Goal: Task Accomplishment & Management: Manage account settings

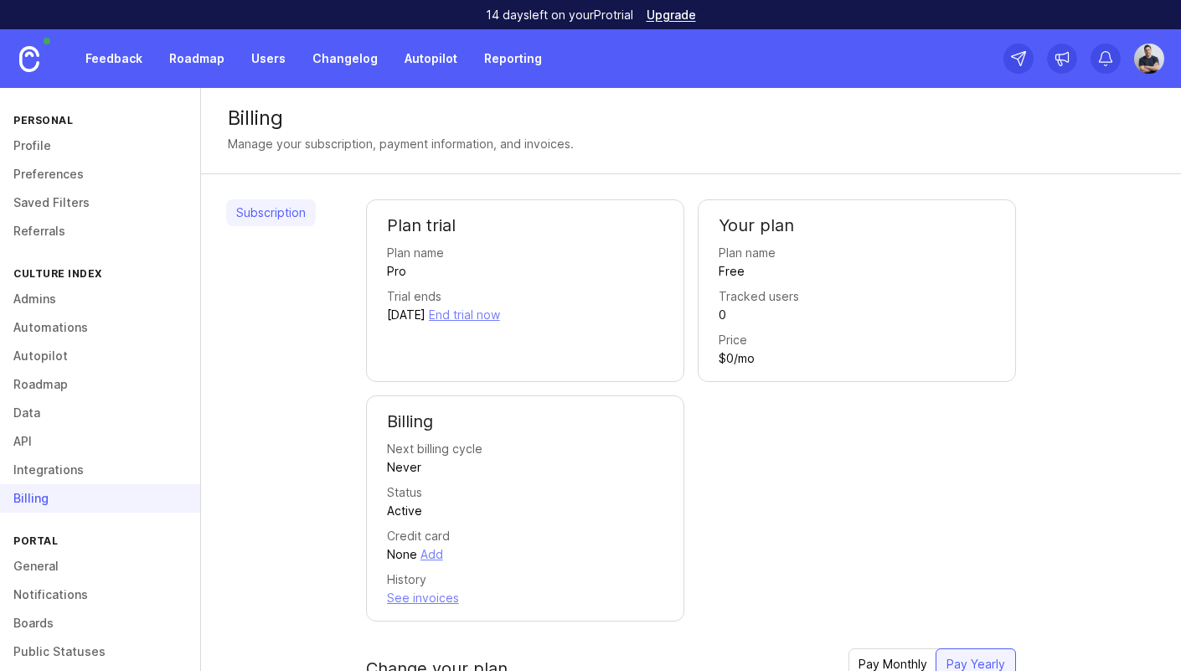
click at [317, 54] on link "Changelog" at bounding box center [344, 59] width 85 height 30
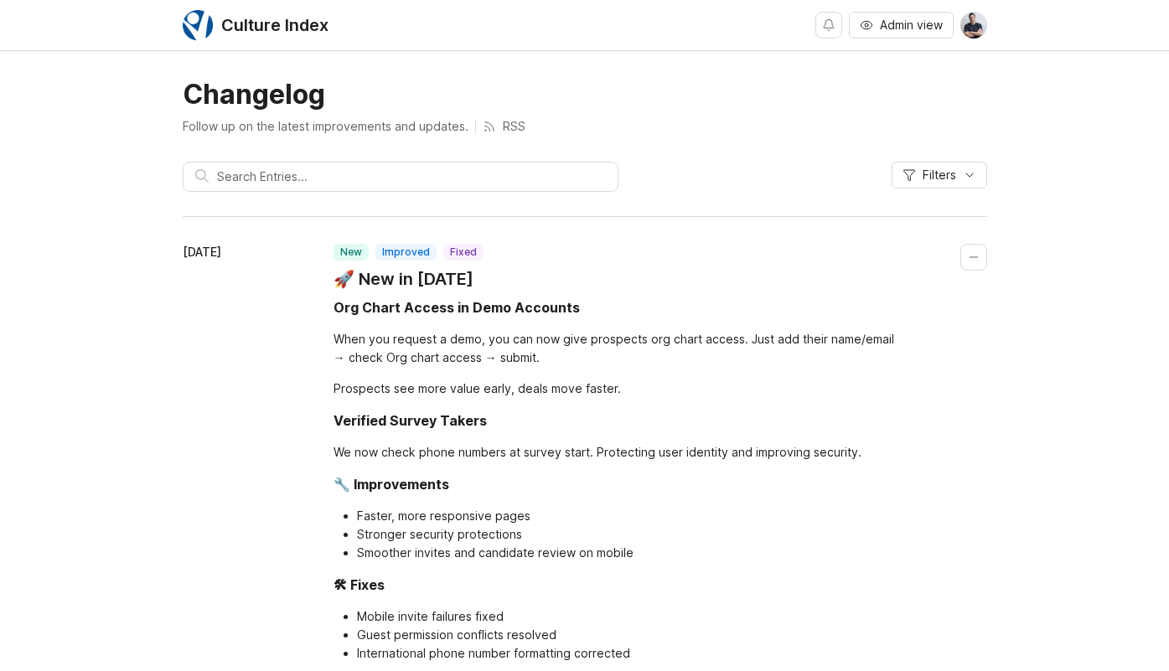
click at [971, 26] on img at bounding box center [973, 25] width 27 height 27
click at [734, 109] on h1 "Changelog" at bounding box center [585, 95] width 804 height 34
click at [977, 24] on img at bounding box center [973, 25] width 27 height 27
click at [779, 112] on div "Changelog Follow up on the latest improvements and updates. RSS" at bounding box center [585, 106] width 804 height 57
click at [970, 32] on img at bounding box center [973, 25] width 27 height 27
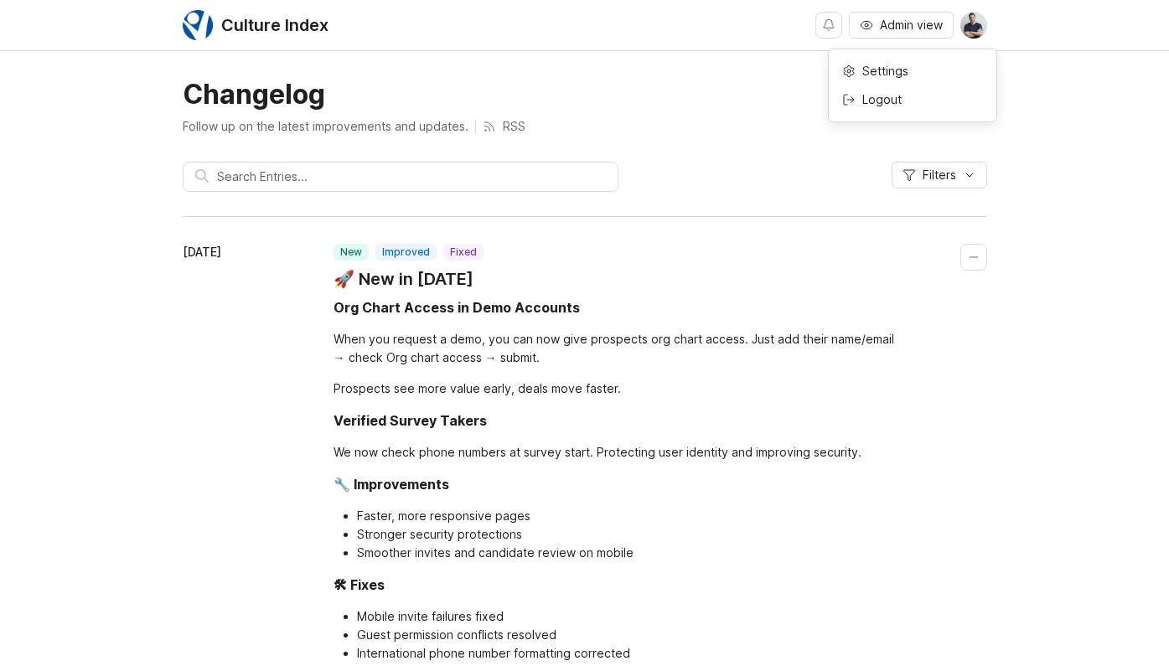
click at [700, 99] on h1 "Changelog" at bounding box center [585, 95] width 804 height 34
click at [664, 237] on div "October 2, 2025 new improved fixed 🚀 New in September 2025 Org Chart Access in …" at bounding box center [585, 479] width 804 height 528
click at [597, 288] on header "new improved fixed 🚀 New in September 2025" at bounding box center [660, 267] width 654 height 47
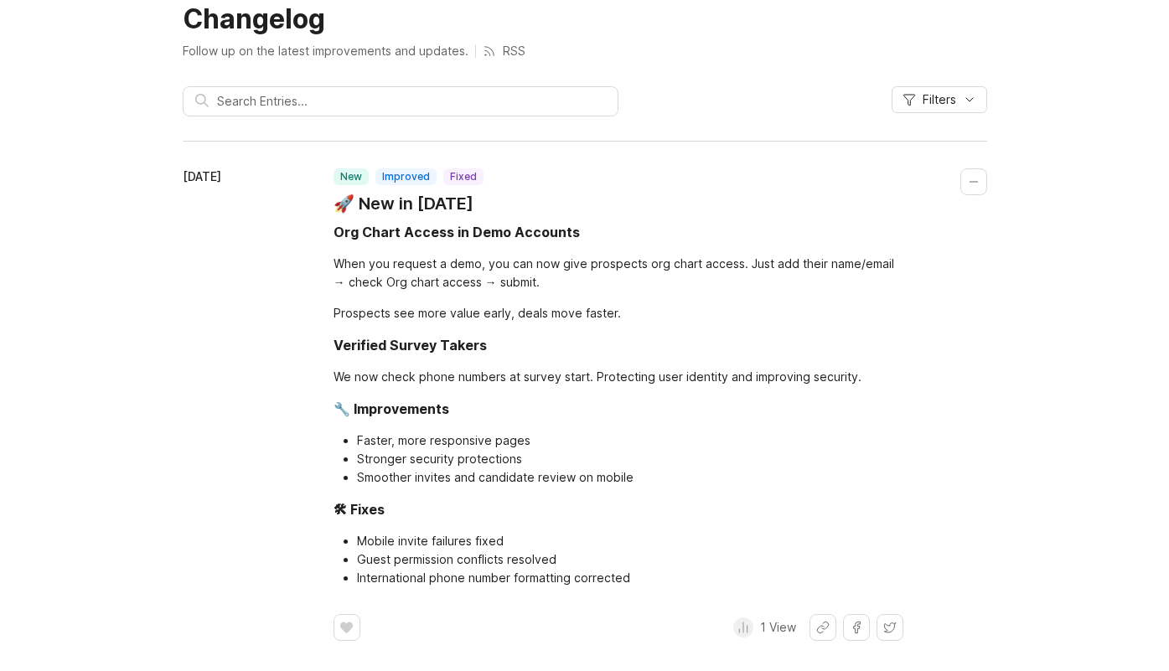
scroll to position [80, 0]
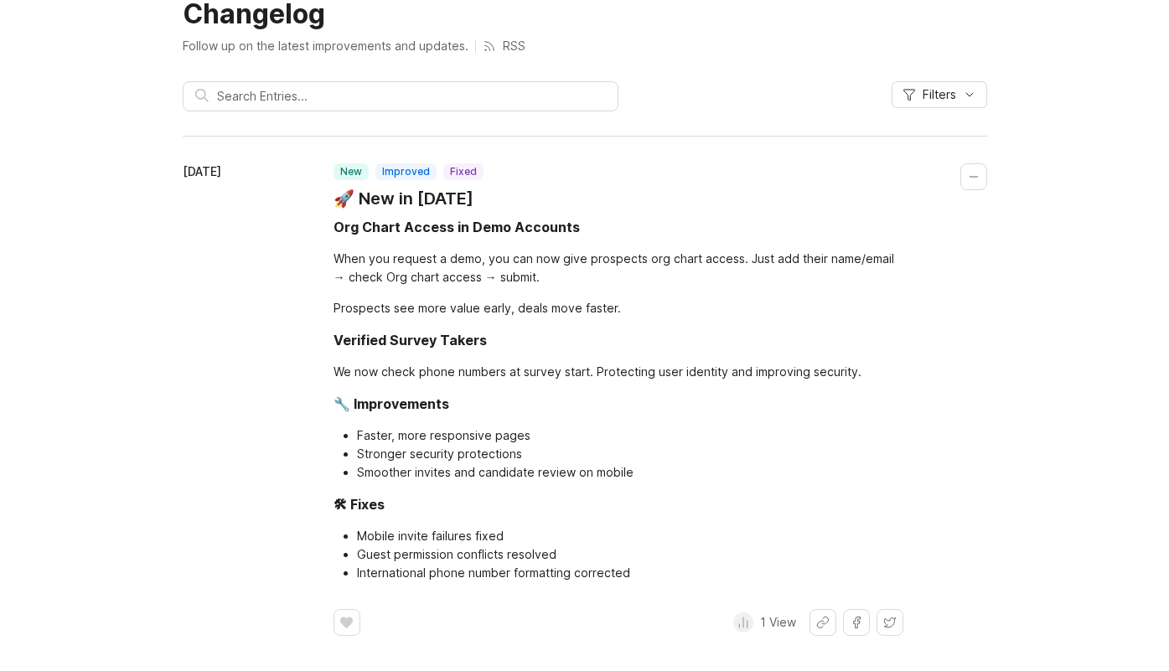
click at [644, 374] on div "We now check phone numbers at survey start. Protecting user identity and improv…" at bounding box center [618, 372] width 570 height 18
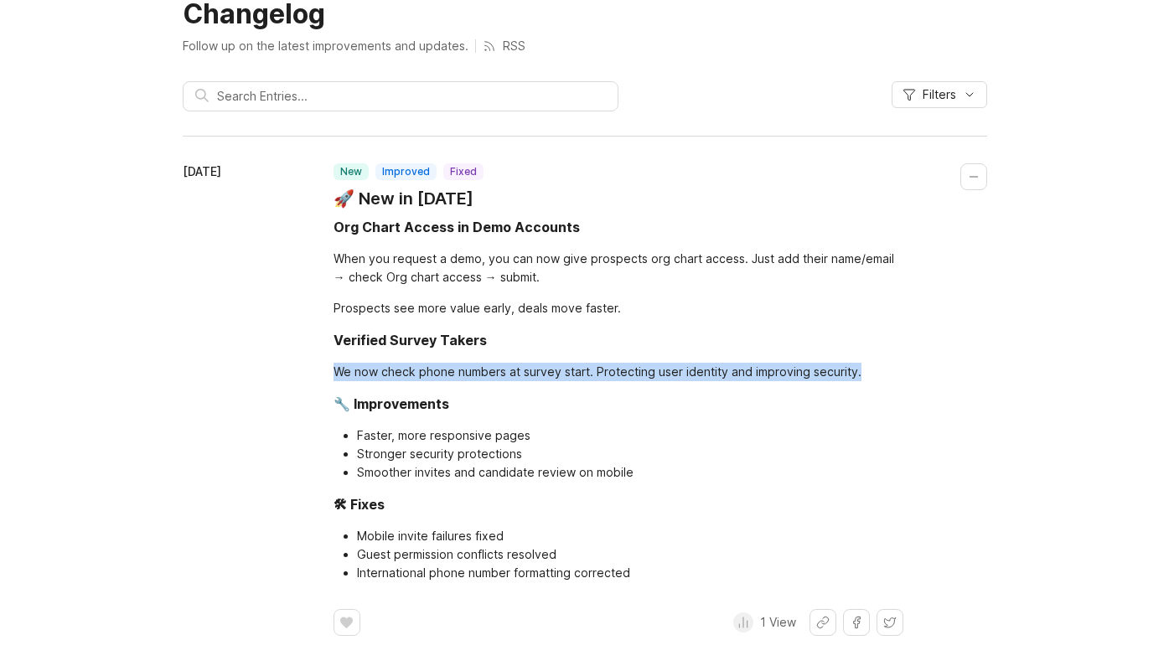
click at [644, 374] on div "We now check phone numbers at survey start. Protecting user identity and improv…" at bounding box center [618, 372] width 570 height 18
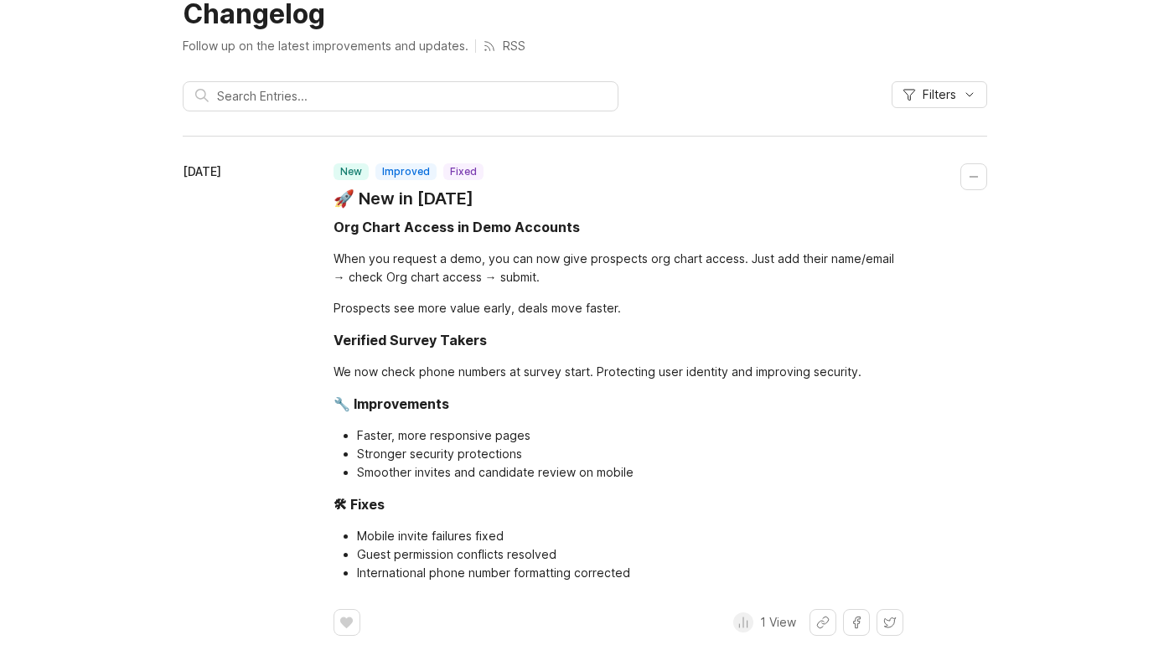
click at [586, 379] on div "We now check phone numbers at survey start. Protecting user identity and improv…" at bounding box center [618, 372] width 570 height 18
click at [403, 371] on div "We now check phone numbers at survey start. Protecting user identity and improv…" at bounding box center [618, 372] width 570 height 18
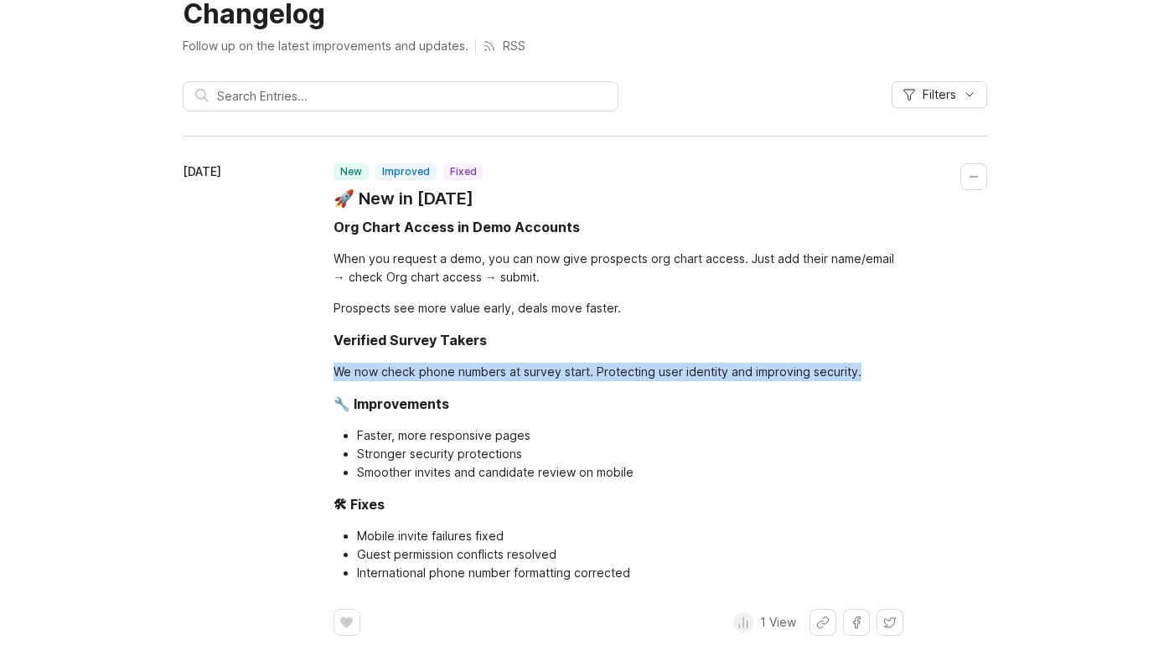
click at [403, 371] on div "We now check phone numbers at survey start. Protecting user identity and improv…" at bounding box center [618, 372] width 570 height 18
click at [405, 372] on div "We now check phone numbers at survey start. Protecting user identity and improv…" at bounding box center [618, 372] width 570 height 18
click at [445, 376] on div "We now check phone numbers at survey start. Protecting user identity and improv…" at bounding box center [618, 372] width 570 height 18
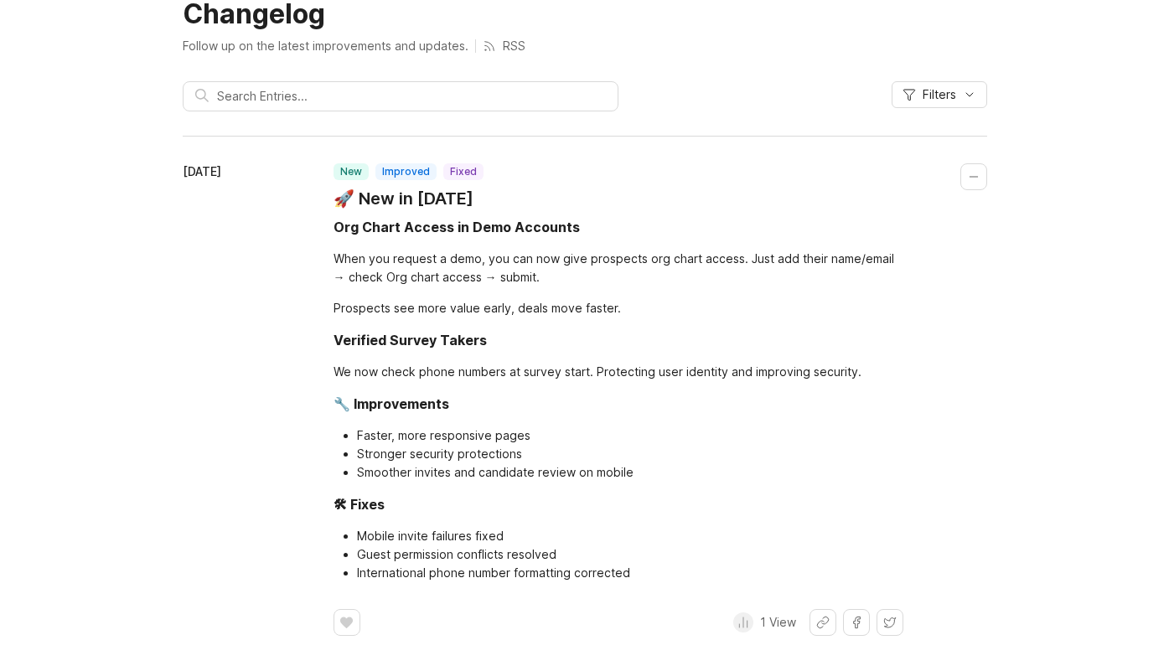
click at [483, 377] on div "We now check phone numbers at survey start. Protecting user identity and improv…" at bounding box center [618, 372] width 570 height 18
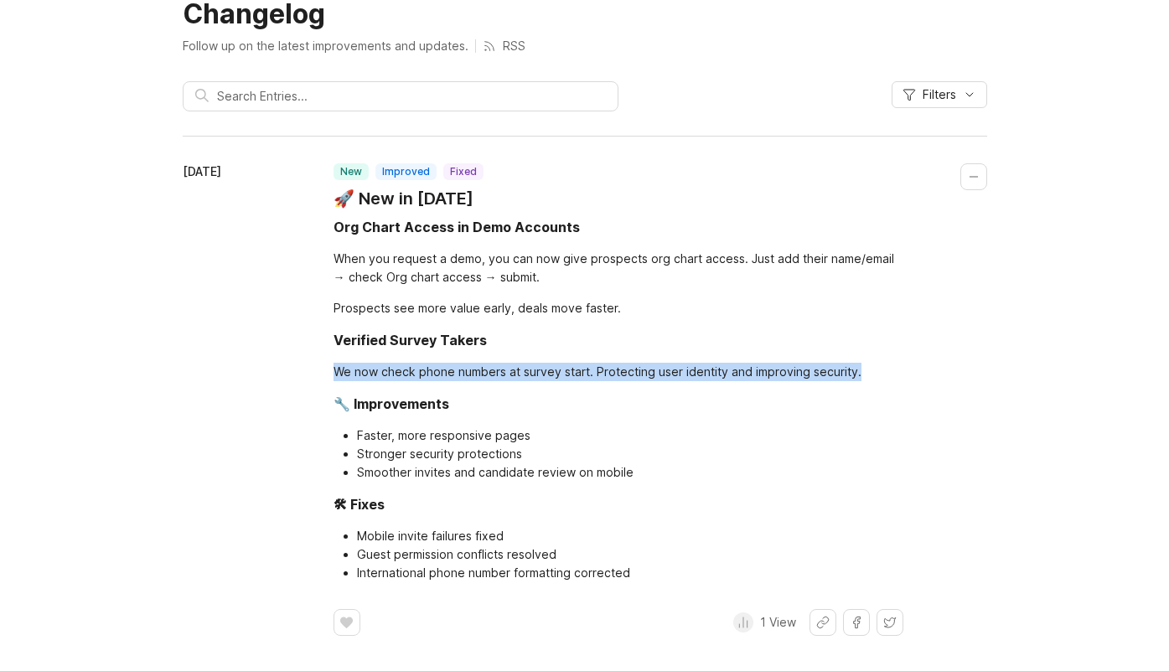
click at [483, 377] on div "We now check phone numbers at survey start. Protecting user identity and improv…" at bounding box center [618, 372] width 570 height 18
drag, startPoint x: 493, startPoint y: 380, endPoint x: 485, endPoint y: 390, distance: 11.9
click at [493, 381] on div "Org Chart Access in Demo Accounts When you request a demo, you can now give pro…" at bounding box center [618, 399] width 570 height 365
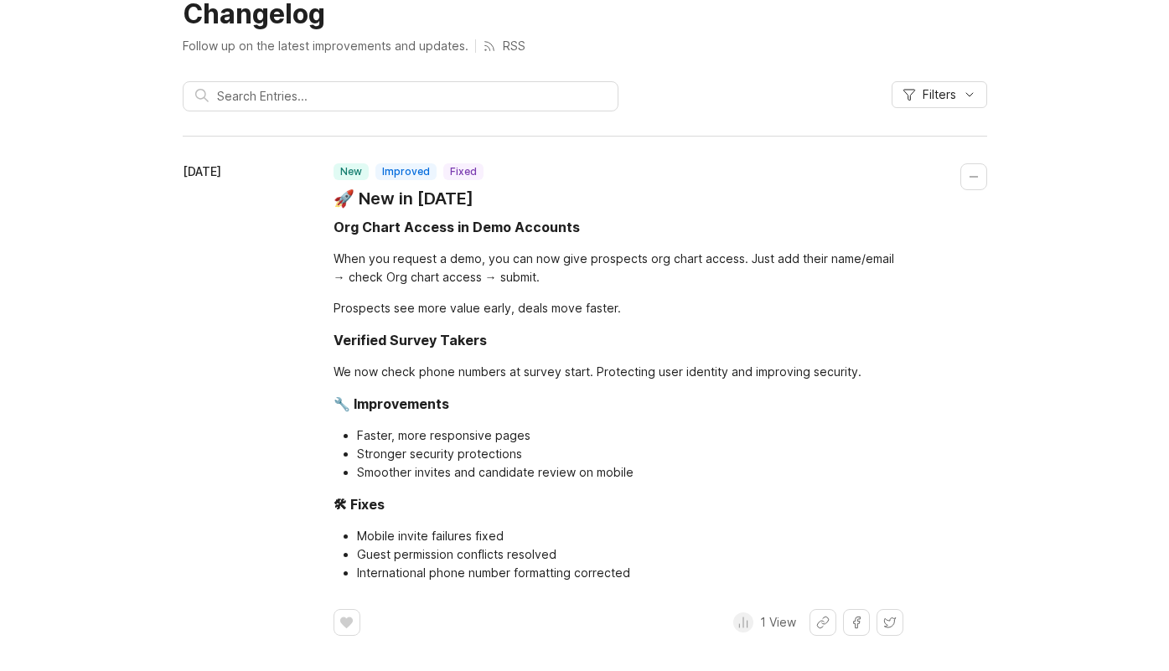
click at [387, 435] on li "Faster, more responsive pages" at bounding box center [630, 435] width 546 height 18
click at [391, 436] on li "Faster, more responsive pages" at bounding box center [630, 435] width 546 height 18
click at [402, 438] on li "Faster, more responsive pages" at bounding box center [630, 435] width 546 height 18
click at [427, 439] on li "Faster, more responsive pages" at bounding box center [630, 435] width 546 height 18
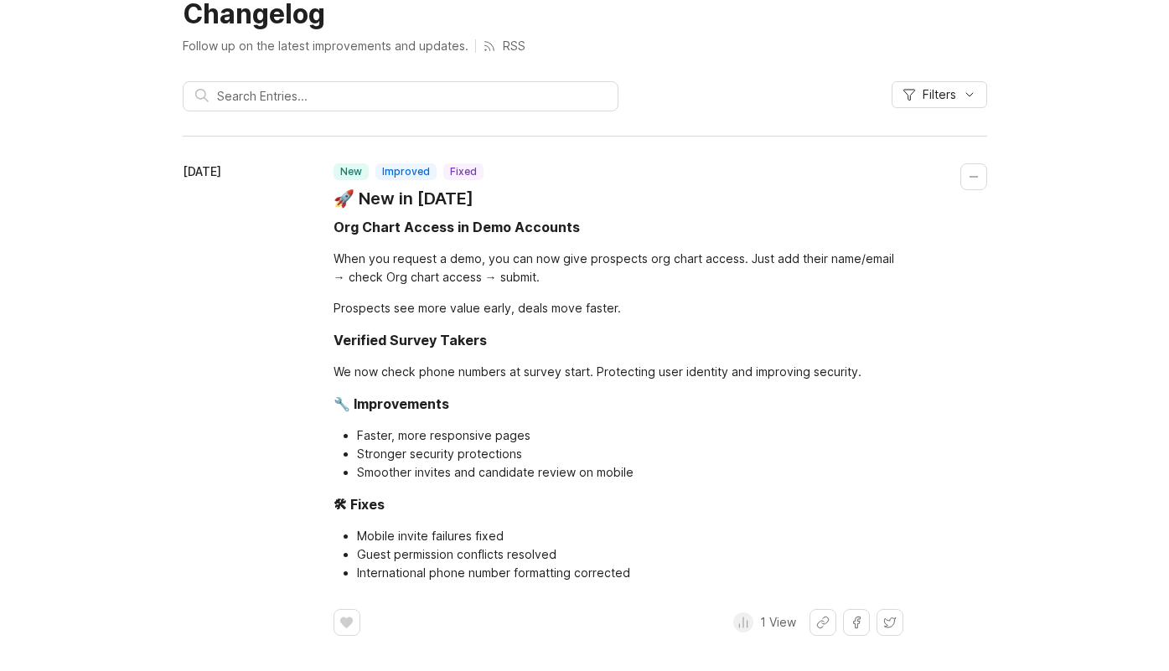
click at [429, 439] on li "Faster, more responsive pages" at bounding box center [630, 435] width 546 height 18
click at [403, 457] on li "Stronger security protections" at bounding box center [630, 454] width 546 height 18
click at [404, 457] on li "Stronger security protections" at bounding box center [630, 454] width 546 height 18
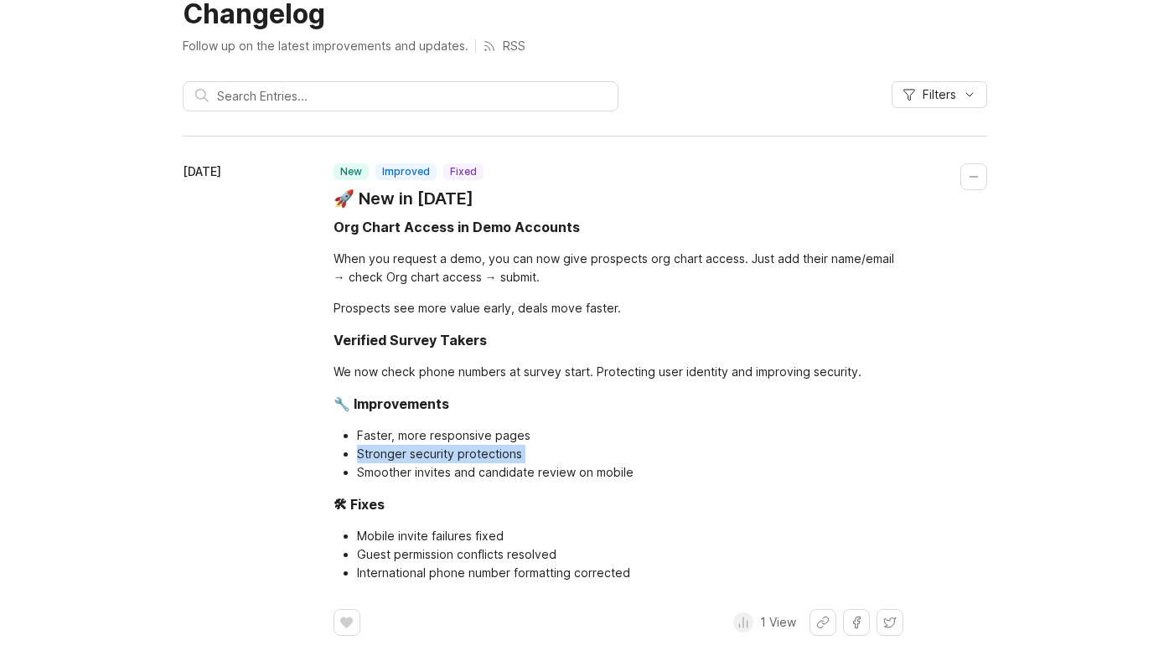
click at [404, 457] on li "Stronger security protections" at bounding box center [630, 454] width 546 height 18
click at [449, 462] on li "Stronger security protections" at bounding box center [630, 454] width 546 height 18
click at [423, 469] on li "Smoother invites and candidate review on mobile" at bounding box center [630, 472] width 546 height 18
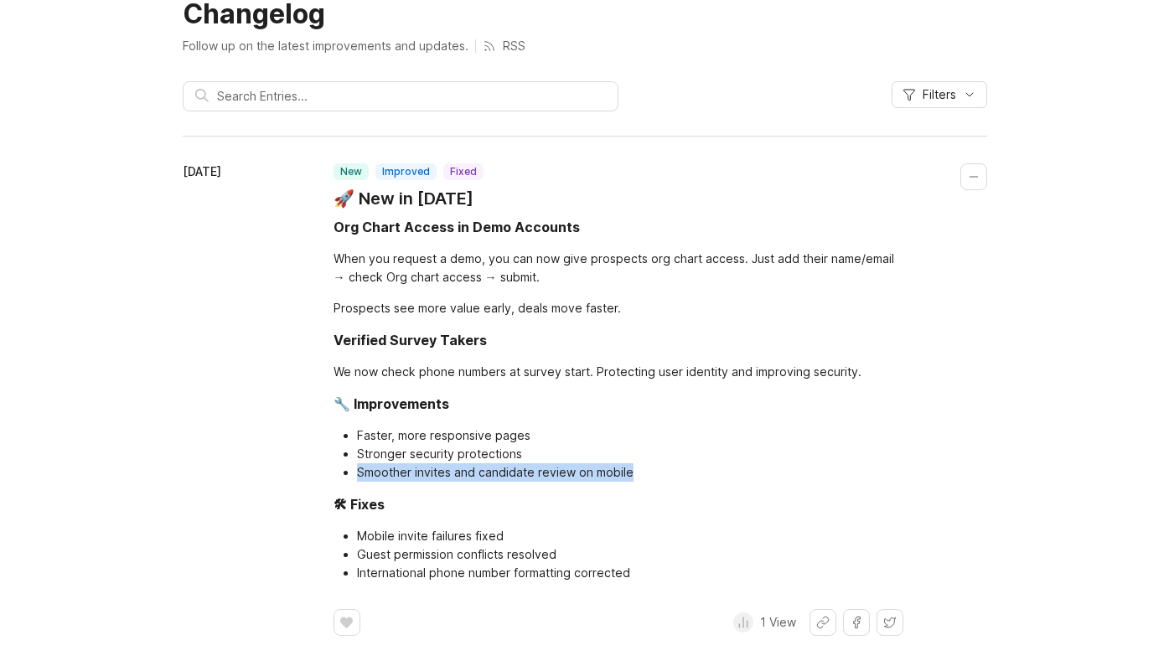
click at [423, 469] on li "Smoother invites and candidate review on mobile" at bounding box center [630, 472] width 546 height 18
click at [522, 469] on li "Smoother invites and candidate review on mobile" at bounding box center [630, 472] width 546 height 18
click at [648, 467] on li "Smoother invites and candidate review on mobile" at bounding box center [630, 472] width 546 height 18
click at [648, 469] on li "Smoother invites and candidate review on mobile" at bounding box center [630, 472] width 546 height 18
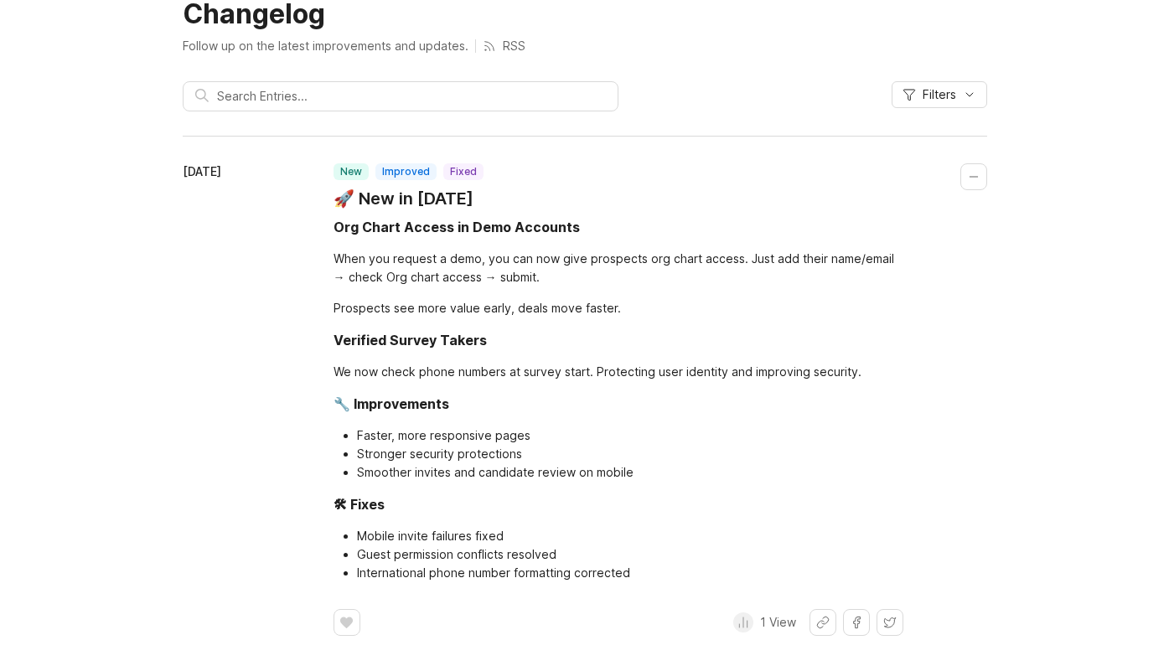
click at [648, 470] on li "Smoother invites and candidate review on mobile" at bounding box center [630, 472] width 546 height 18
click at [628, 472] on li "Smoother invites and candidate review on mobile" at bounding box center [630, 472] width 546 height 18
drag, startPoint x: 545, startPoint y: 468, endPoint x: 534, endPoint y: 470, distance: 11.0
click at [540, 468] on li "Smoother invites and candidate review on mobile" at bounding box center [630, 472] width 546 height 18
click at [534, 470] on li "Smoother invites and candidate review on mobile" at bounding box center [630, 472] width 546 height 18
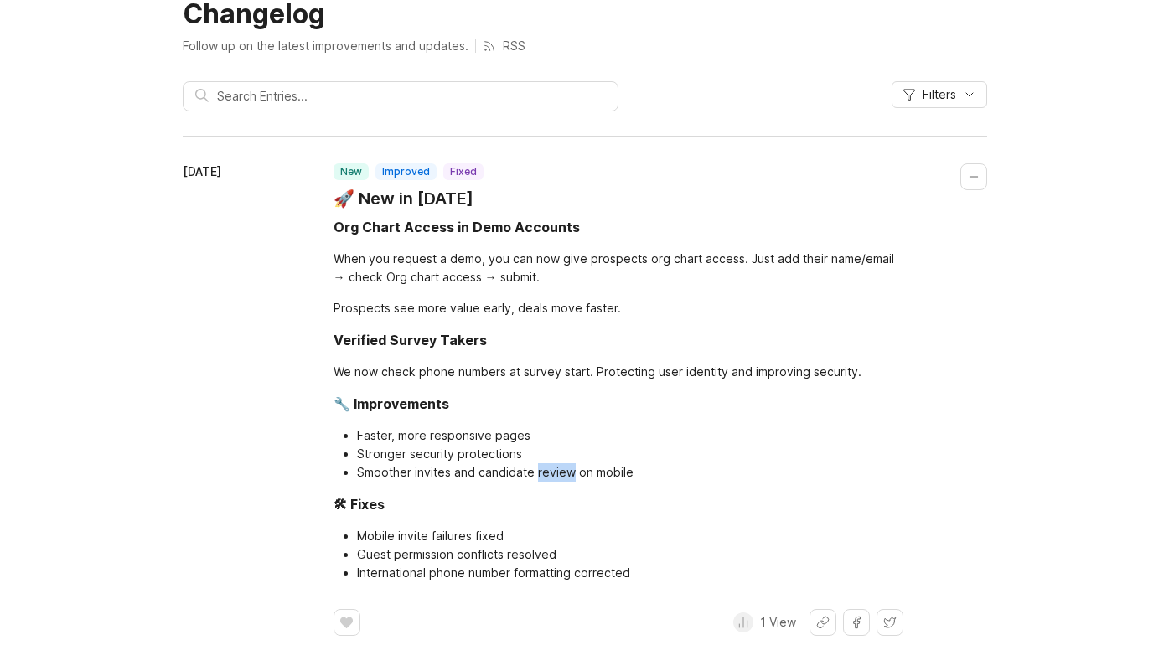
click at [534, 470] on li "Smoother invites and candidate review on mobile" at bounding box center [630, 472] width 546 height 18
click at [533, 471] on li "Smoother invites and candidate review on mobile" at bounding box center [630, 472] width 546 height 18
drag, startPoint x: 537, startPoint y: 476, endPoint x: 506, endPoint y: 489, distance: 33.8
click at [536, 477] on li "Smoother invites and candidate review on mobile" at bounding box center [630, 472] width 546 height 18
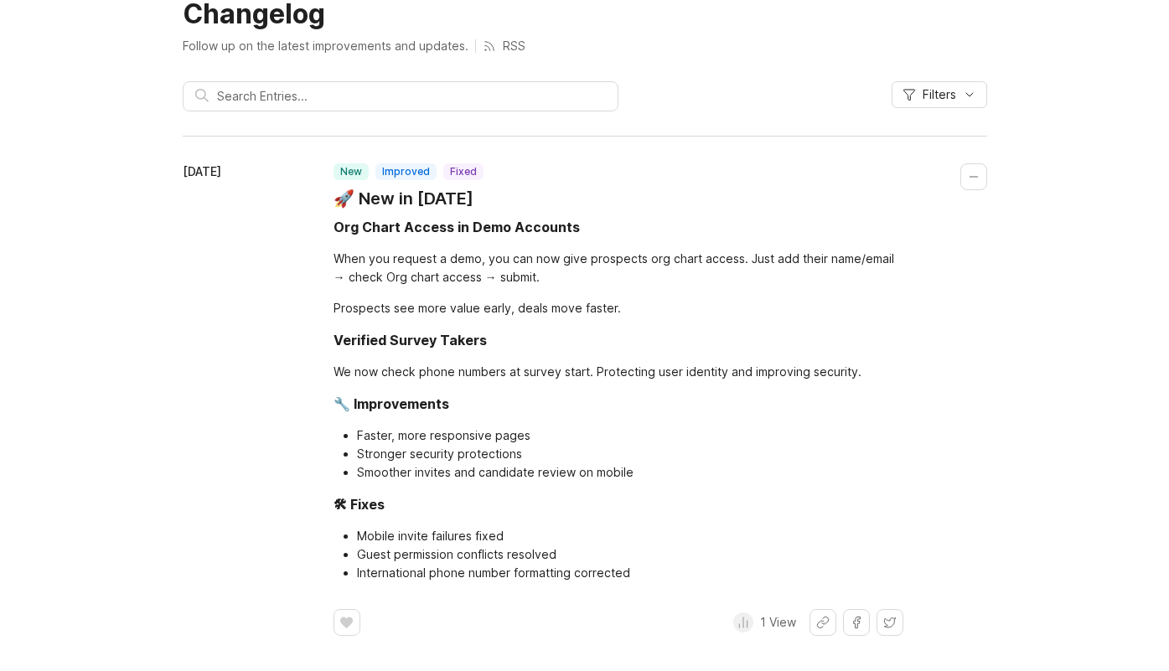
click at [422, 477] on li "Smoother invites and candidate review on mobile" at bounding box center [630, 472] width 546 height 18
click at [423, 477] on li "Smoother invites and candidate review on mobile" at bounding box center [630, 472] width 546 height 18
click at [428, 477] on li "Smoother invites and candidate review on mobile" at bounding box center [630, 472] width 546 height 18
click at [474, 478] on li "Smoother invites and candidate review on mobile" at bounding box center [630, 472] width 546 height 18
click at [484, 477] on li "Smoother invites and candidate review on mobile" at bounding box center [630, 472] width 546 height 18
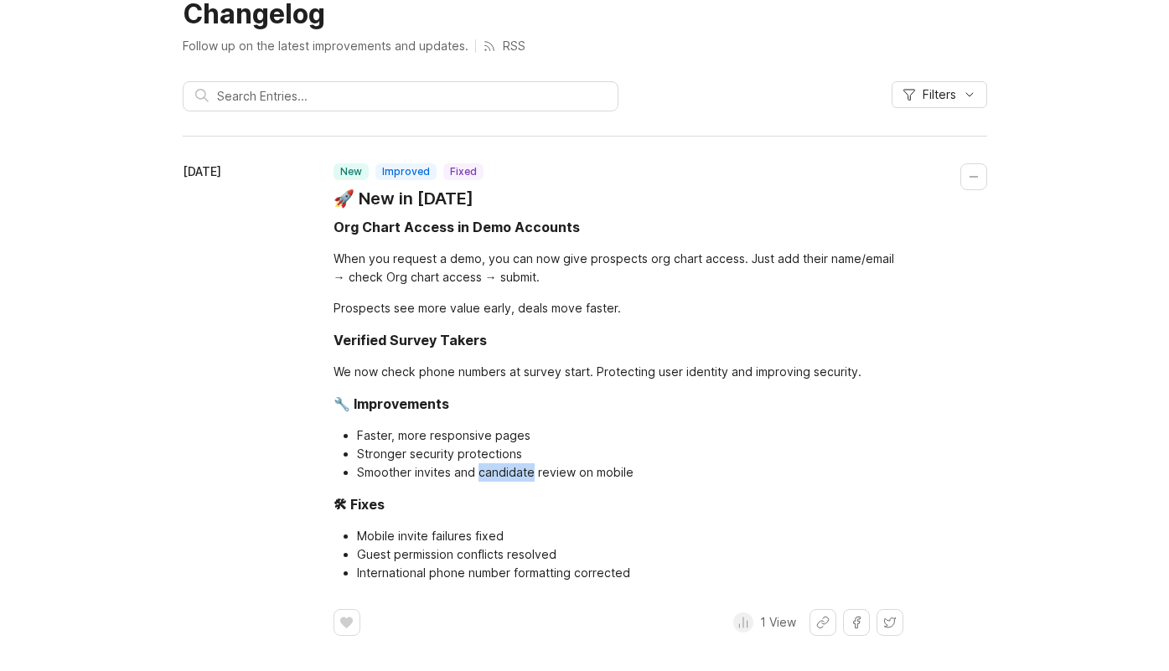
click at [484, 477] on li "Smoother invites and candidate review on mobile" at bounding box center [630, 472] width 546 height 18
click at [540, 473] on li "Smoother invites and candidate review on mobile" at bounding box center [630, 472] width 546 height 18
click at [625, 473] on li "Smoother invites and candidate review on mobile" at bounding box center [630, 472] width 546 height 18
click at [628, 473] on li "Smoother invites and candidate review on mobile" at bounding box center [630, 472] width 546 height 18
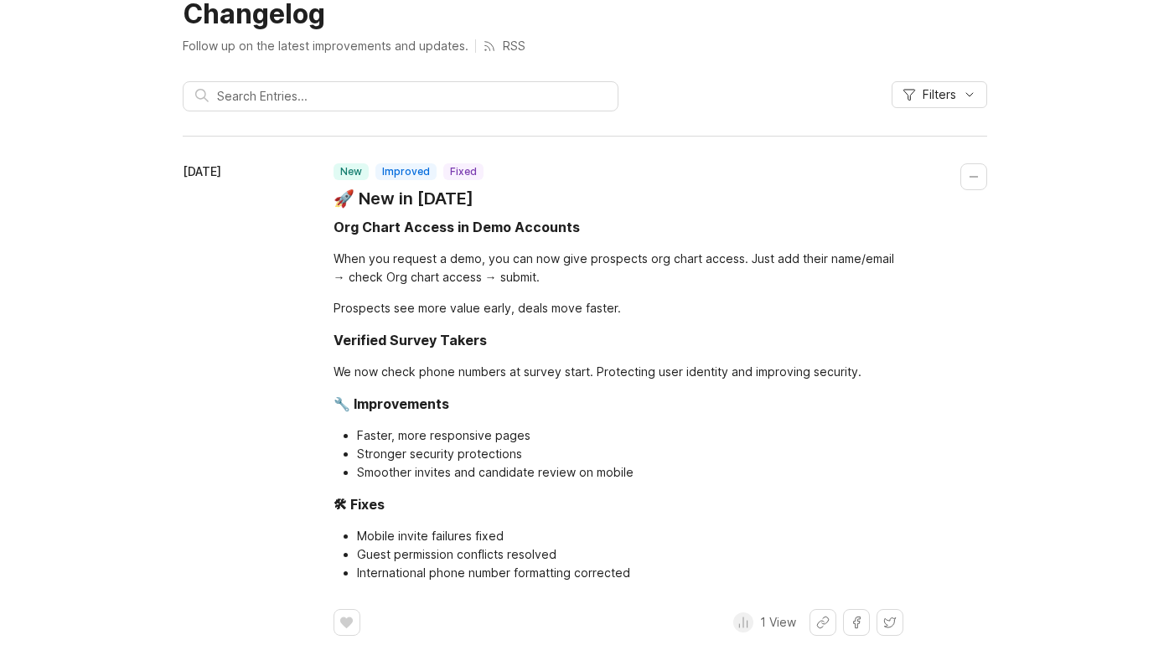
click at [667, 469] on li "Smoother invites and candidate review on mobile" at bounding box center [630, 472] width 546 height 18
click at [411, 534] on li "Mobile invite failures fixed" at bounding box center [630, 536] width 546 height 18
click at [465, 528] on li "Mobile invite failures fixed" at bounding box center [630, 536] width 546 height 18
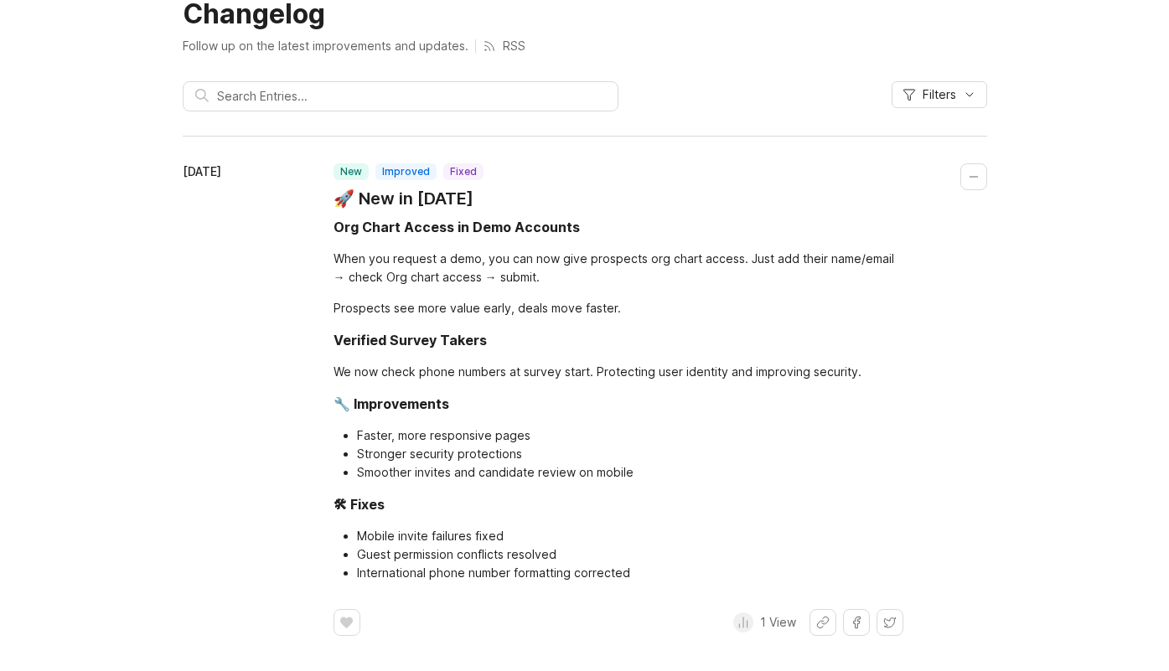
click at [508, 537] on li "Mobile invite failures fixed" at bounding box center [630, 536] width 546 height 18
click at [588, 521] on div "Org Chart Access in Demo Accounts When you request a demo, you can now give pro…" at bounding box center [618, 399] width 570 height 365
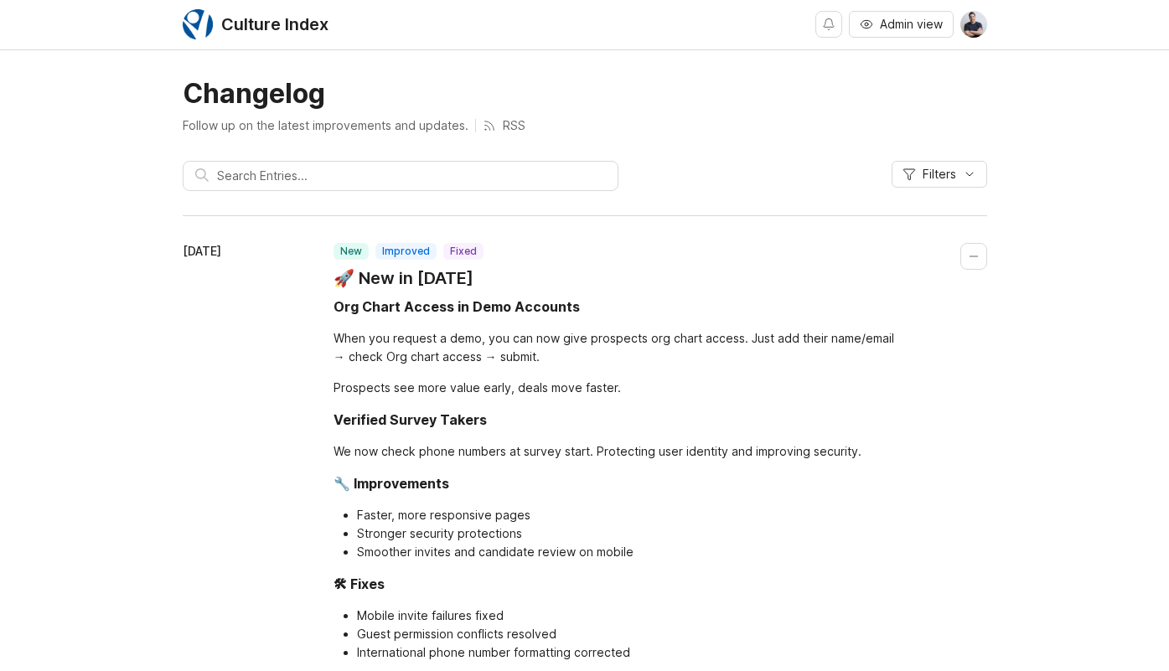
scroll to position [0, 0]
click at [242, 380] on div "[DATE]" at bounding box center [258, 480] width 151 height 473
click at [127, 152] on div "Changelog Follow up on the latest improvements and updates. RSS Filters October…" at bounding box center [584, 410] width 1169 height 665
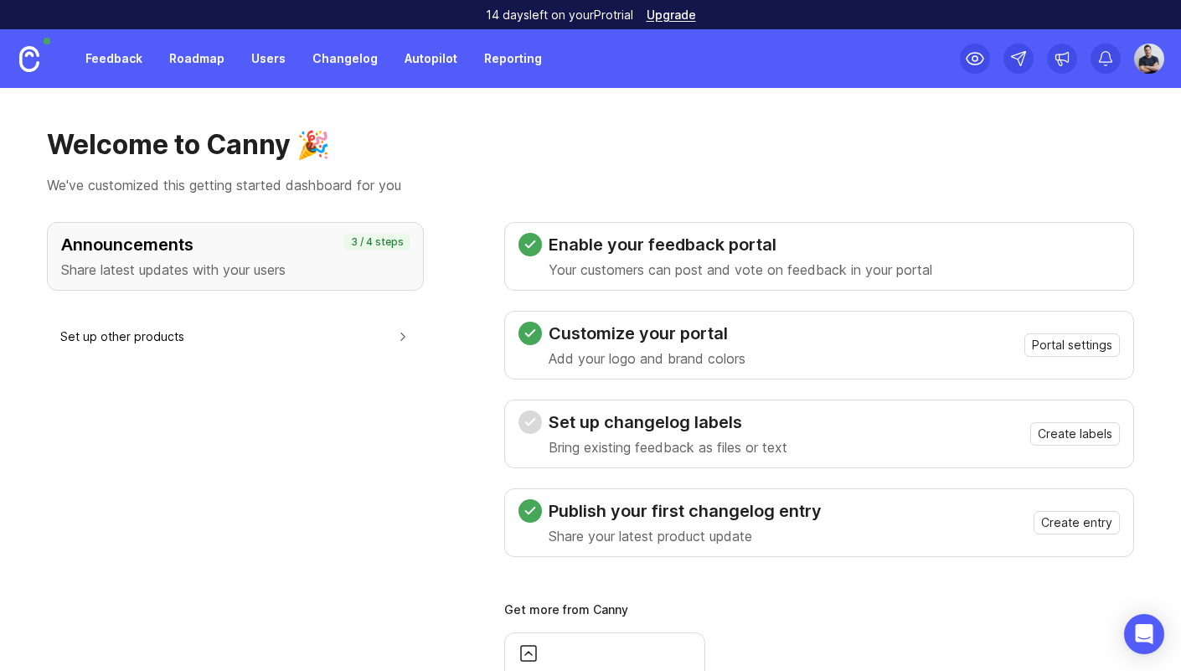
click at [302, 339] on button "Set up other products" at bounding box center [235, 337] width 350 height 38
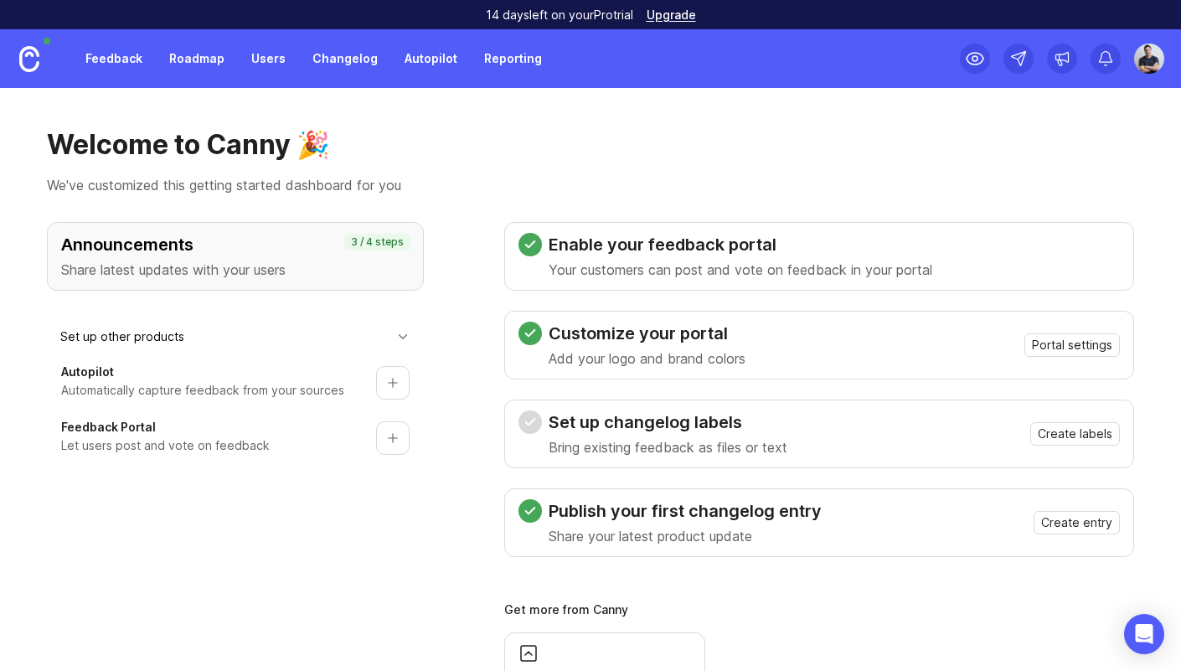
click at [400, 446] on button "Set up product" at bounding box center [393, 438] width 34 height 34
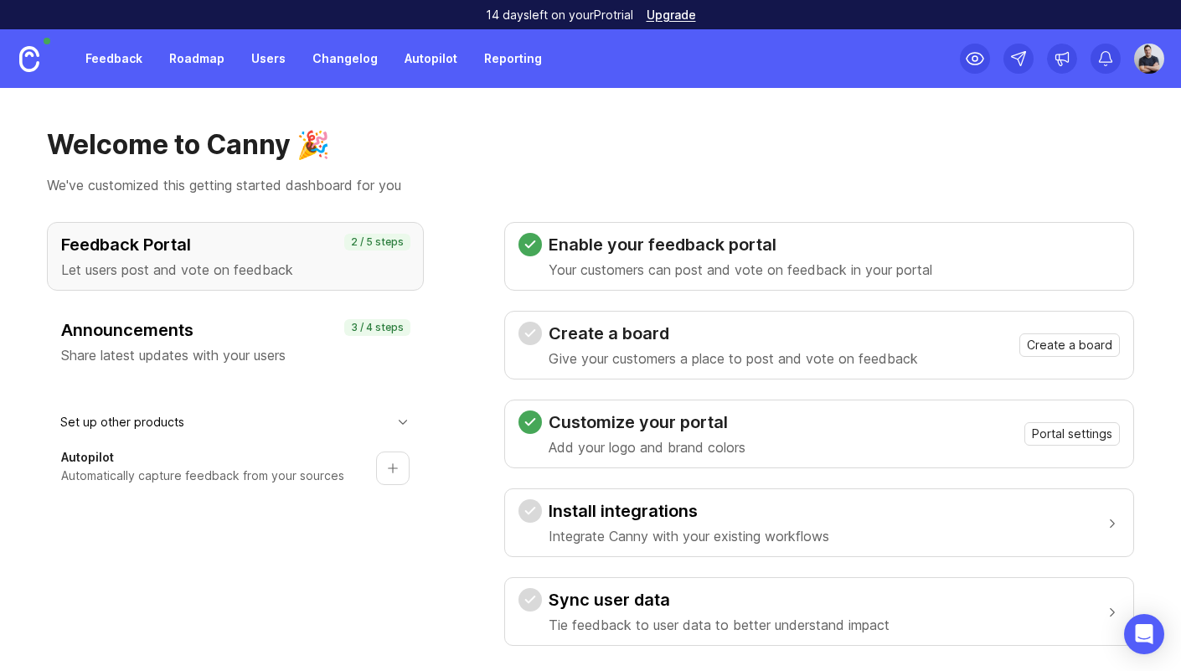
click at [387, 462] on button "Set up product" at bounding box center [393, 469] width 34 height 34
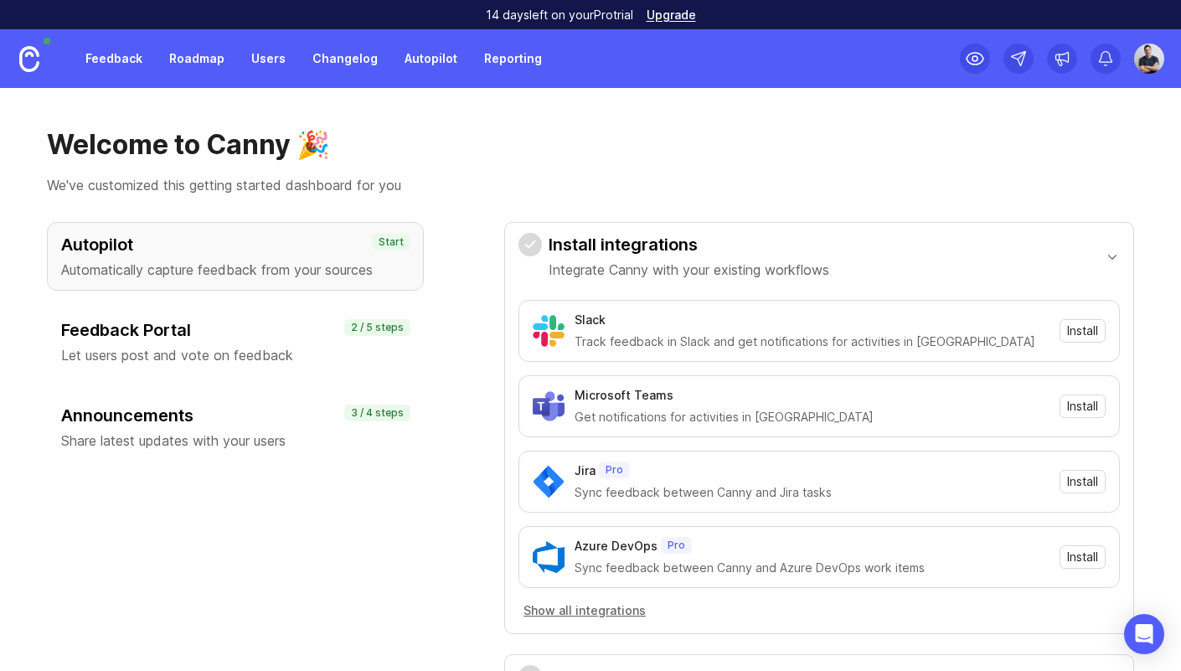
click at [332, 61] on link "Changelog" at bounding box center [344, 59] width 85 height 30
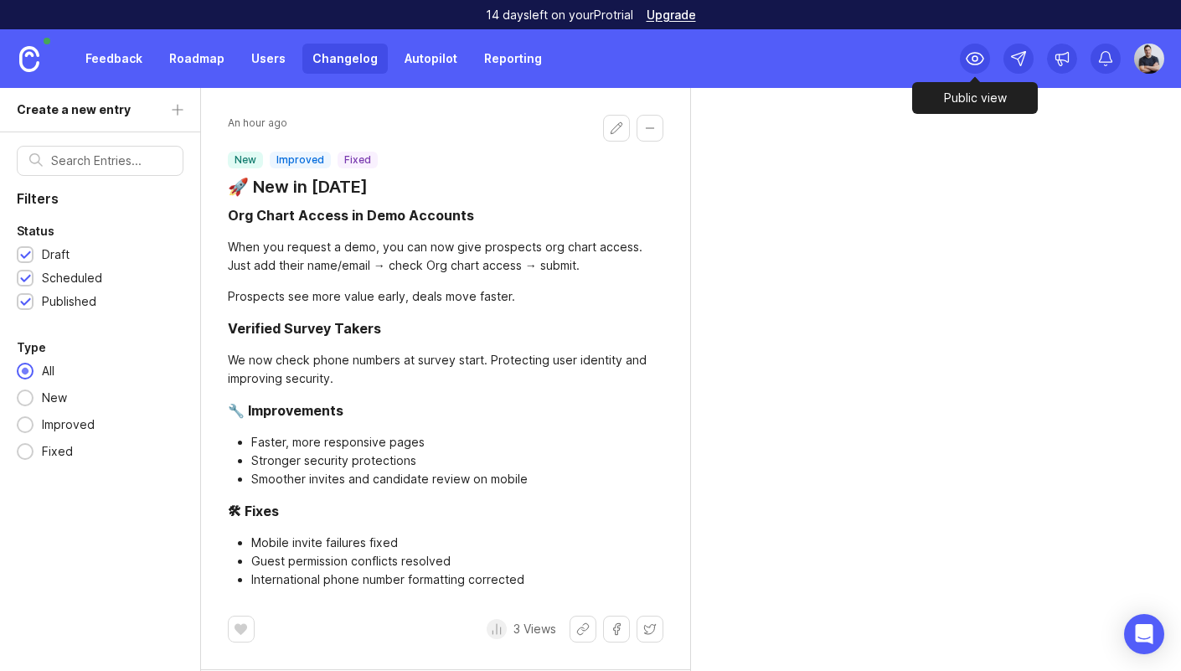
click at [977, 64] on icon at bounding box center [975, 59] width 17 height 12
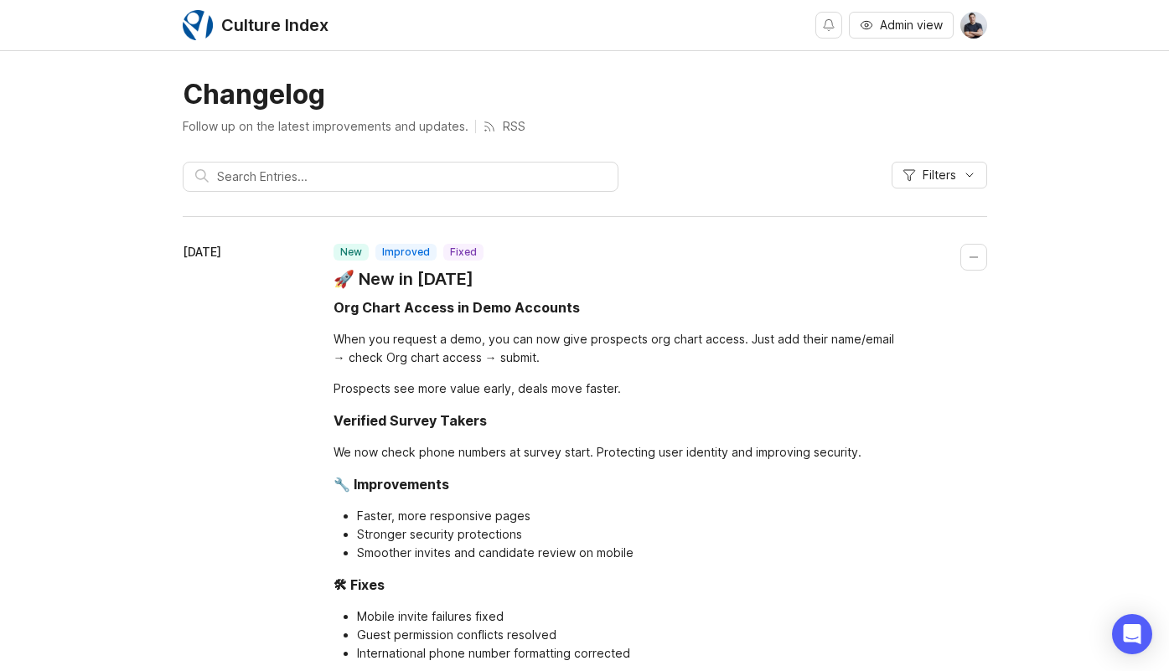
click at [146, 137] on div "Changelog Follow up on the latest improvements and updates. RSS Filters October…" at bounding box center [584, 410] width 1169 height 665
click at [970, 26] on img at bounding box center [973, 25] width 27 height 27
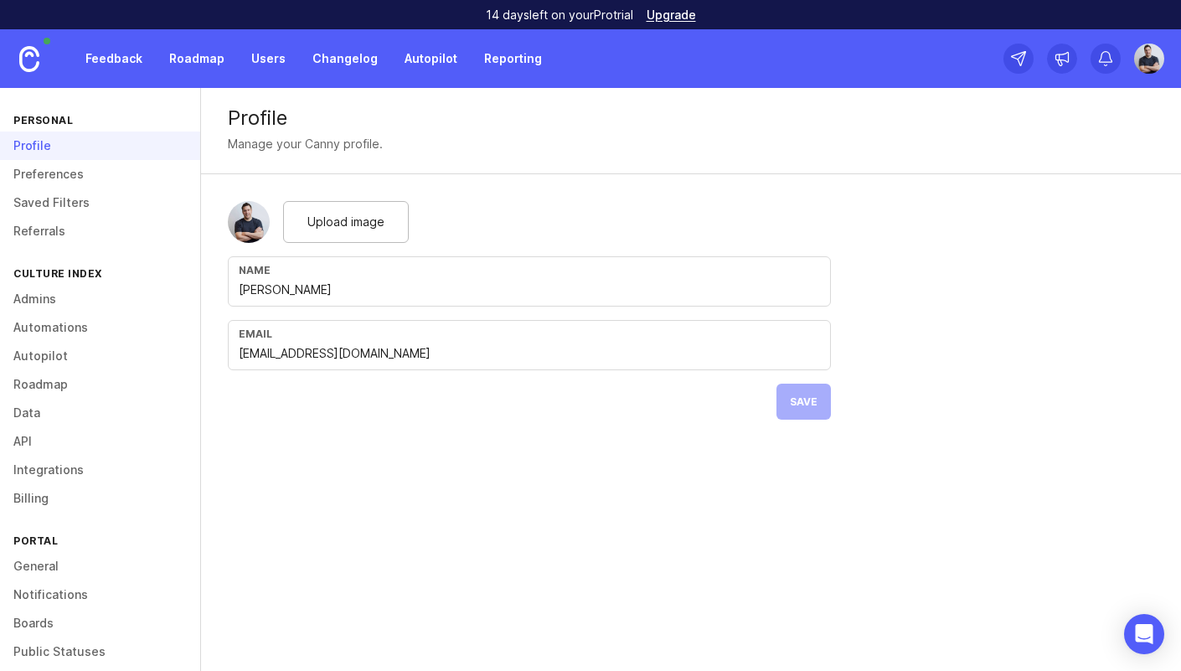
click at [183, 62] on link "Roadmap" at bounding box center [196, 59] width 75 height 30
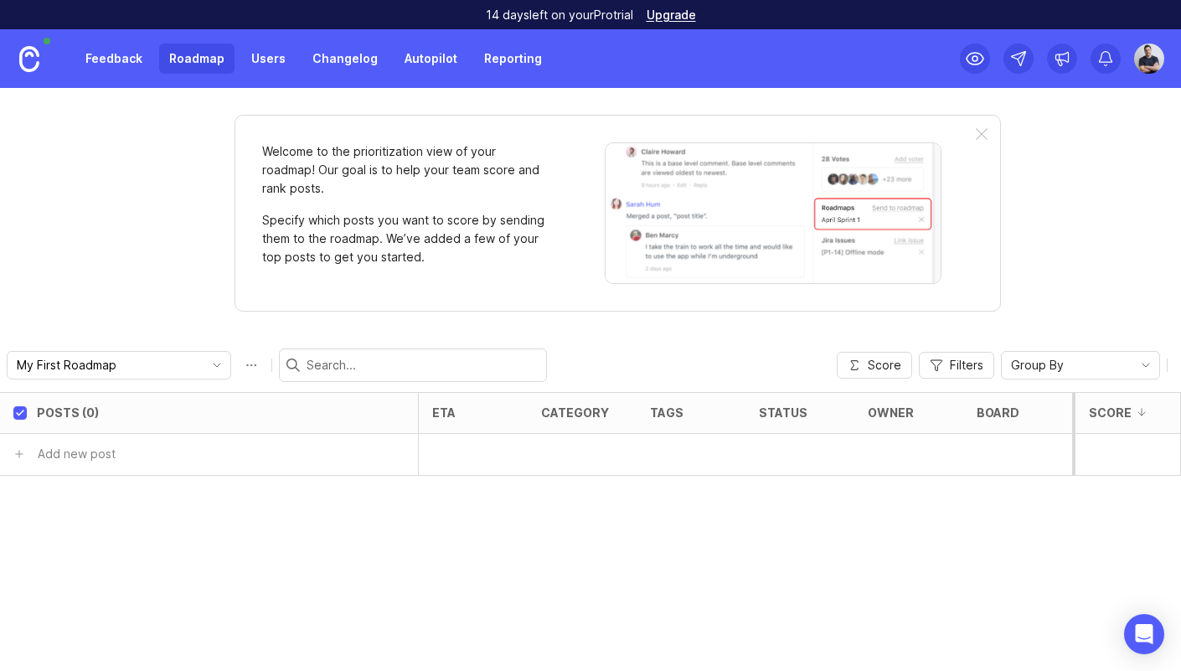
click at [440, 193] on p "Welcome to the prioritization view of your roadmap! Our goal is to help your te…" at bounding box center [404, 169] width 285 height 55
click at [461, 175] on p "Welcome to the prioritization view of your roadmap! Our goal is to help your te…" at bounding box center [404, 169] width 285 height 55
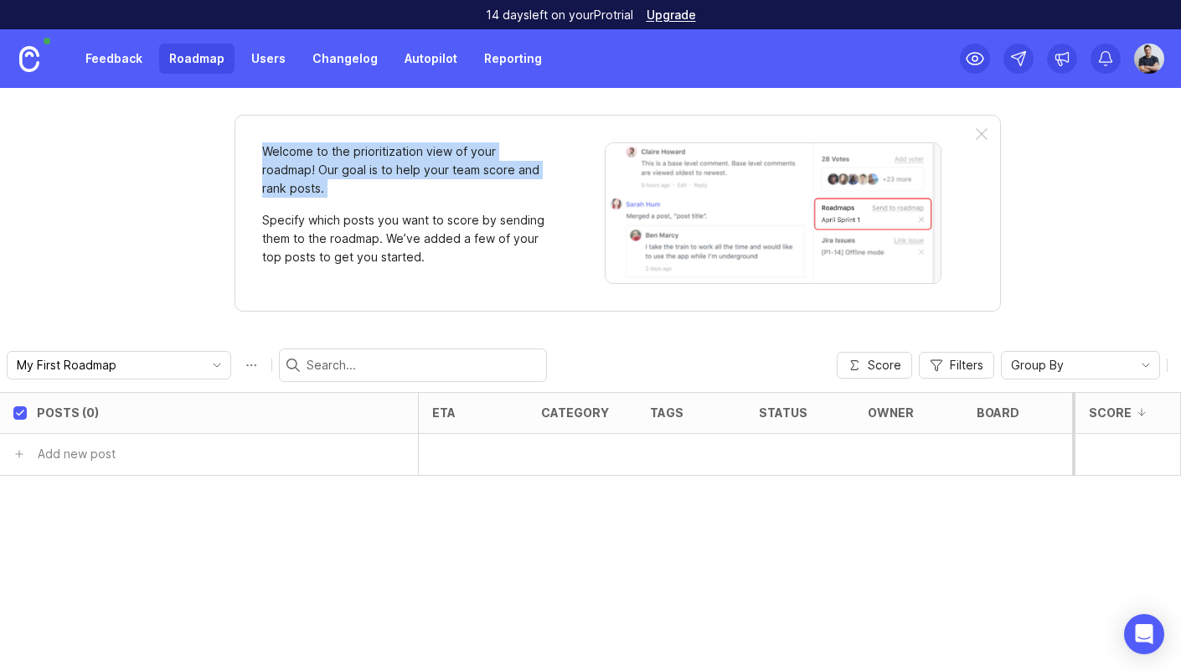
click at [461, 175] on p "Welcome to the prioritization view of your roadmap! Our goal is to help your te…" at bounding box center [404, 169] width 285 height 55
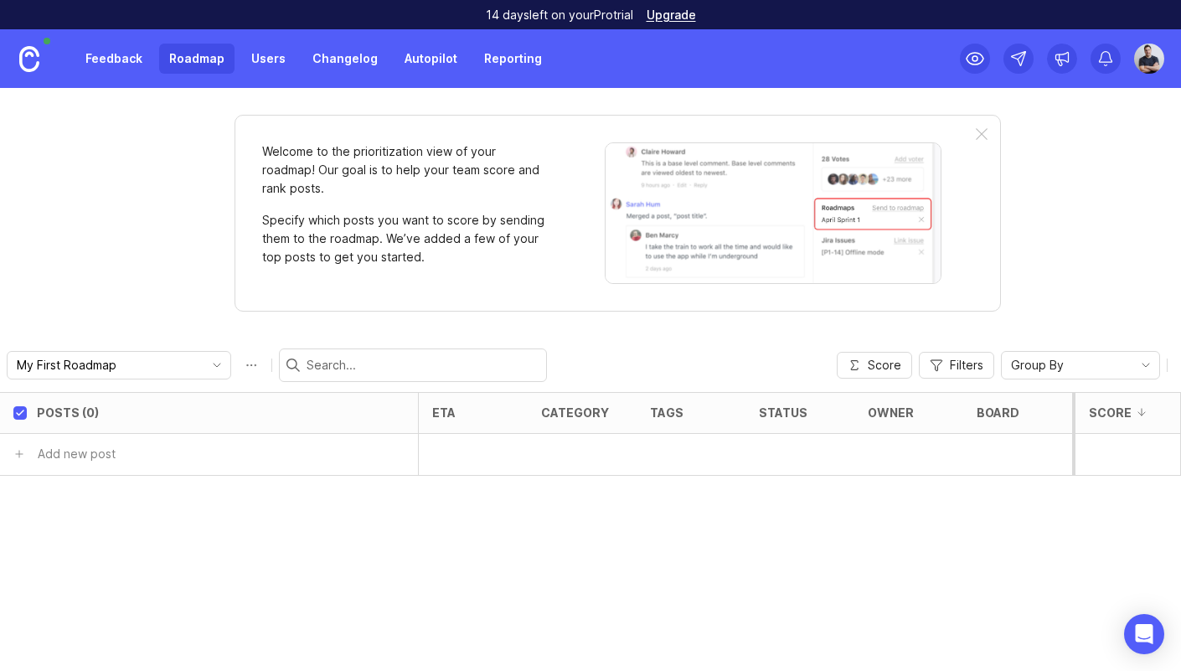
drag, startPoint x: 488, startPoint y: 218, endPoint x: 539, endPoint y: 230, distance: 51.6
click at [488, 218] on p "Specify which posts you want to score by sending them to the roadmap. We’ve add…" at bounding box center [404, 238] width 285 height 55
click at [977, 132] on div at bounding box center [982, 134] width 12 height 13
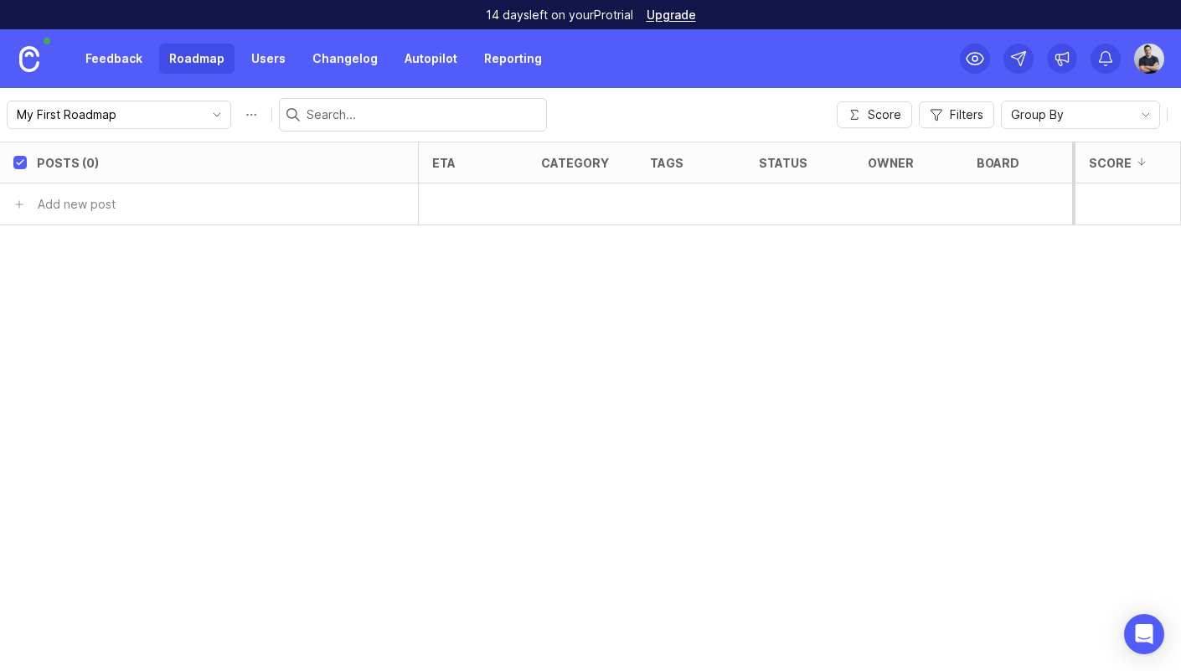
click at [102, 61] on link "Feedback" at bounding box center [113, 59] width 77 height 30
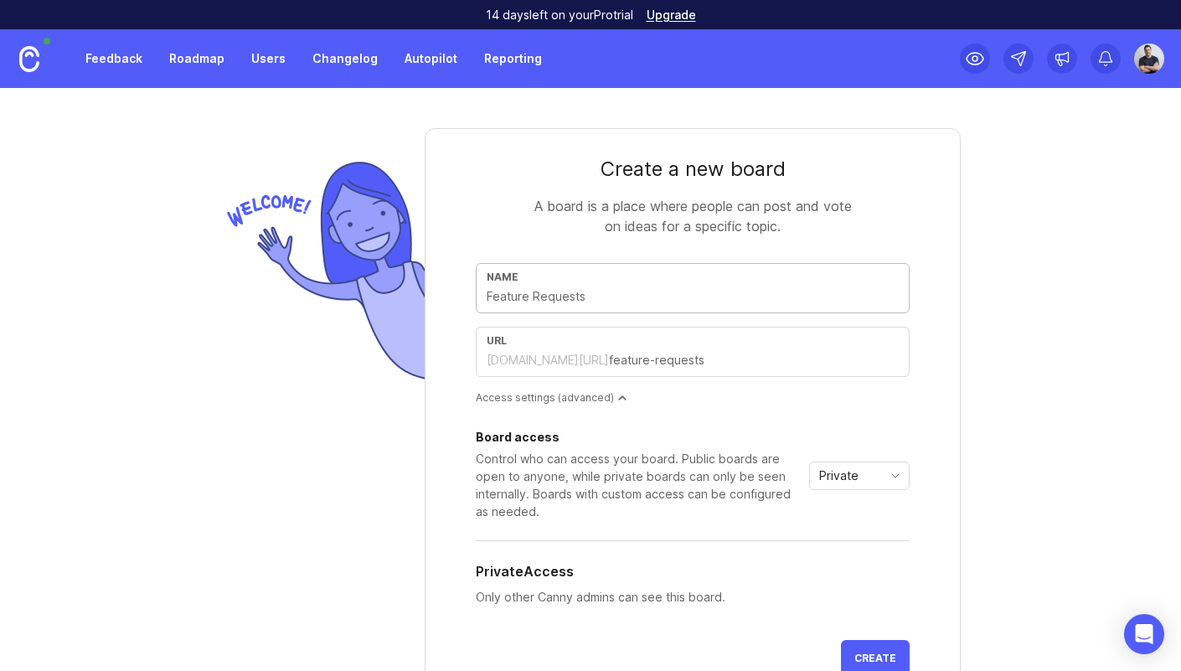
click at [586, 209] on div "A board is a place where people can post and vote on ideas for a specific topic." at bounding box center [692, 216] width 335 height 40
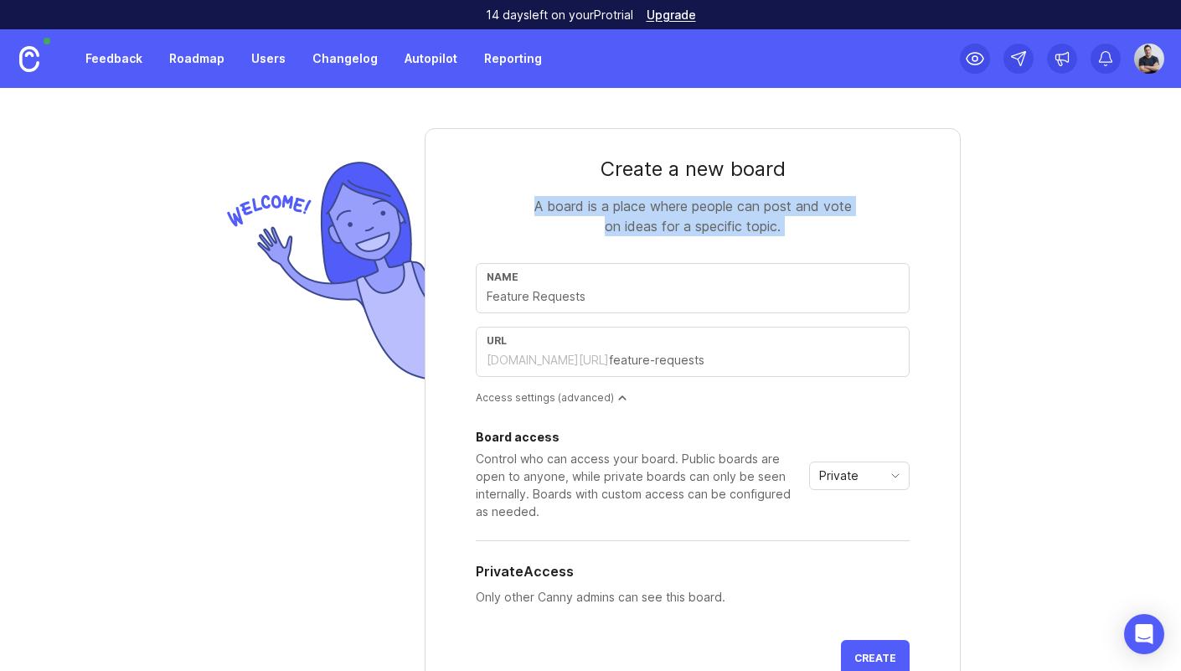
click at [586, 209] on div "A board is a place where people can post and vote on ideas for a specific topic." at bounding box center [692, 216] width 335 height 40
click at [628, 208] on div "A board is a place where people can post and vote on ideas for a specific topic." at bounding box center [692, 216] width 335 height 40
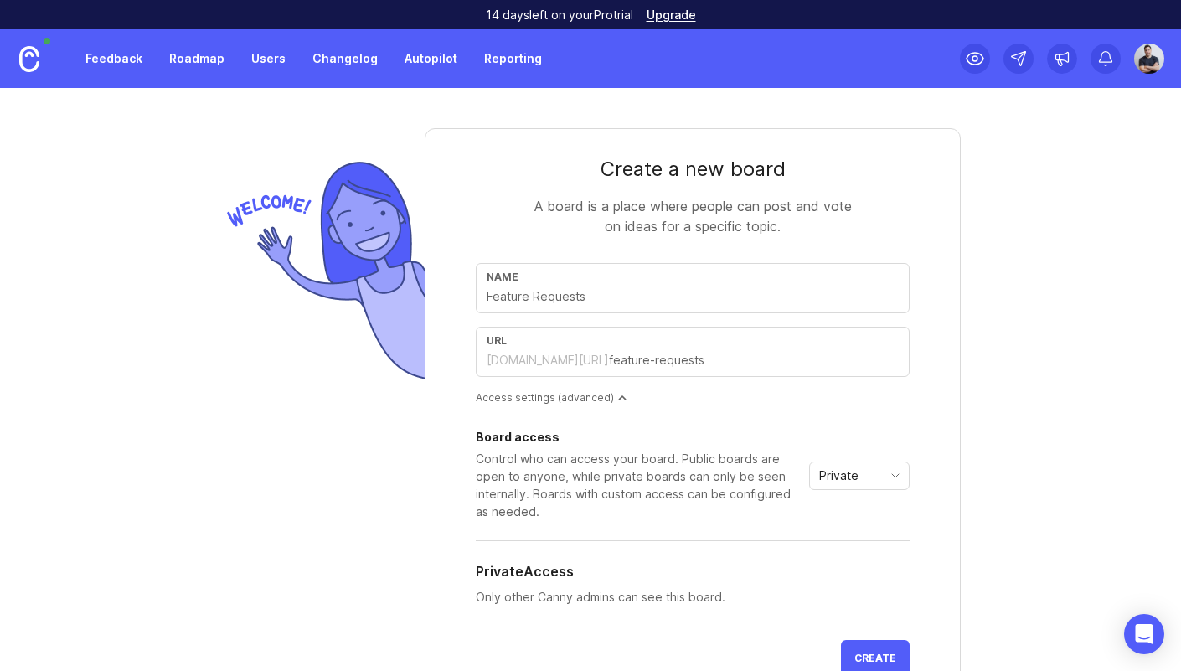
click at [649, 209] on div "A board is a place where people can post and vote on ideas for a specific topic." at bounding box center [692, 216] width 335 height 40
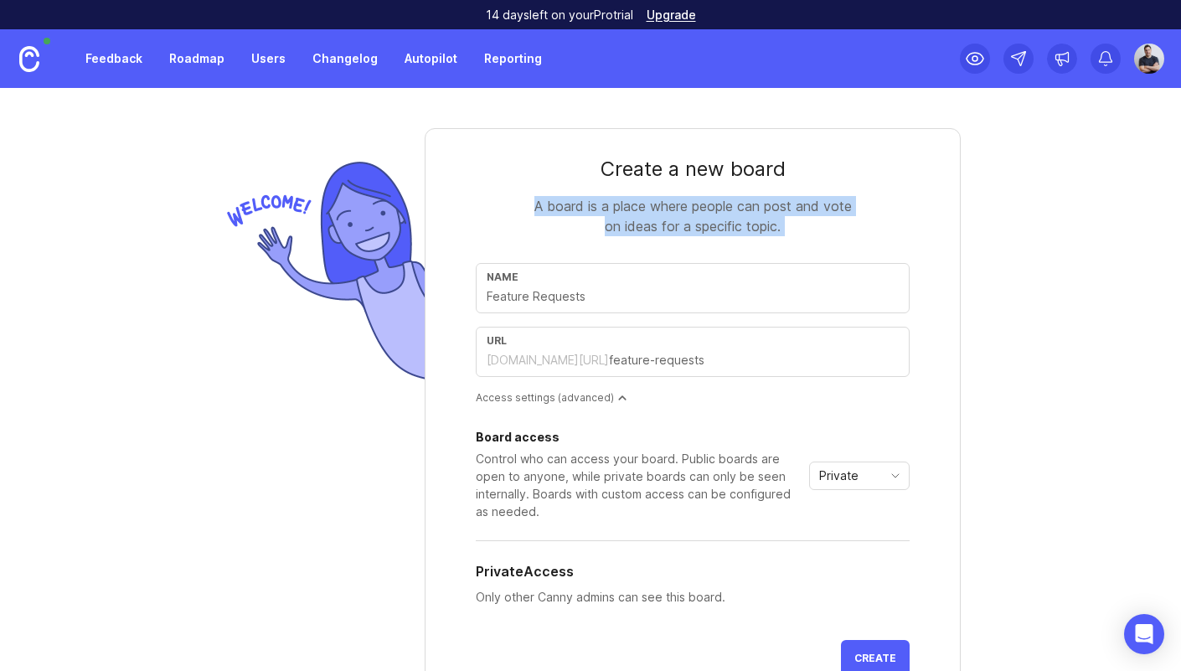
click at [649, 209] on div "A board is a place where people can post and vote on ideas for a specific topic." at bounding box center [692, 216] width 335 height 40
click at [651, 215] on div "A board is a place where people can post and vote on ideas for a specific topic." at bounding box center [692, 216] width 335 height 40
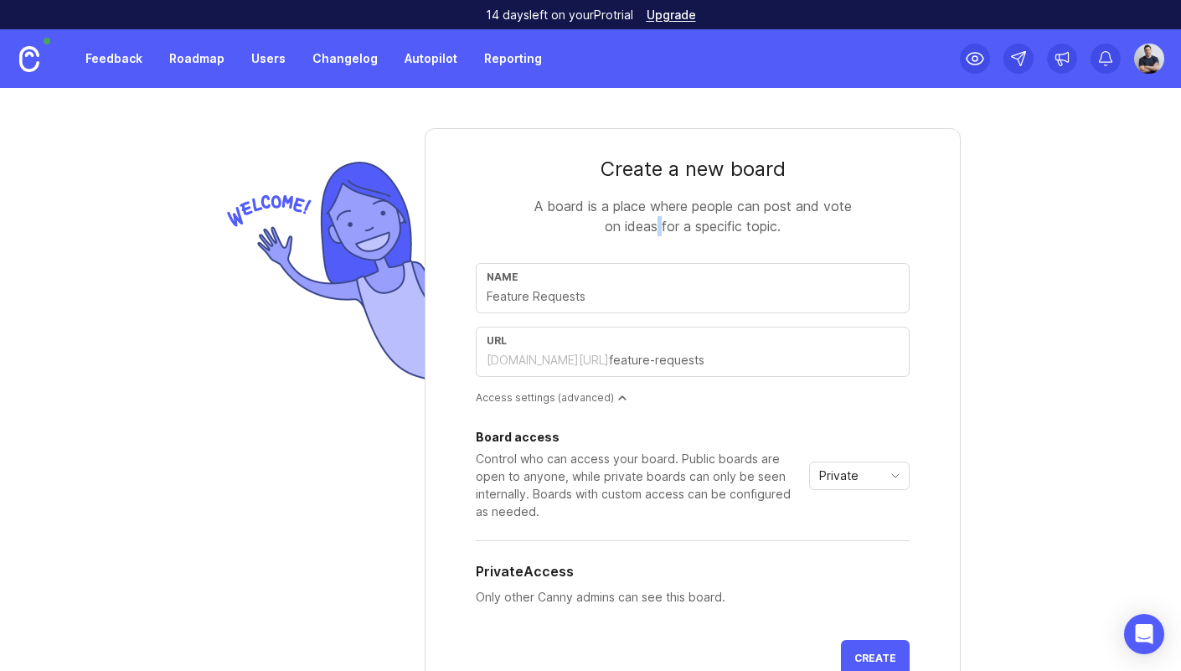
click at [651, 216] on div "A board is a place where people can post and vote on ideas for a specific topic." at bounding box center [692, 216] width 335 height 40
click at [623, 217] on div "A board is a place where people can post and vote on ideas for a specific topic." at bounding box center [692, 216] width 335 height 40
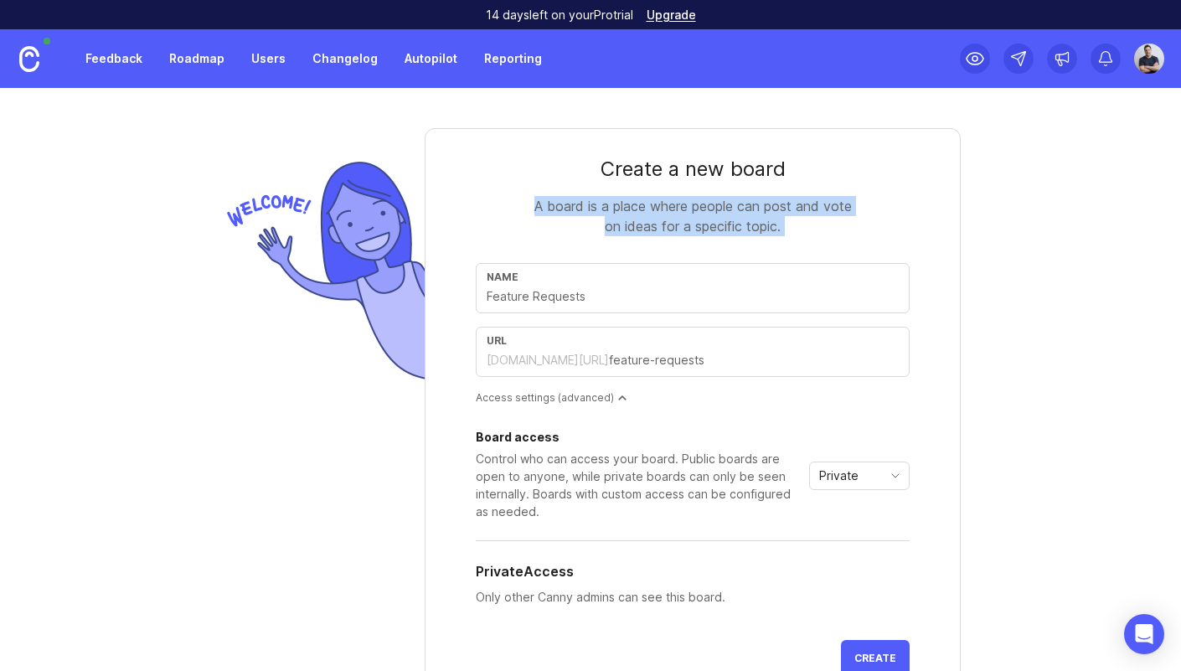
click at [623, 217] on div "A board is a place where people can post and vote on ideas for a specific topic." at bounding box center [692, 216] width 335 height 40
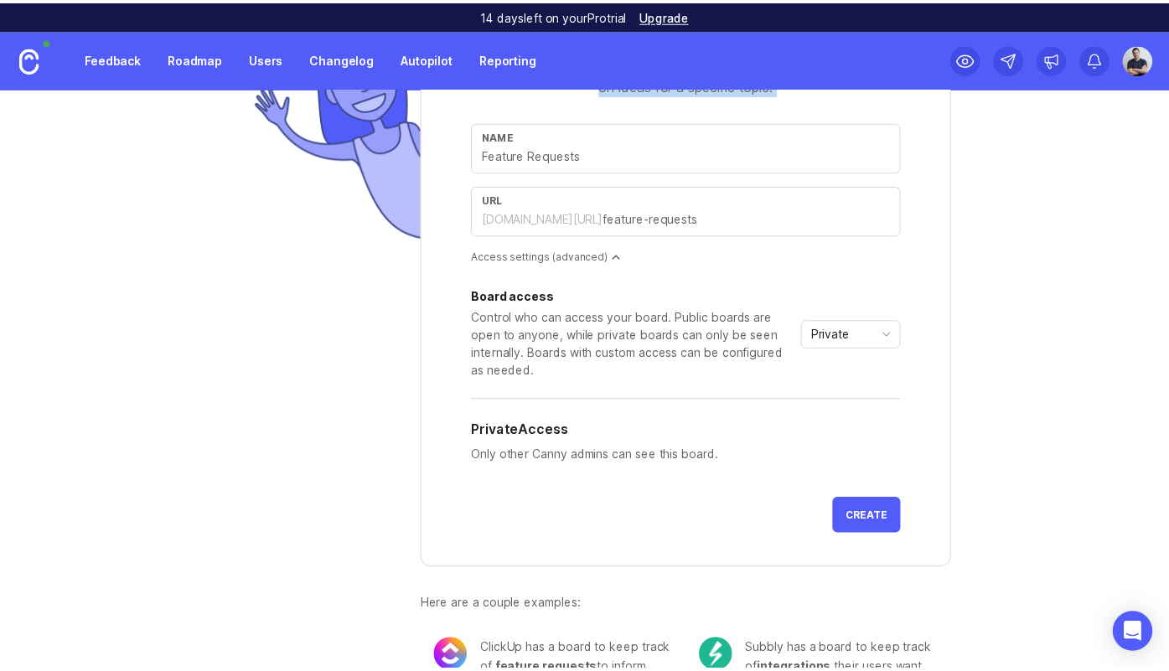
scroll to position [168, 0]
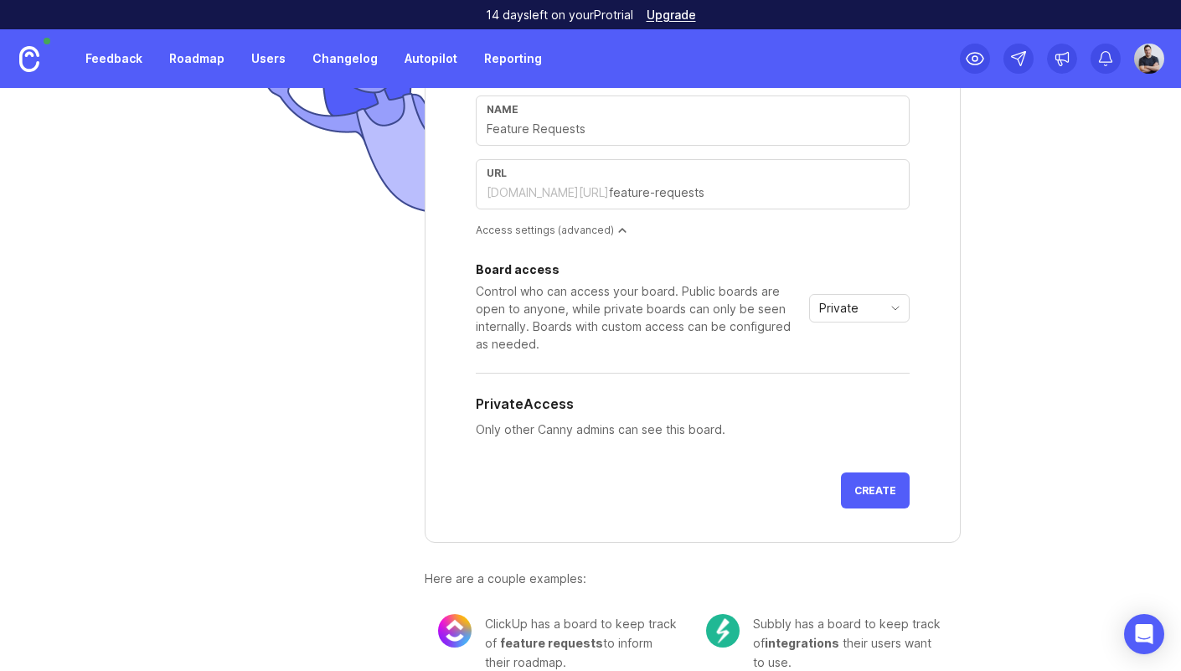
click at [866, 489] on span "Create" at bounding box center [876, 490] width 42 height 13
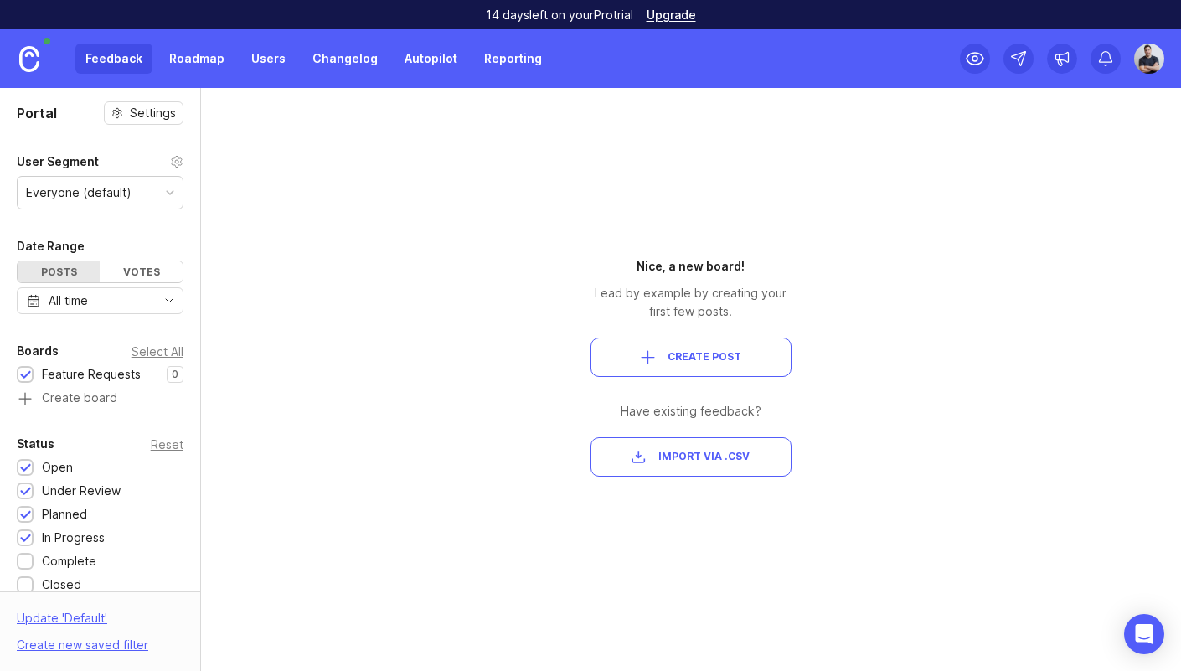
click at [473, 305] on div "Portal Settings User Segment Everyone (default) Date Range Posts Votes All time…" at bounding box center [590, 379] width 1181 height 583
click at [654, 268] on div "Nice, a new board!" at bounding box center [691, 266] width 201 height 18
click at [646, 288] on div "Lead by example by creating your first few posts." at bounding box center [691, 302] width 201 height 37
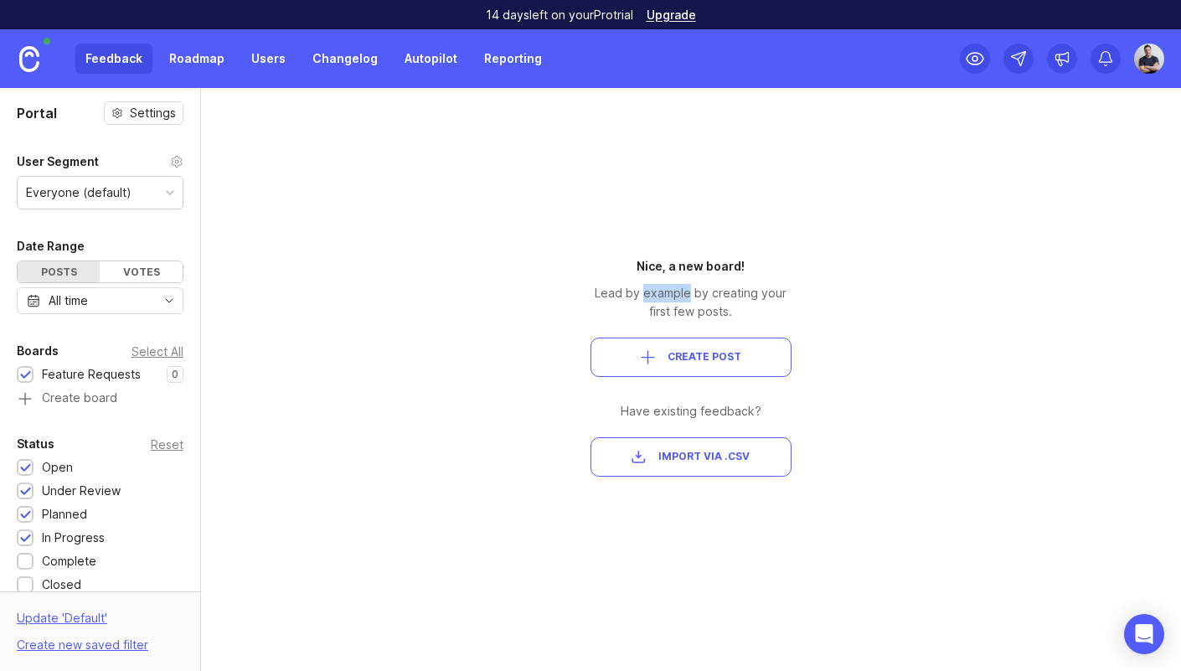
click at [645, 288] on div "Lead by example by creating your first few posts." at bounding box center [691, 302] width 201 height 37
drag, startPoint x: 653, startPoint y: 290, endPoint x: 680, endPoint y: 297, distance: 28.4
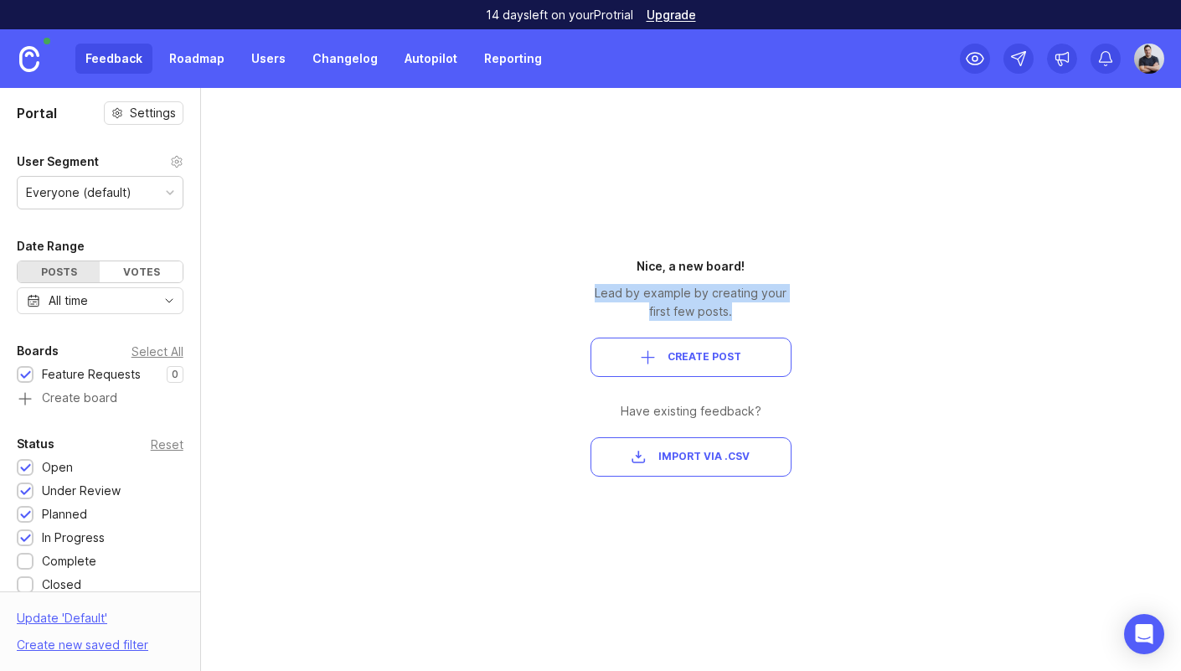
click at [653, 291] on div "Lead by example by creating your first few posts." at bounding box center [691, 302] width 201 height 37
click at [764, 295] on div "Lead by example by creating your first few posts." at bounding box center [691, 302] width 201 height 37
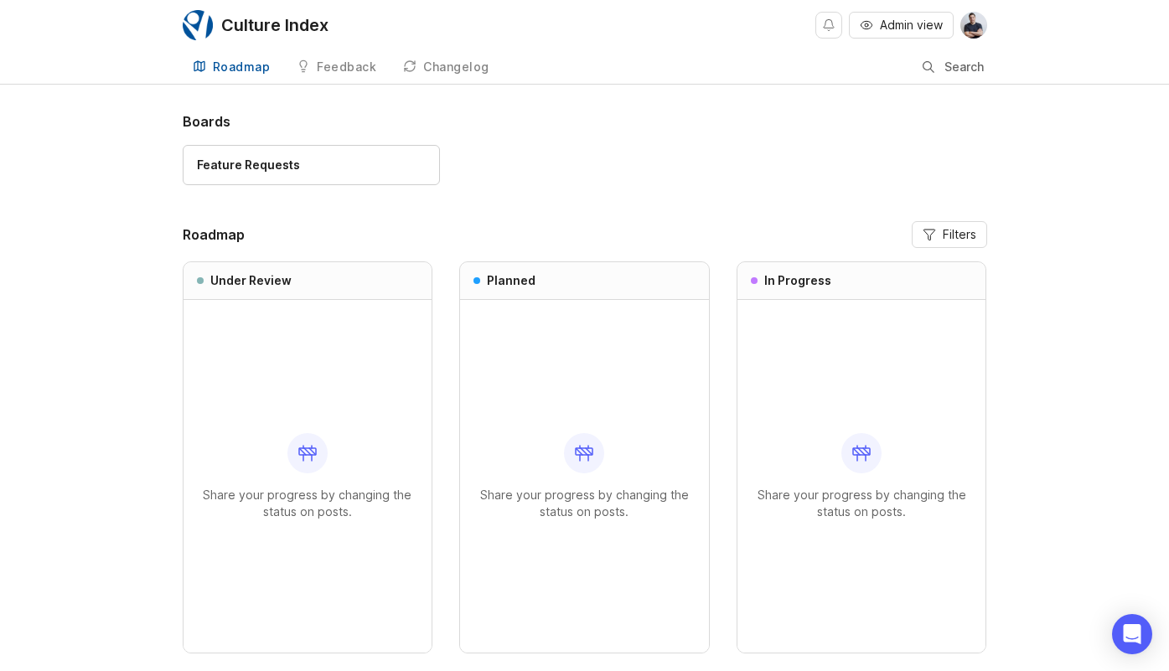
click at [456, 70] on div "Changelog" at bounding box center [456, 67] width 66 height 12
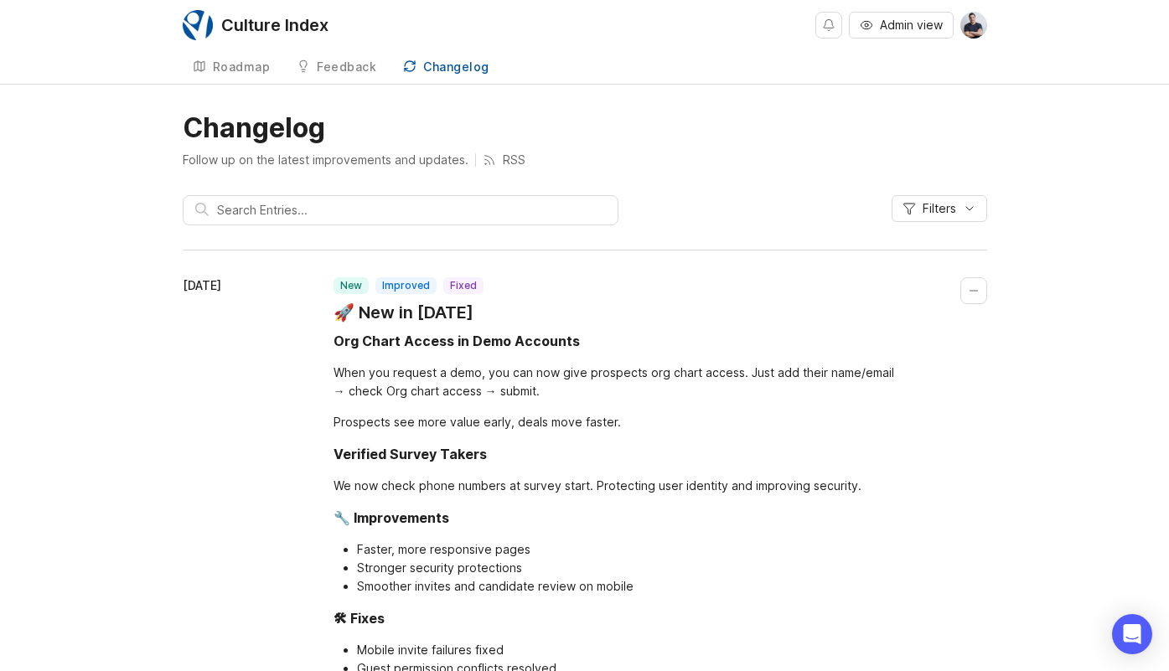
click at [342, 76] on link "Feedback" at bounding box center [337, 67] width 100 height 34
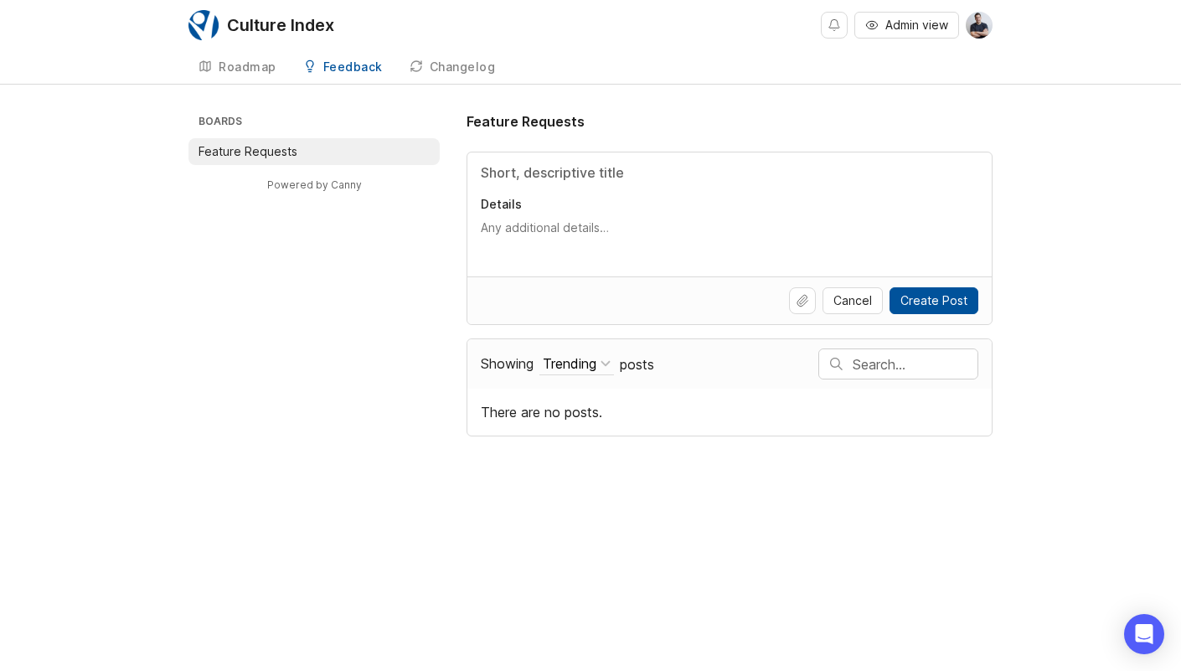
click at [261, 73] on div "Roadmap" at bounding box center [248, 67] width 58 height 12
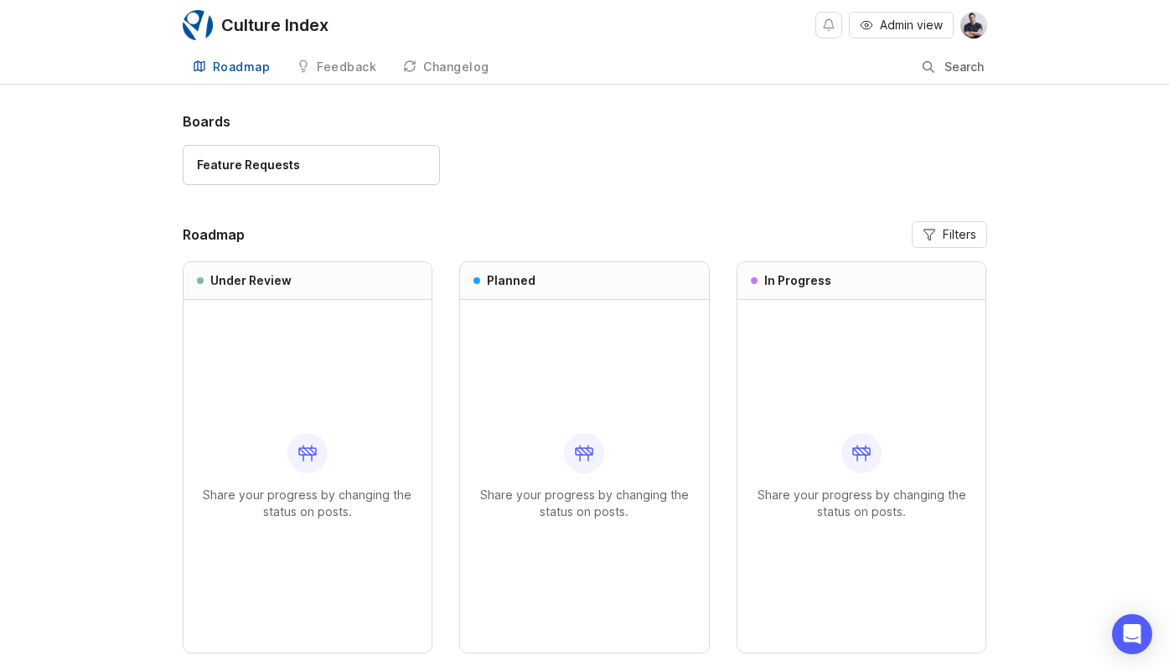
drag, startPoint x: 359, startPoint y: 68, endPoint x: 363, endPoint y: 76, distance: 9.0
click at [359, 68] on div "Feedback" at bounding box center [346, 67] width 59 height 12
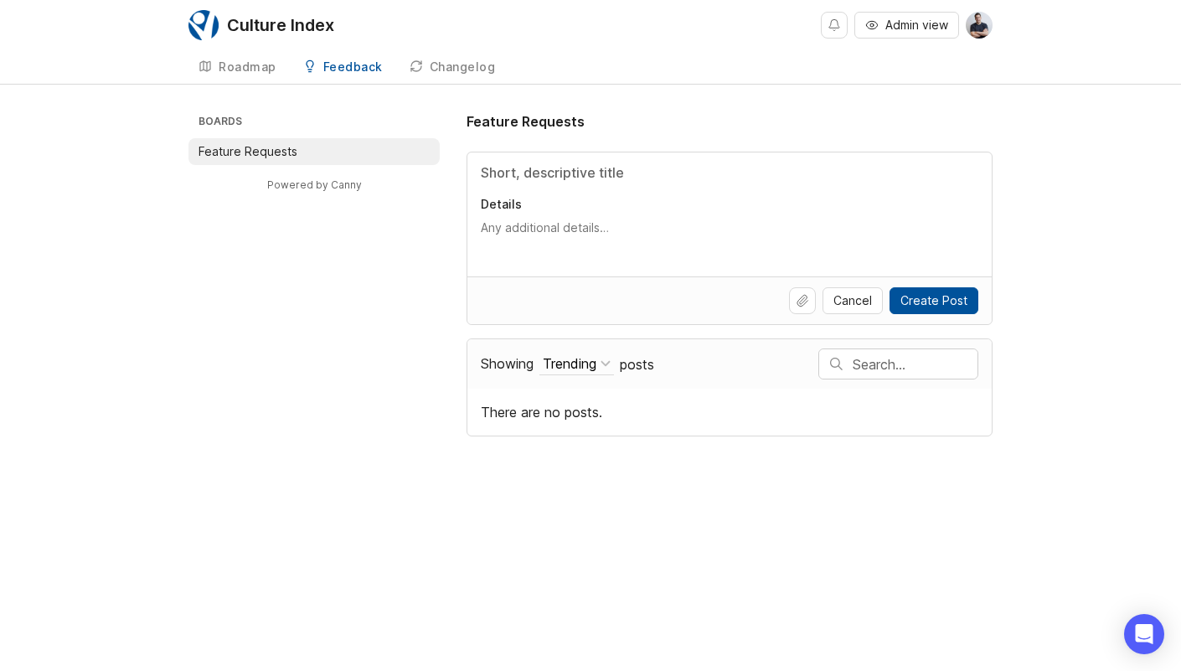
click at [468, 66] on div "Changelog" at bounding box center [463, 67] width 66 height 12
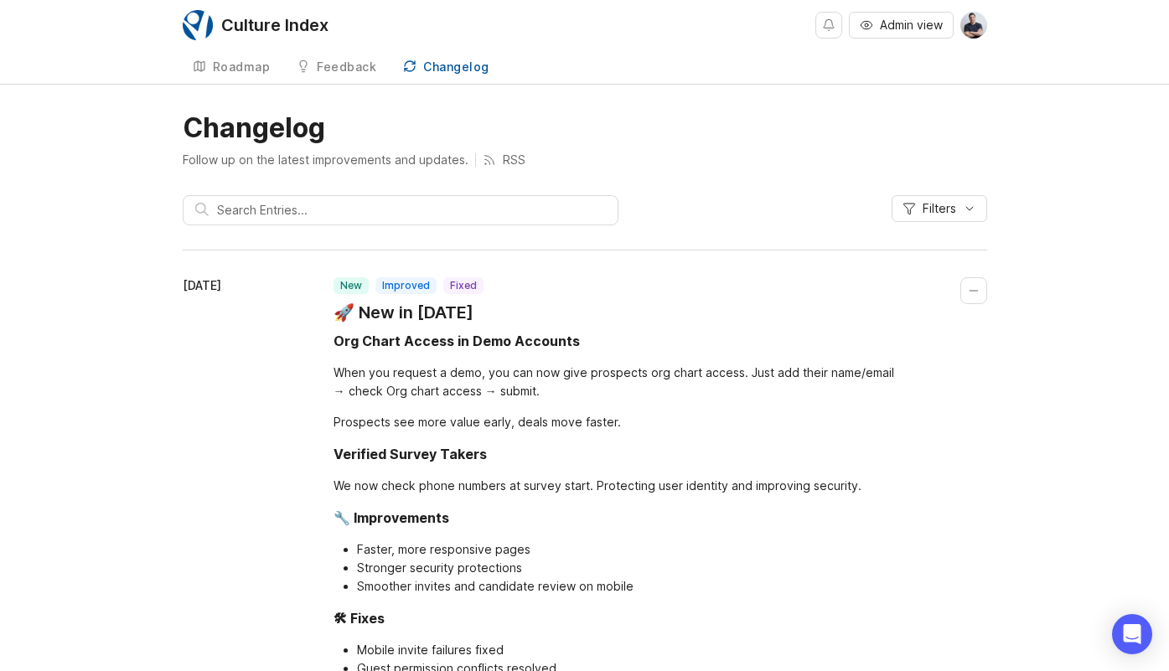
click at [233, 67] on div "Roadmap" at bounding box center [242, 67] width 58 height 12
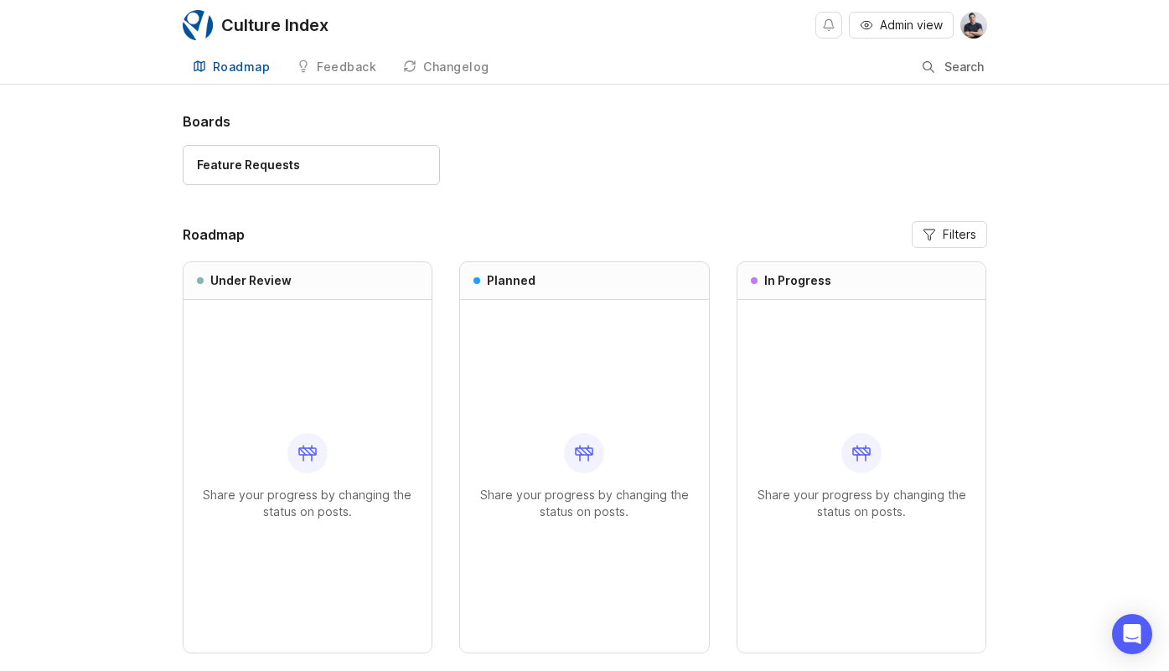
click at [361, 64] on div "Feedback" at bounding box center [346, 67] width 59 height 12
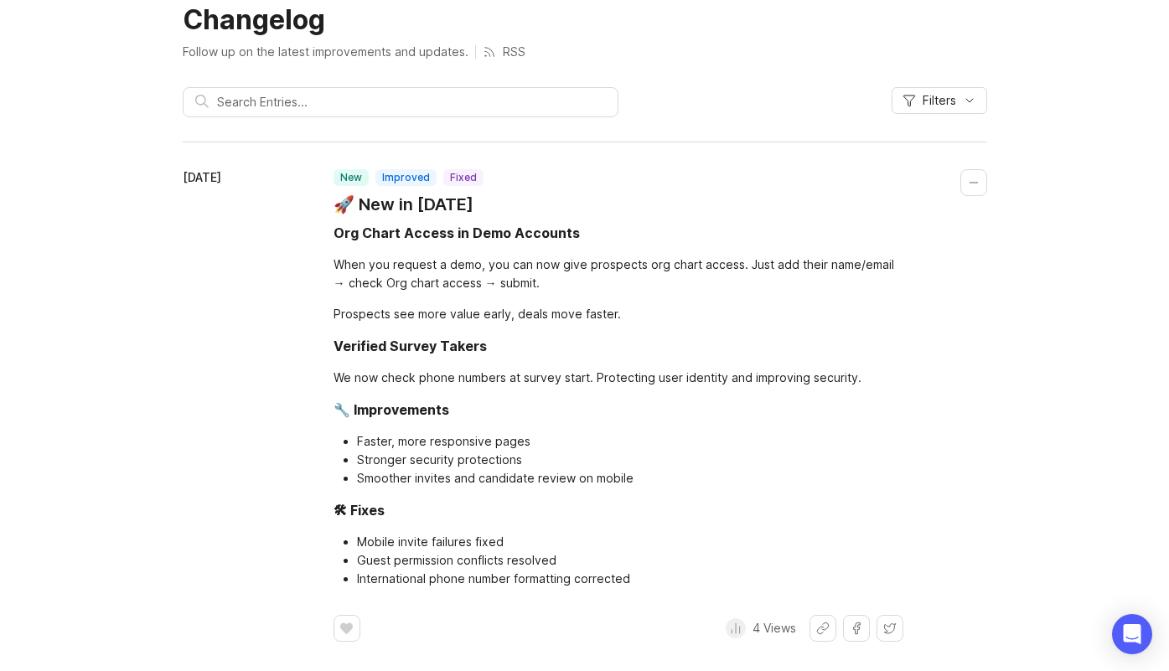
scroll to position [80, 0]
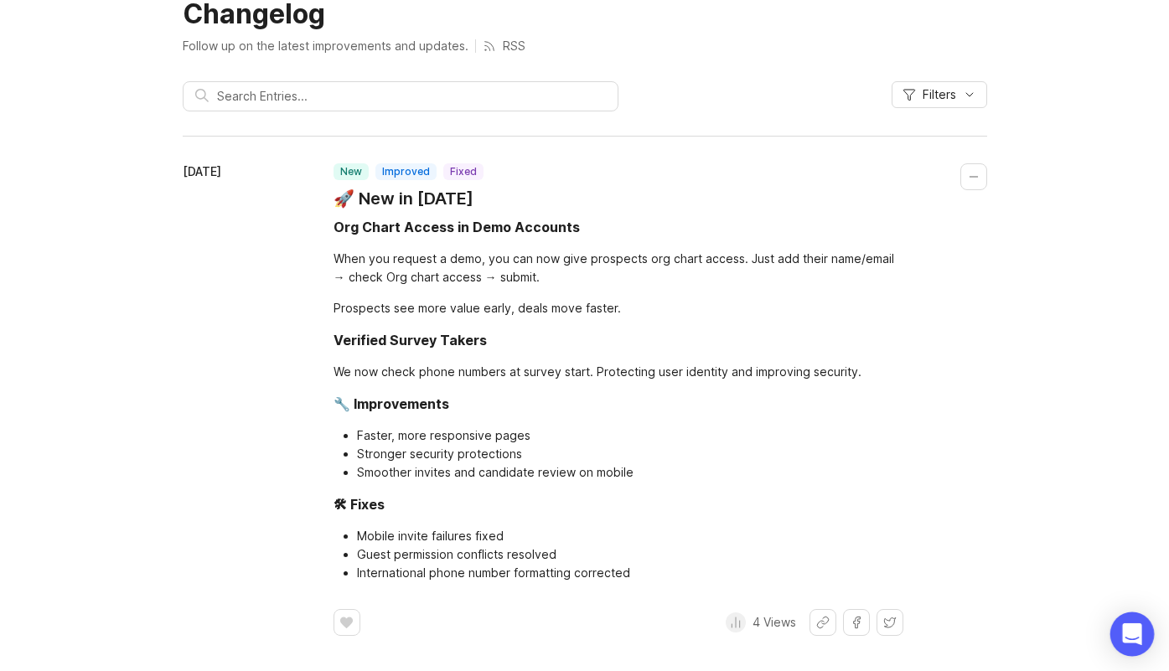
click at [1133, 633] on icon "Open Intercom Messenger" at bounding box center [1131, 634] width 19 height 22
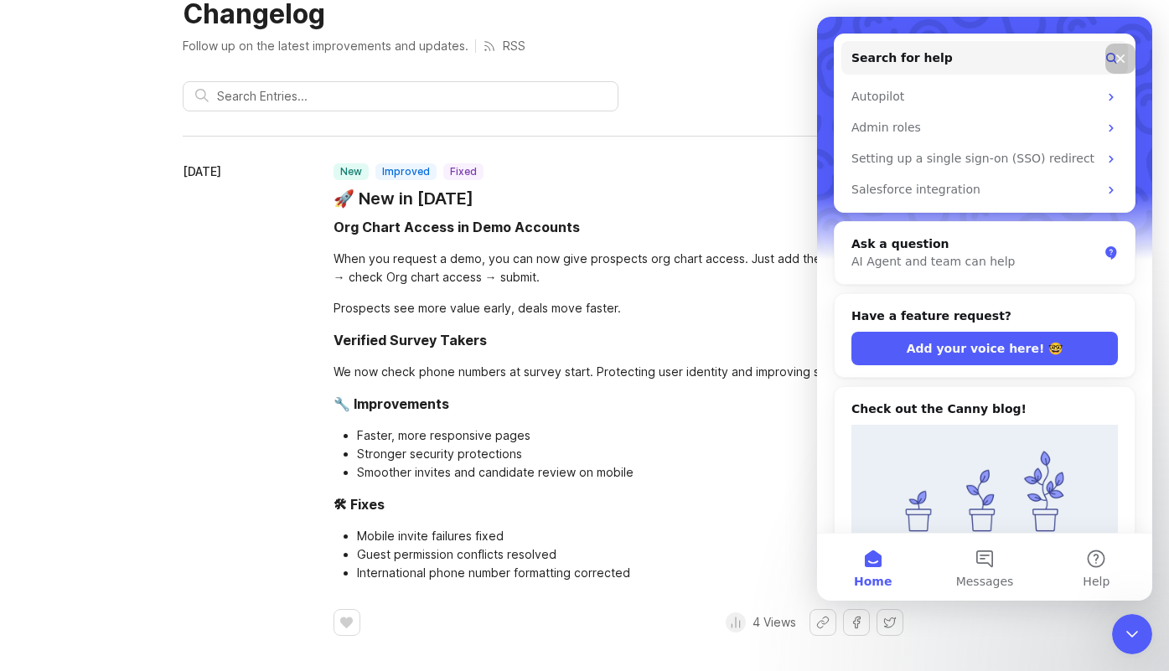
scroll to position [0, 0]
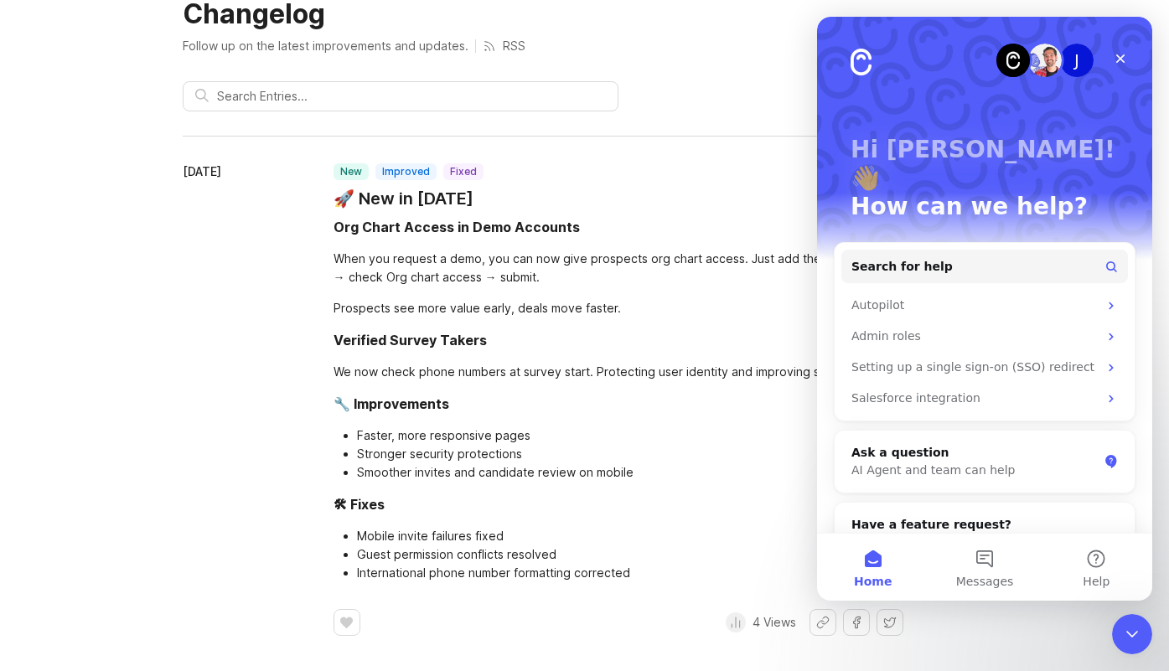
click at [711, 101] on div "Filters" at bounding box center [585, 103] width 804 height 44
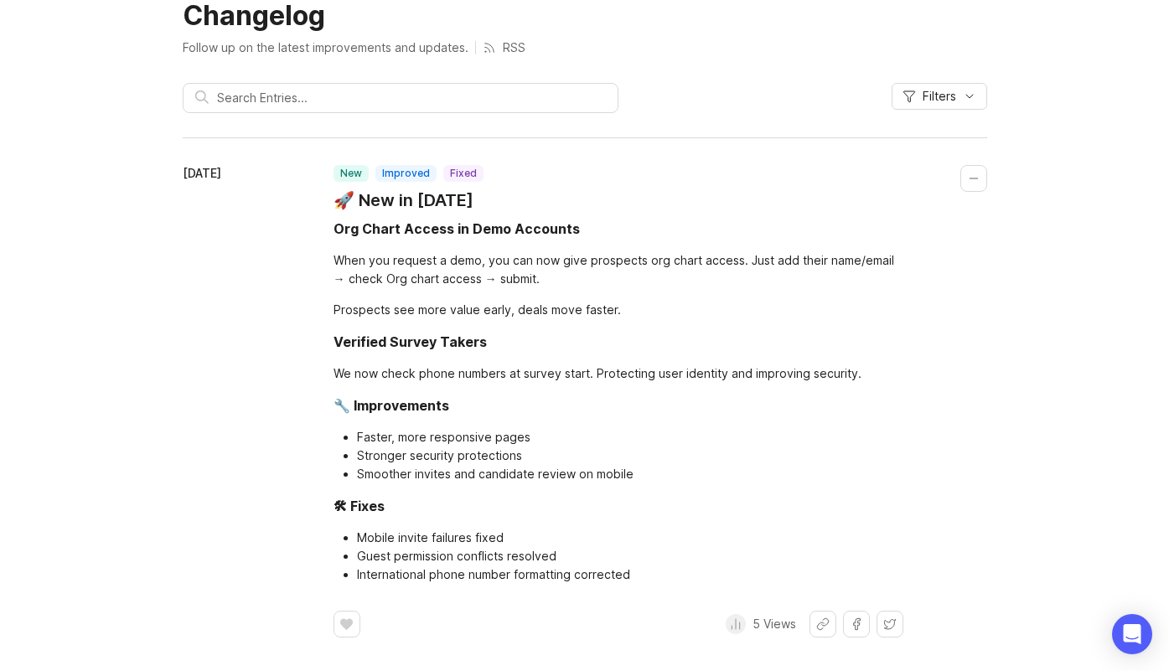
scroll to position [80, 0]
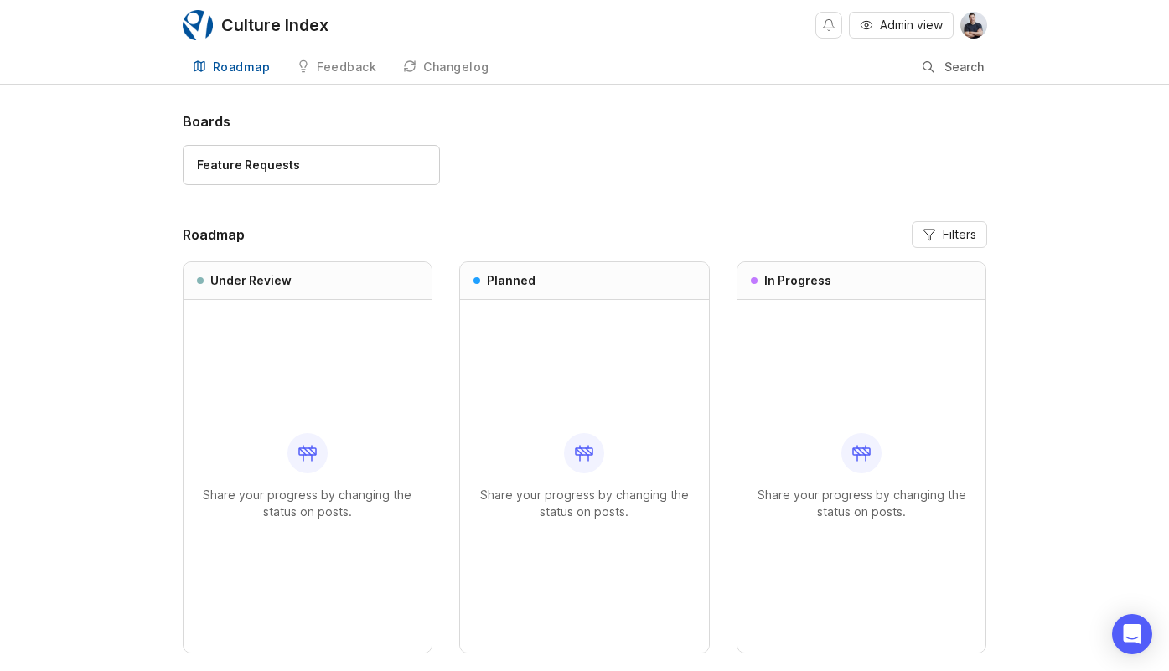
click at [354, 65] on div "Feedback" at bounding box center [346, 67] width 59 height 12
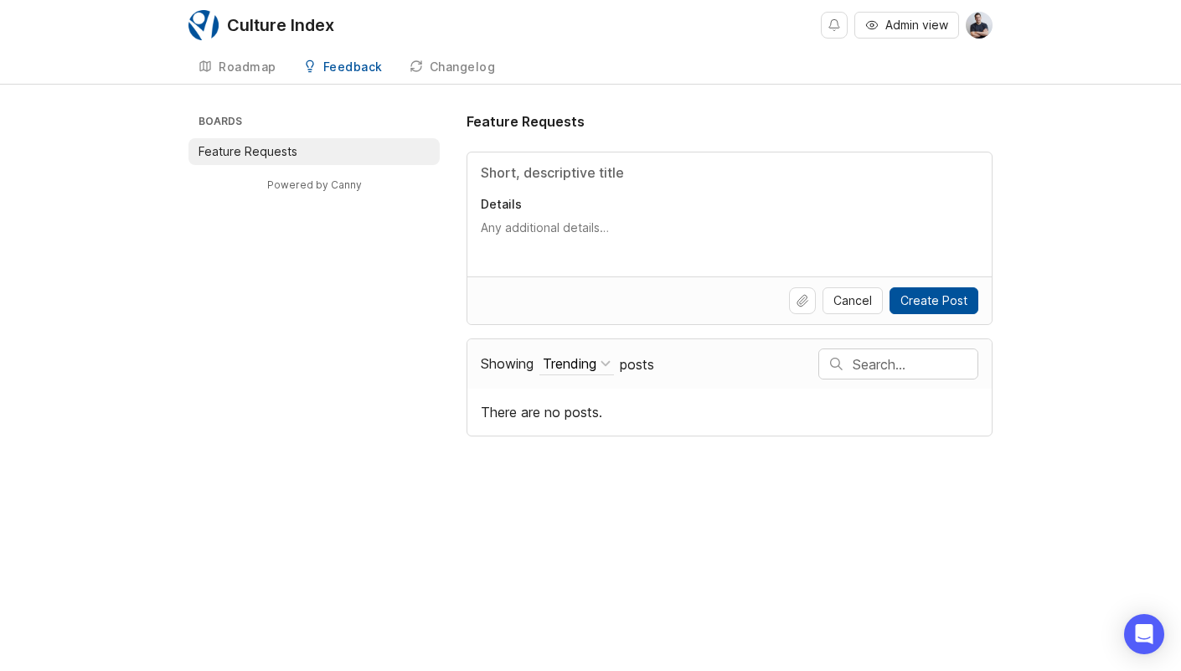
click at [245, 70] on div "Roadmap" at bounding box center [248, 67] width 58 height 12
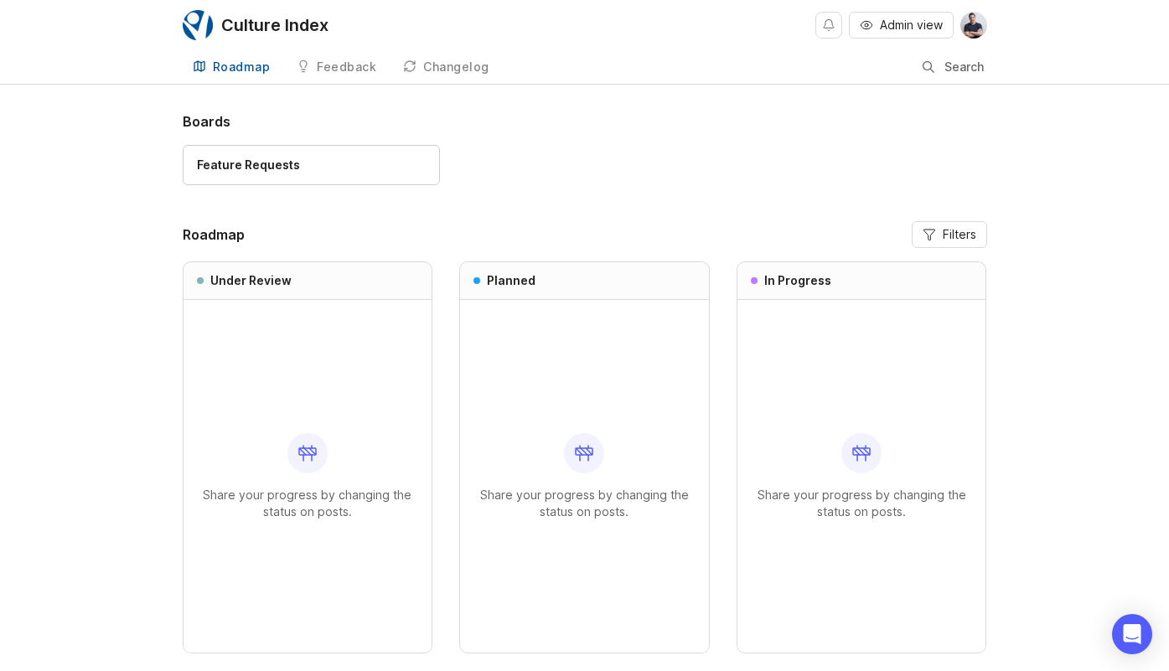
click at [436, 65] on div "Changelog" at bounding box center [456, 67] width 66 height 12
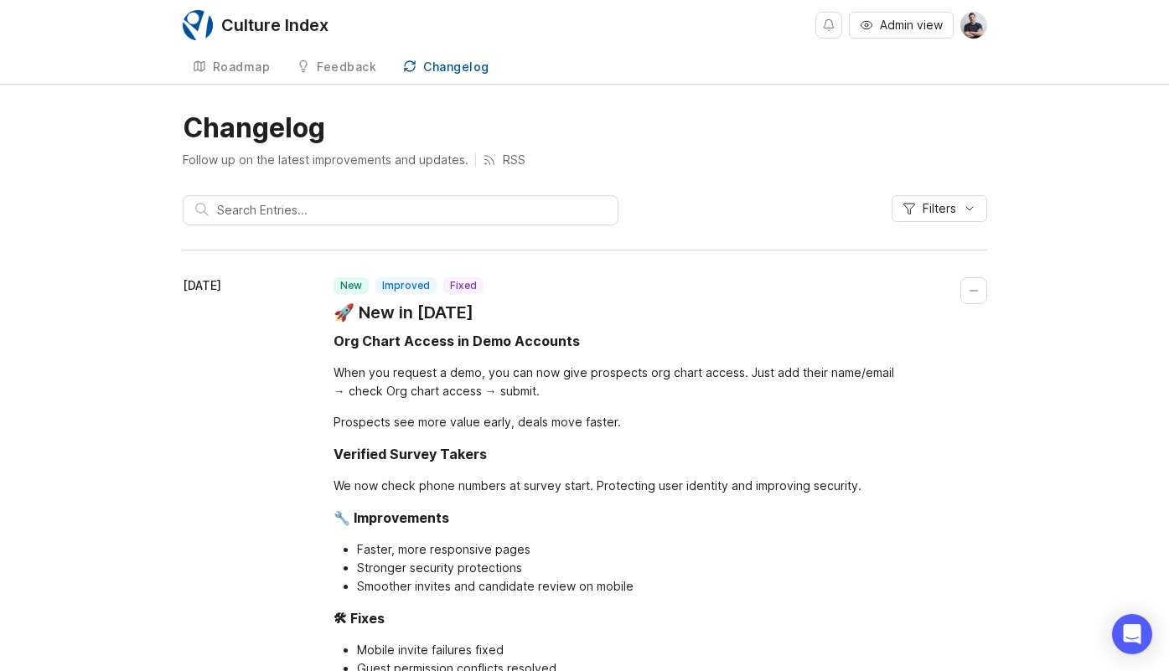
click at [249, 69] on div "Roadmap" at bounding box center [242, 67] width 58 height 12
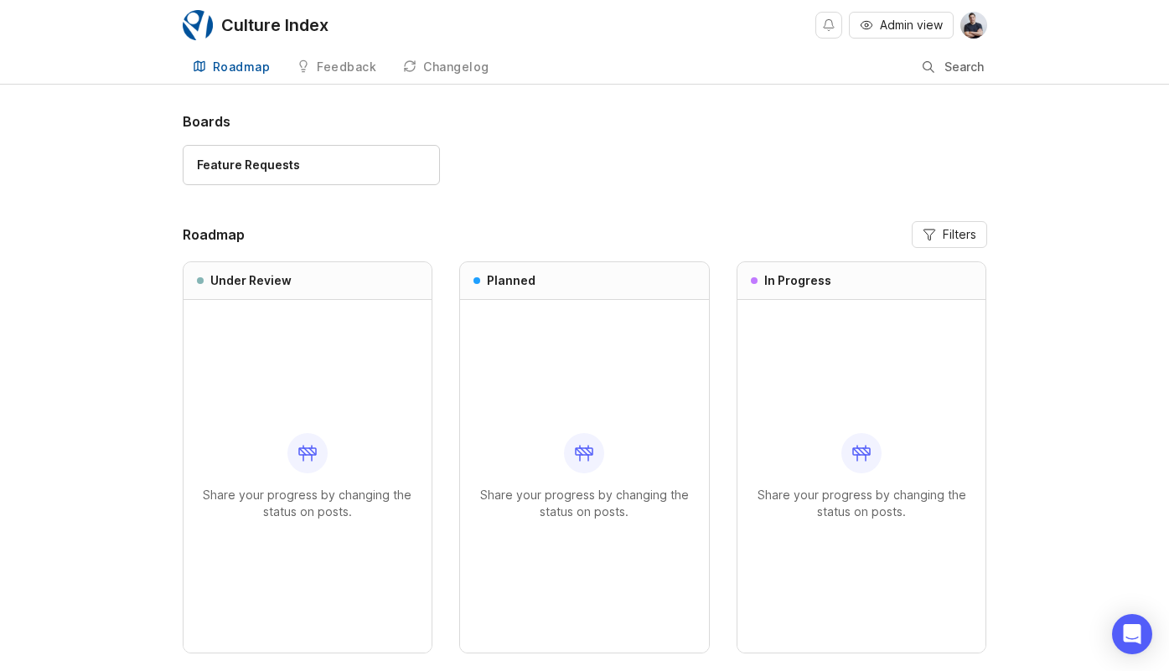
click at [976, 28] on img at bounding box center [973, 25] width 27 height 27
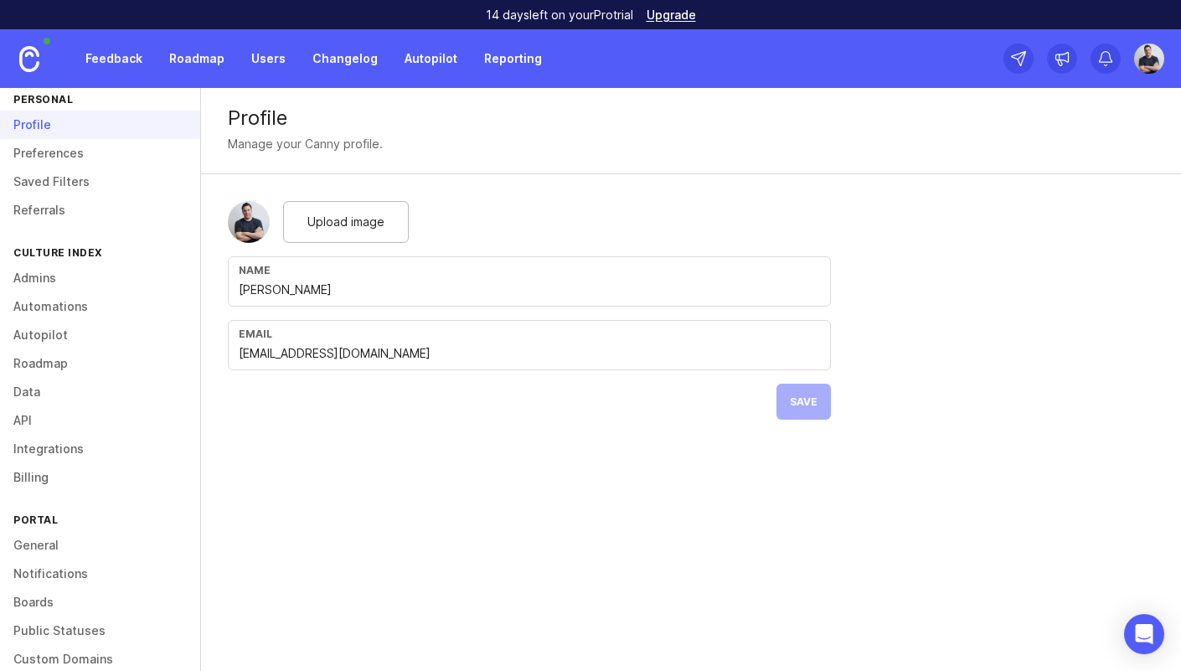
scroll to position [101, 0]
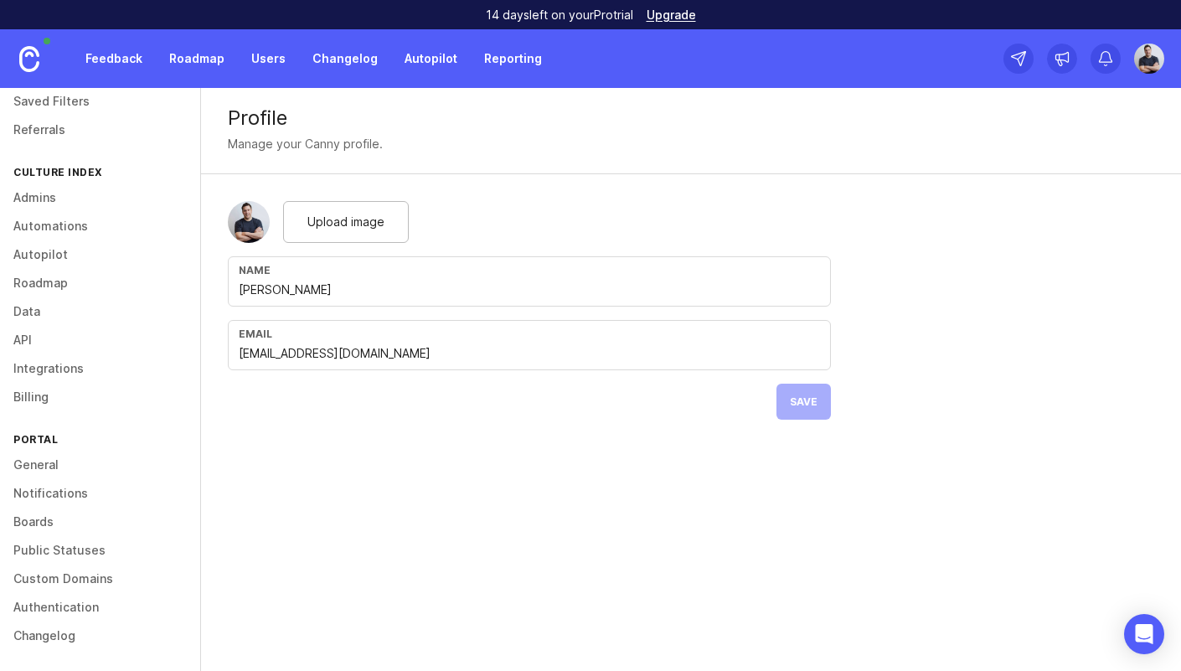
click at [92, 555] on link "Public Statuses" at bounding box center [100, 550] width 200 height 28
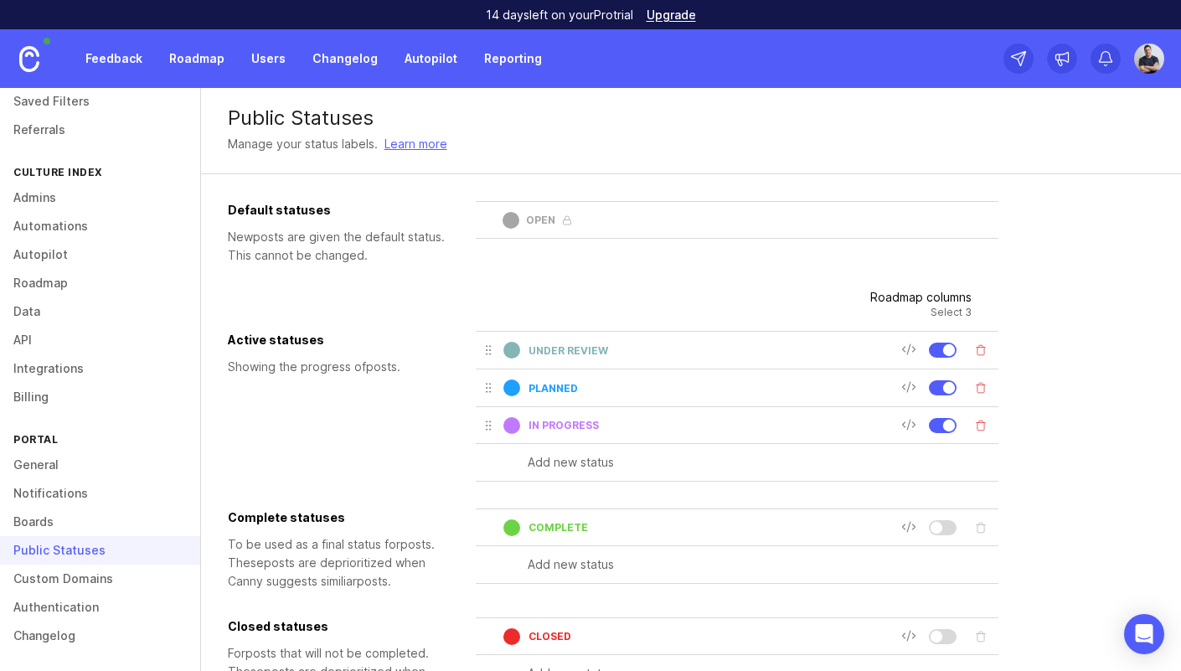
click at [1139, 63] on img at bounding box center [1150, 59] width 42 height 30
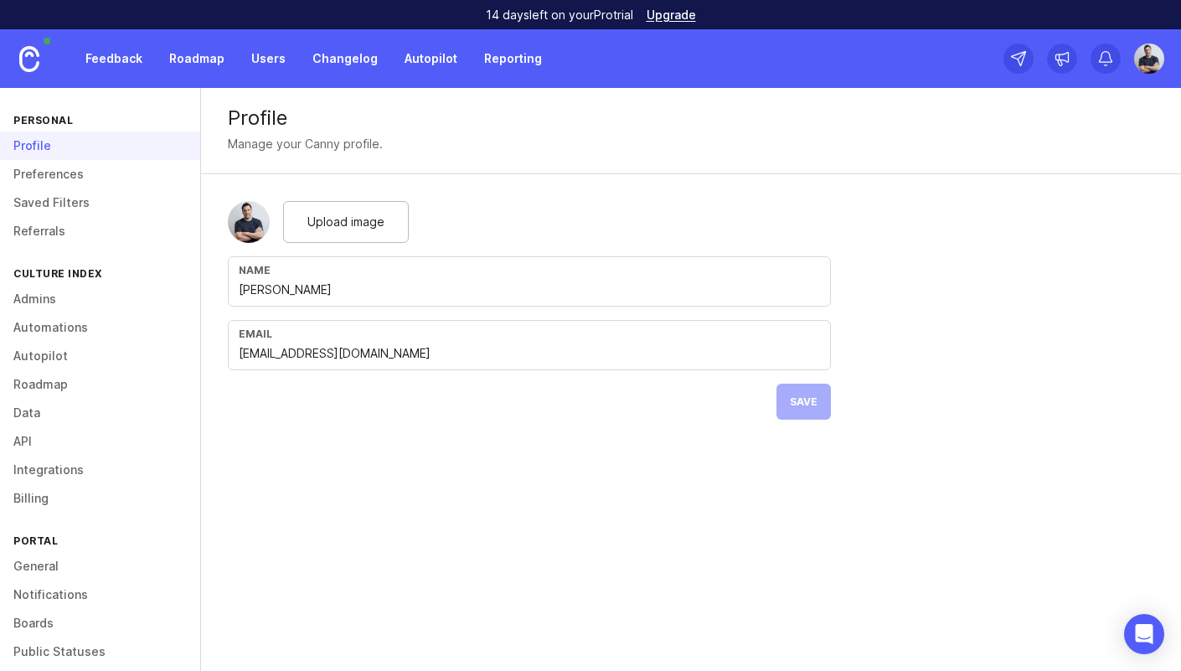
click at [41, 433] on link "API" at bounding box center [100, 441] width 200 height 28
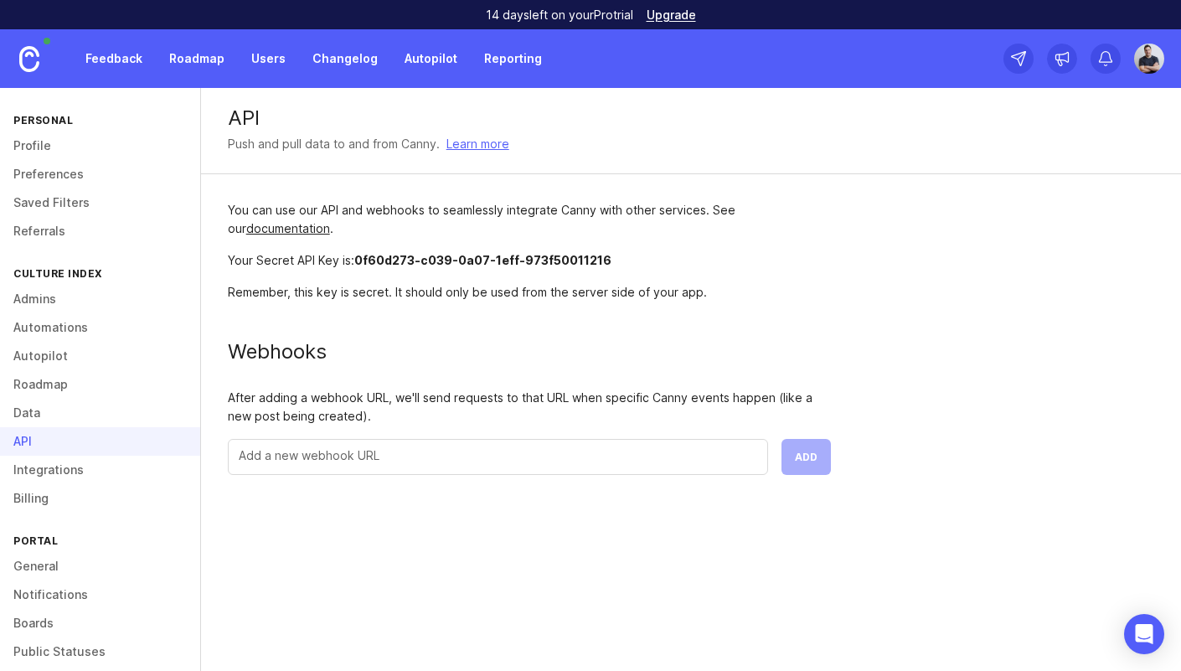
click at [46, 421] on link "Data" at bounding box center [100, 413] width 200 height 28
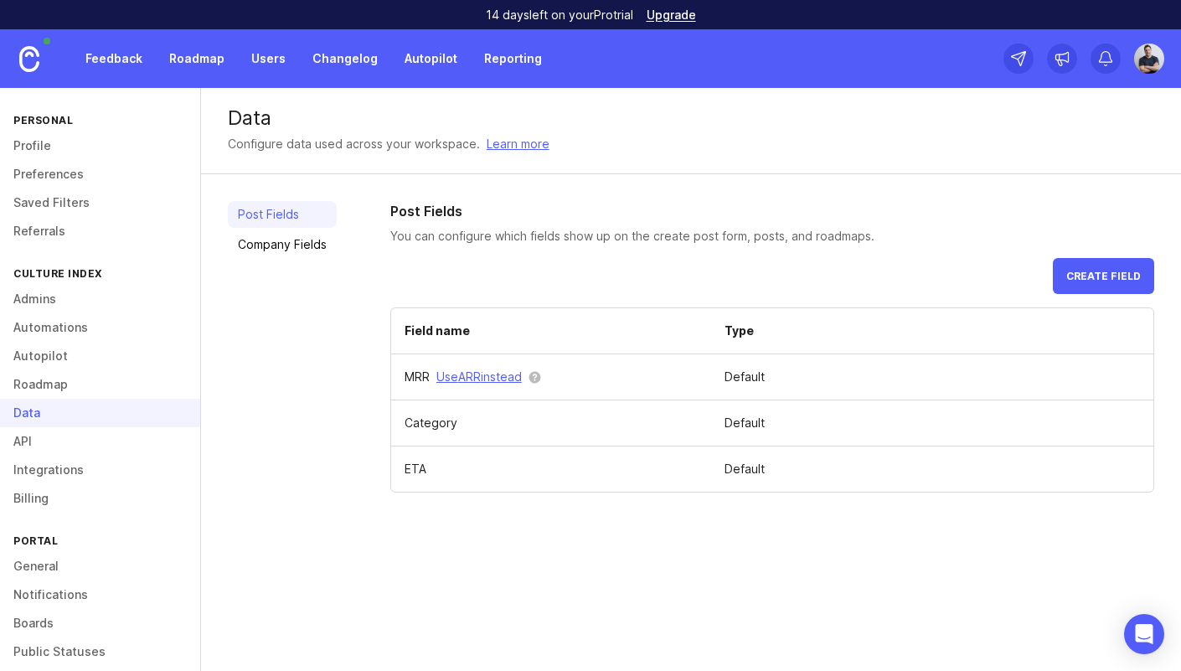
click at [50, 149] on link "Profile" at bounding box center [100, 146] width 200 height 28
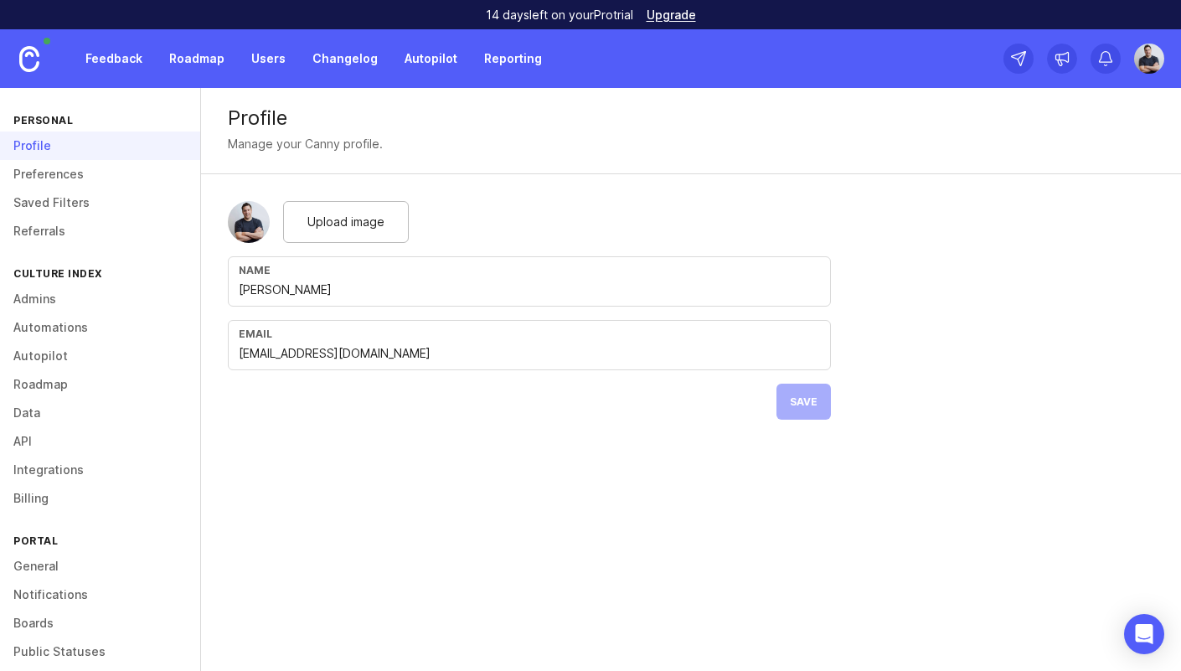
click at [52, 175] on link "Preferences" at bounding box center [100, 174] width 200 height 28
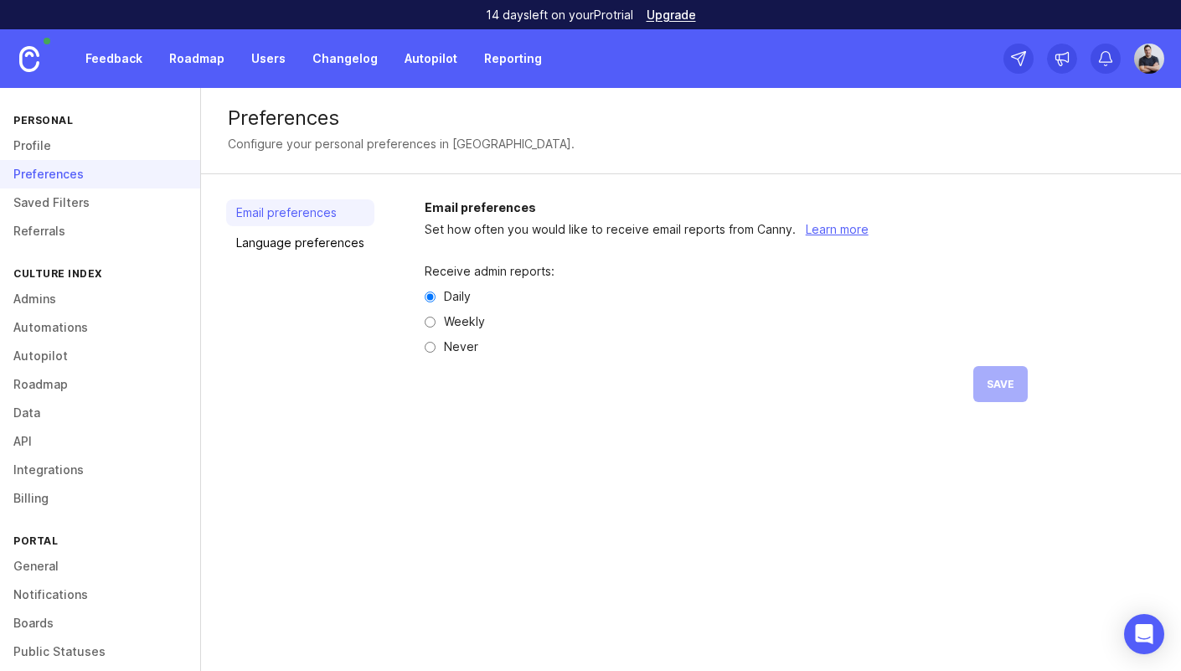
click at [58, 201] on link "Saved Filters" at bounding box center [100, 203] width 200 height 28
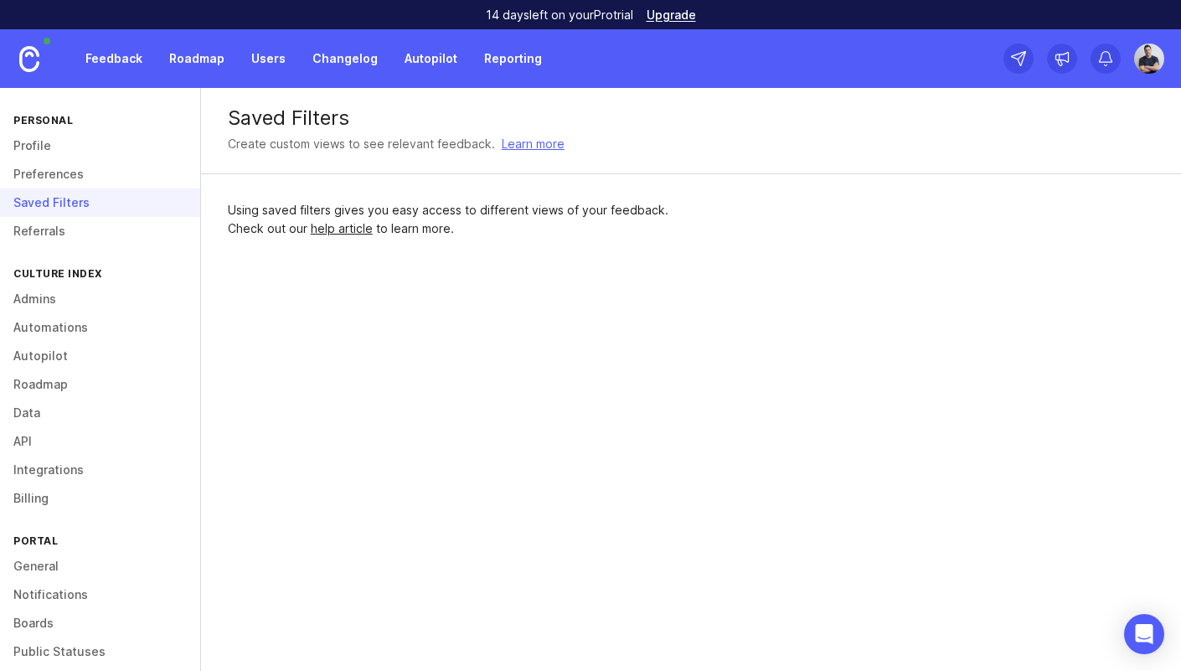
click at [65, 236] on link "Referrals" at bounding box center [100, 231] width 200 height 28
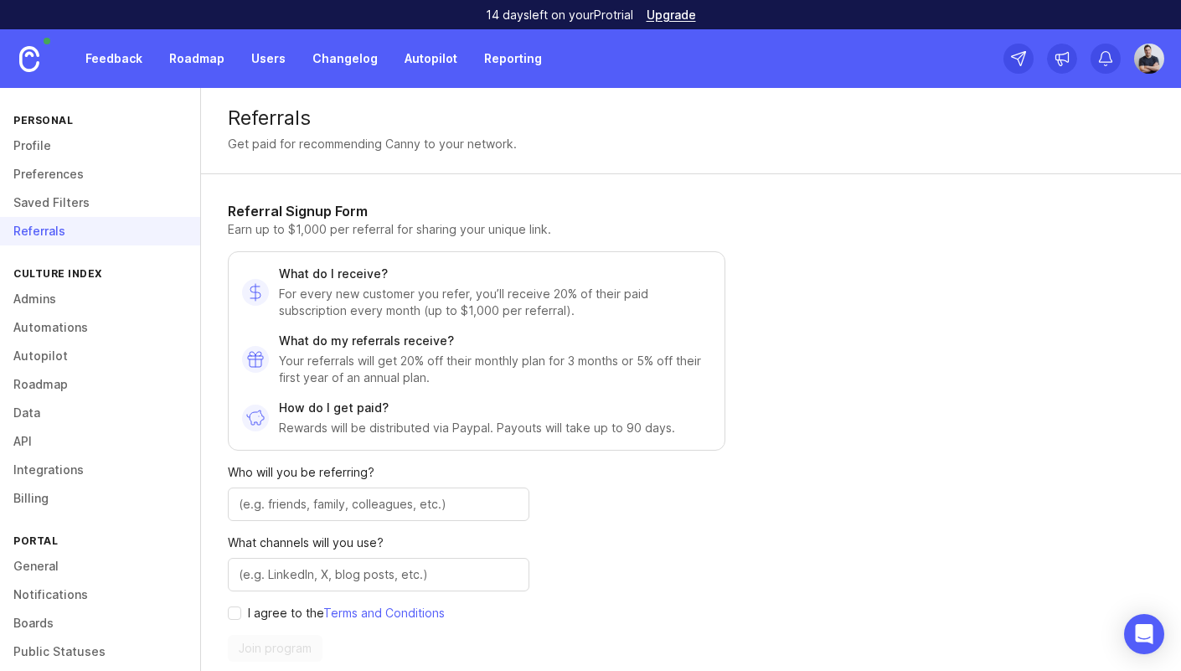
click at [54, 301] on link "Admins" at bounding box center [100, 299] width 200 height 28
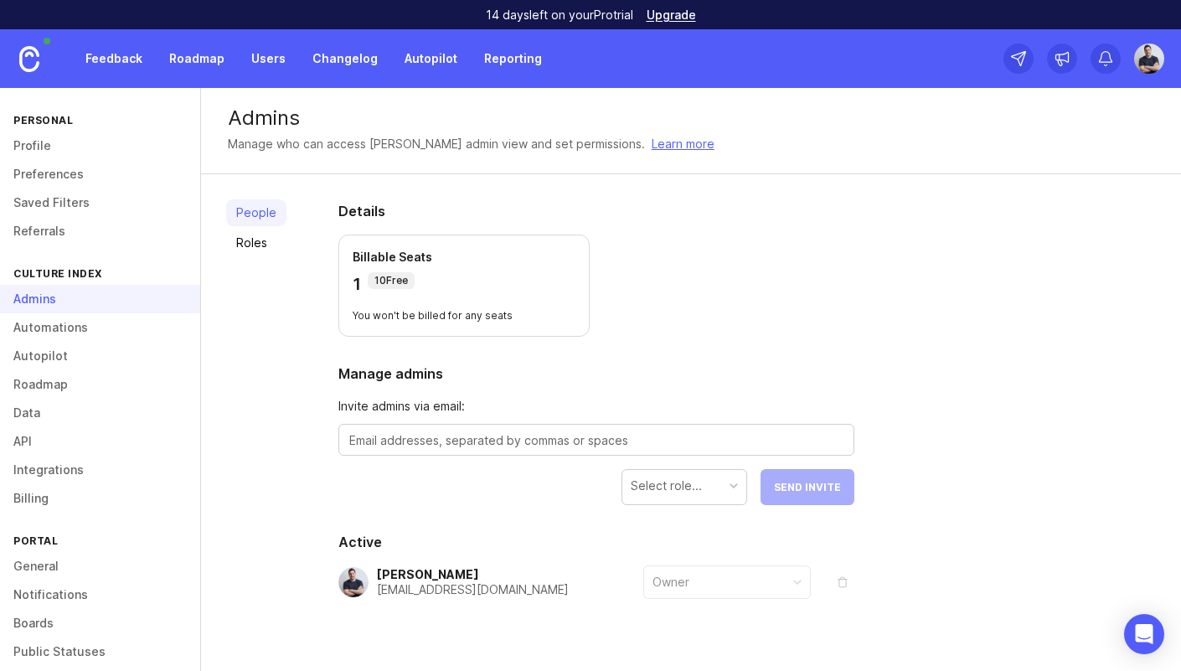
click at [386, 280] on p "10 Free" at bounding box center [392, 280] width 34 height 13
click at [396, 281] on p "10 Free" at bounding box center [392, 280] width 34 height 13
click at [402, 287] on div "10 Free" at bounding box center [391, 280] width 47 height 17
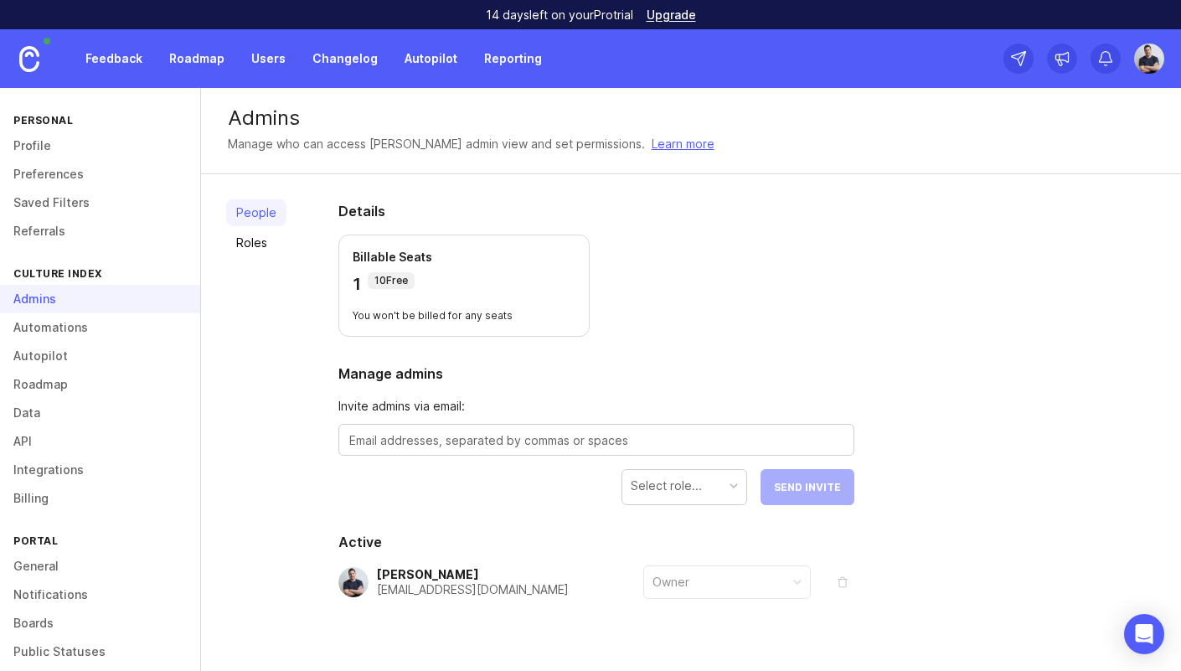
click at [271, 363] on div "People Roles" at bounding box center [256, 440] width 60 height 482
click at [272, 362] on div "People Roles" at bounding box center [256, 440] width 60 height 482
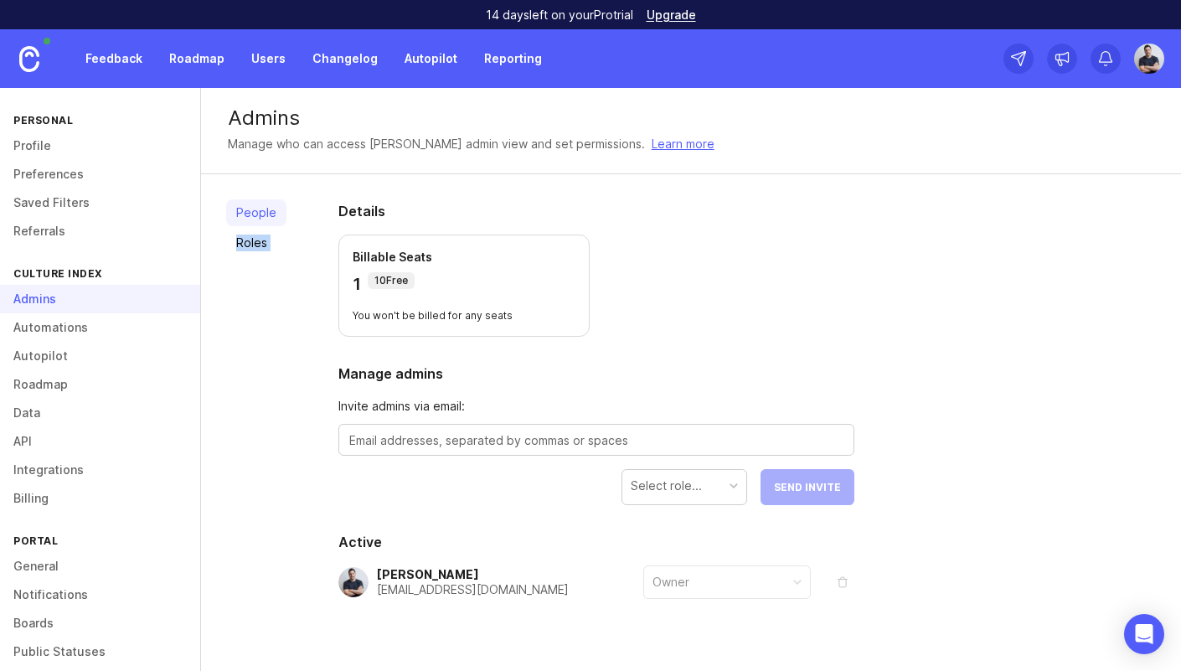
click at [286, 360] on div "People Roles Details Billable Seats 1 10 Free You won't be billed for any seats…" at bounding box center [691, 440] width 980 height 532
click at [312, 359] on div "Details Billable Seats 1 10 Free You won't be billed for any seats Manage admin…" at bounding box center [597, 440] width 570 height 532
click at [314, 359] on div "Details Billable Seats 1 10 Free You won't be billed for any seats Manage admin…" at bounding box center [597, 440] width 570 height 532
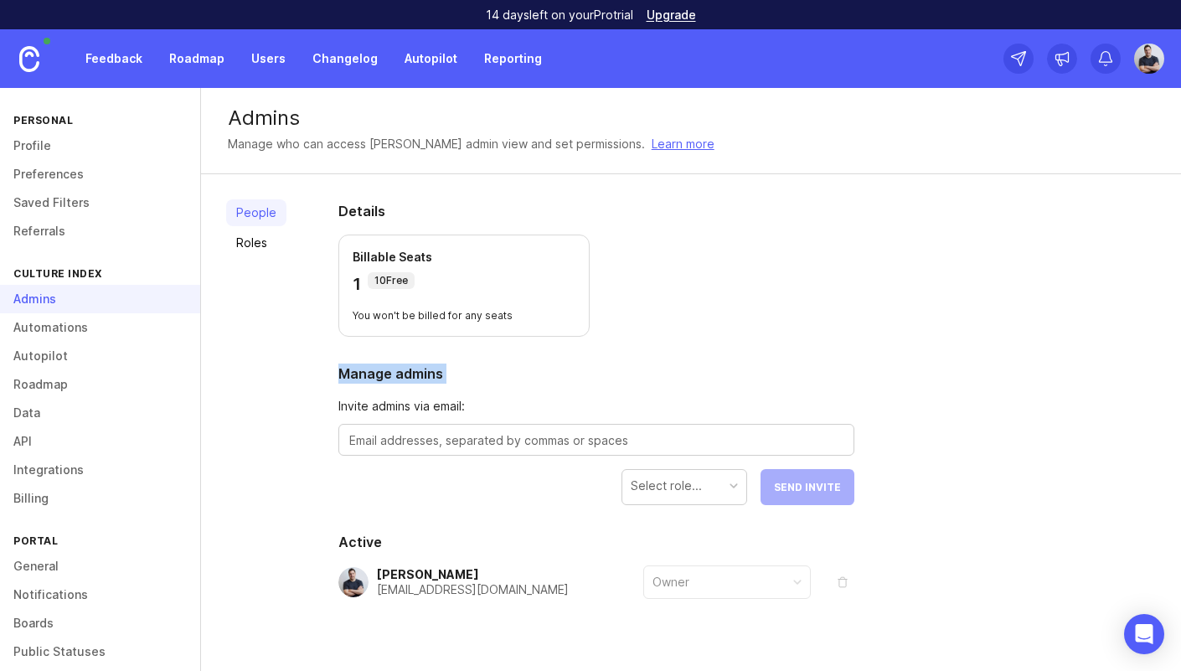
click at [255, 250] on link "Roles" at bounding box center [256, 243] width 60 height 27
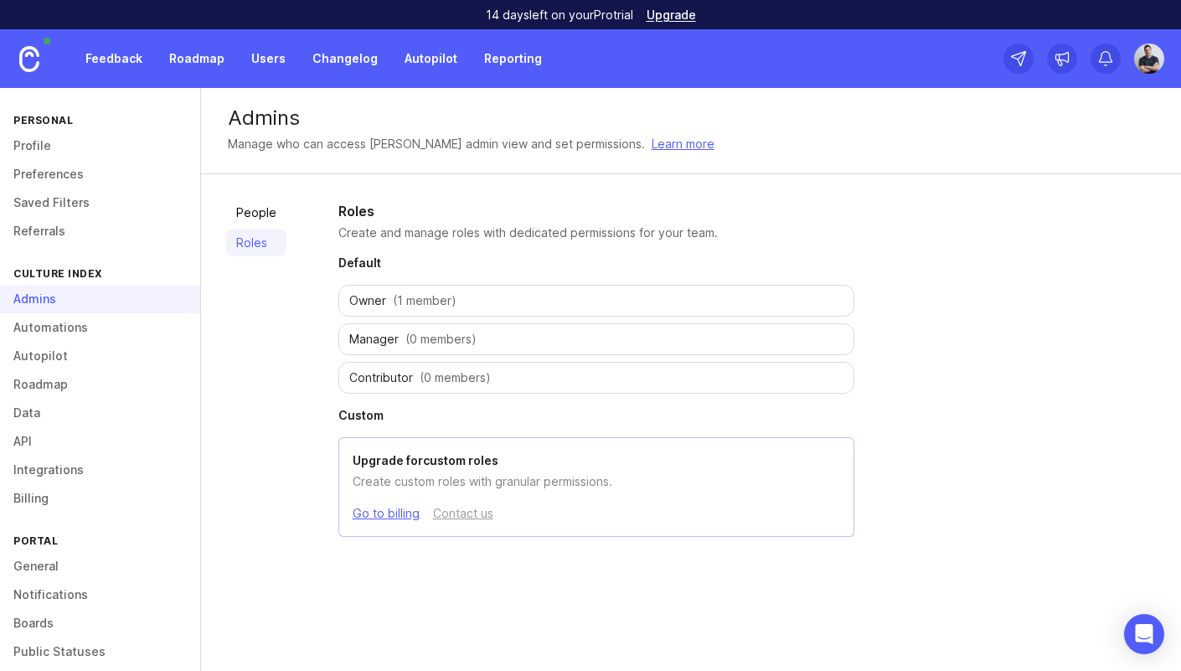
click at [256, 219] on link "People" at bounding box center [256, 212] width 60 height 27
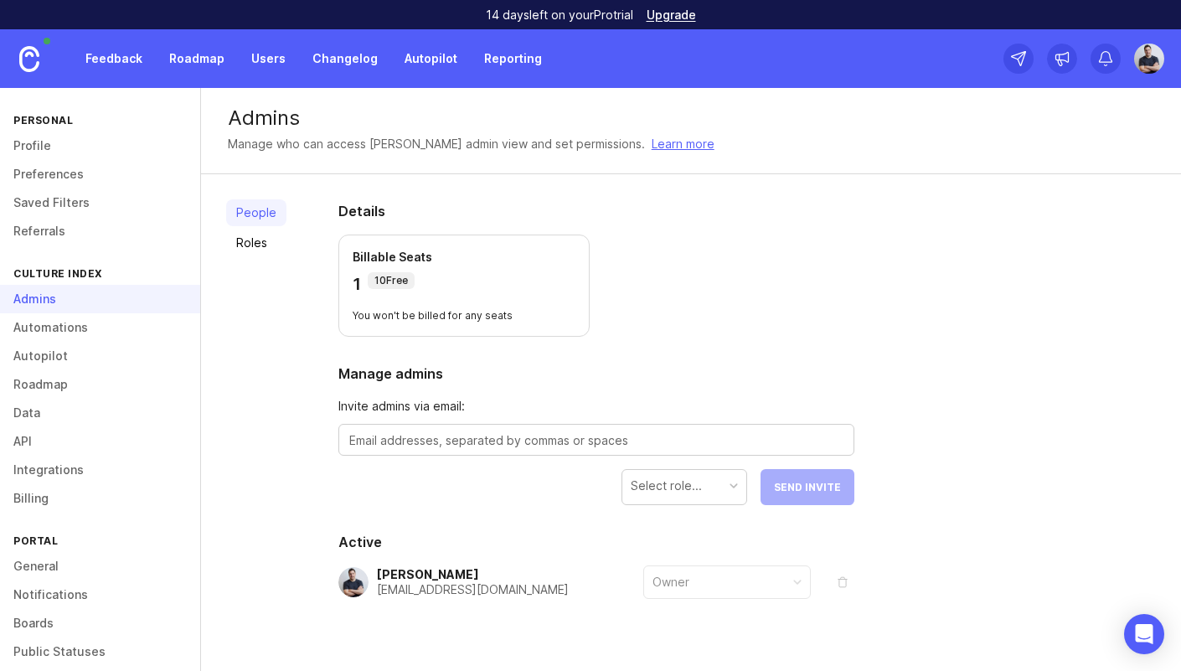
click at [246, 238] on link "Roles" at bounding box center [256, 243] width 60 height 27
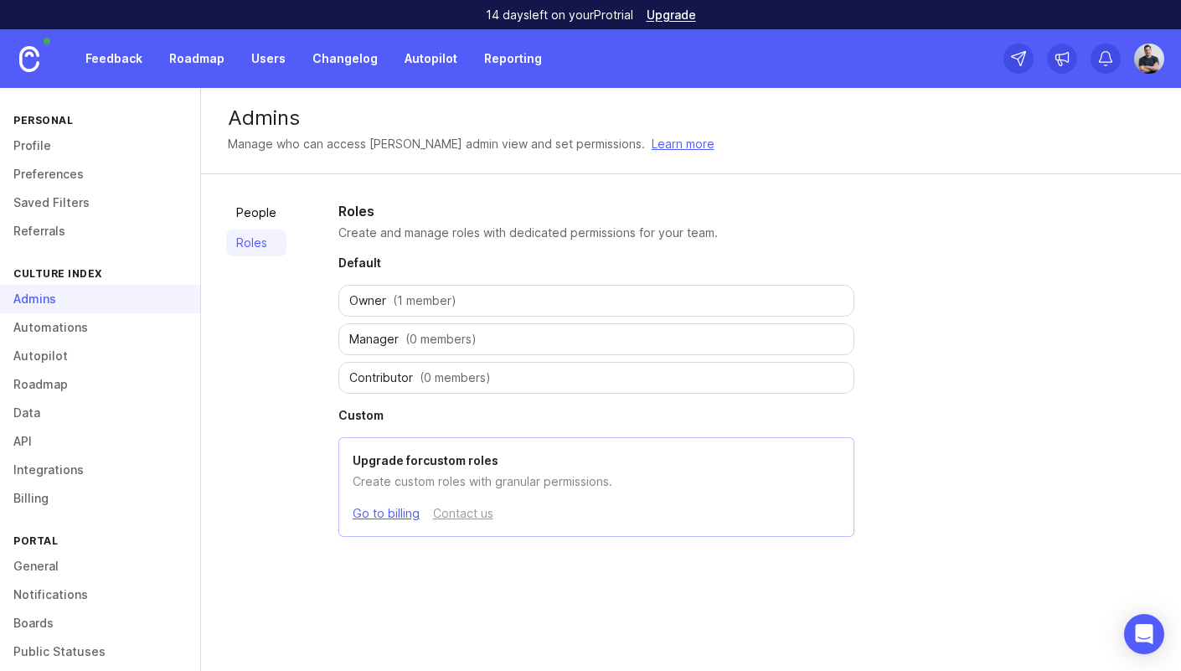
click at [258, 209] on link "People" at bounding box center [256, 212] width 60 height 27
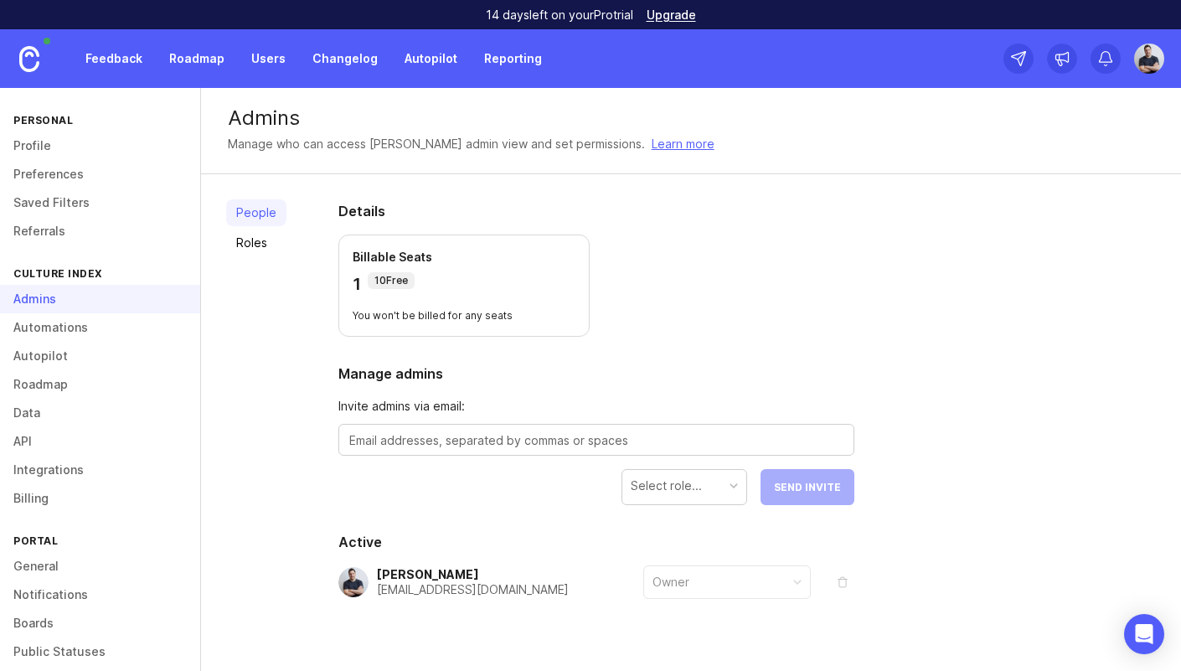
click at [427, 303] on div "Billable Seats 1 10 Free You won't be billed for any seats" at bounding box center [463, 286] width 251 height 102
click at [394, 314] on p "You won't be billed for any seats" at bounding box center [464, 315] width 223 height 13
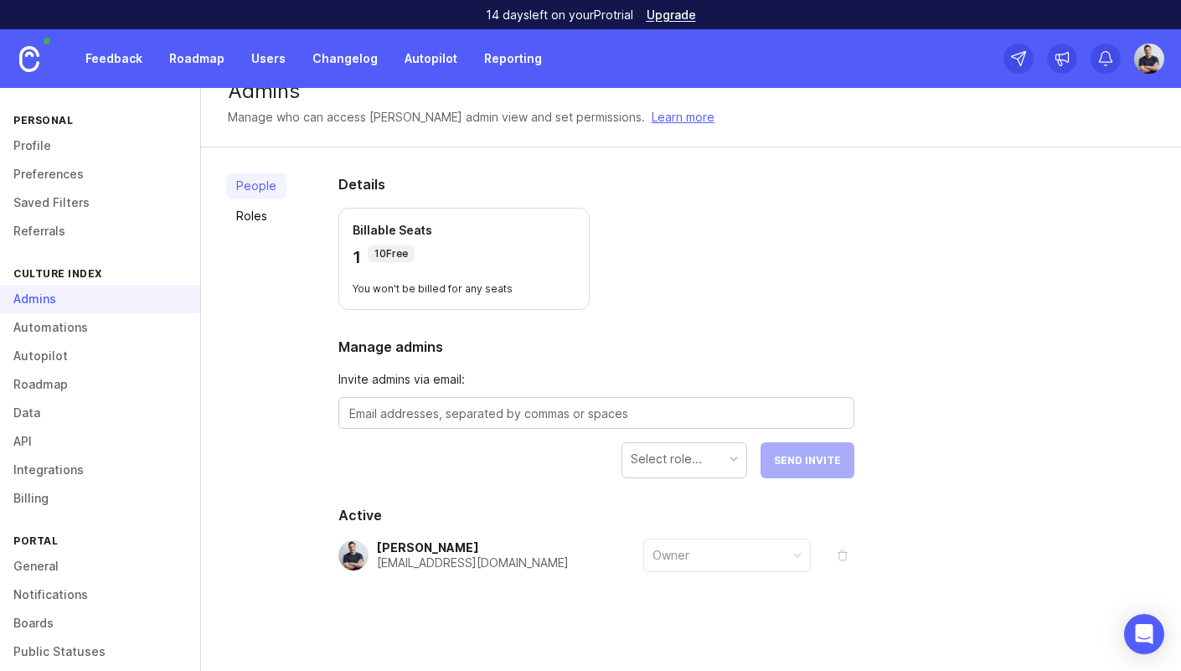
scroll to position [28, 0]
click at [411, 234] on p "Billable Seats" at bounding box center [464, 229] width 223 height 17
click at [248, 220] on link "Roles" at bounding box center [256, 215] width 60 height 27
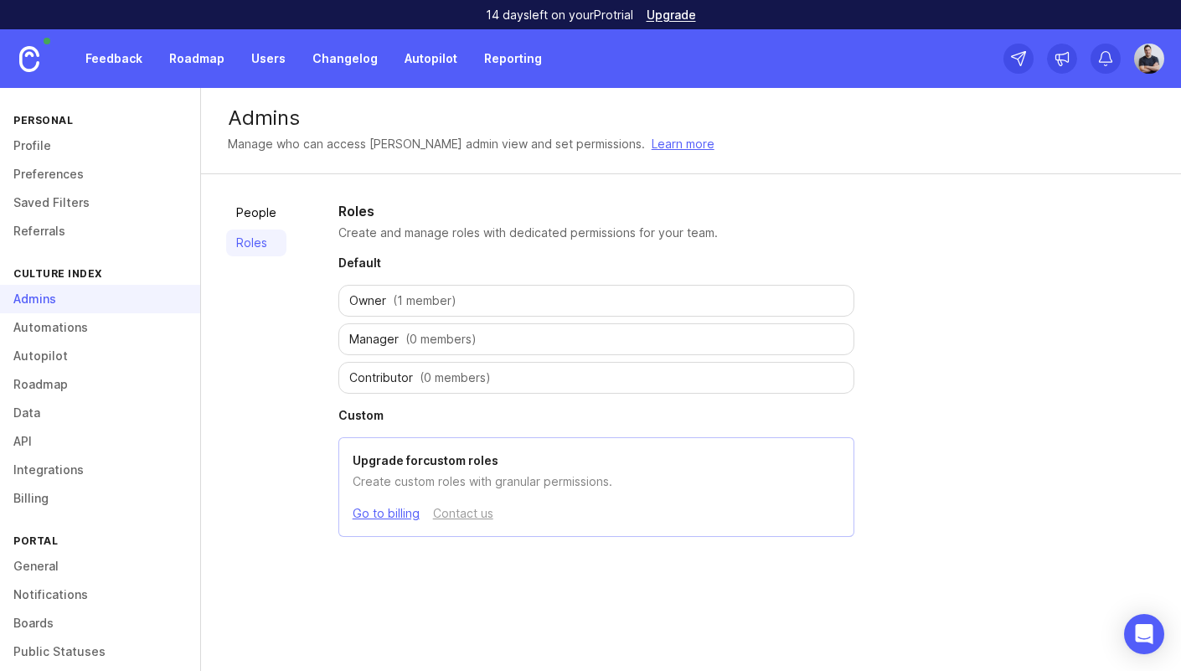
click at [652, 149] on link "Learn more" at bounding box center [683, 144] width 63 height 18
click at [47, 360] on link "Autopilot" at bounding box center [100, 356] width 200 height 28
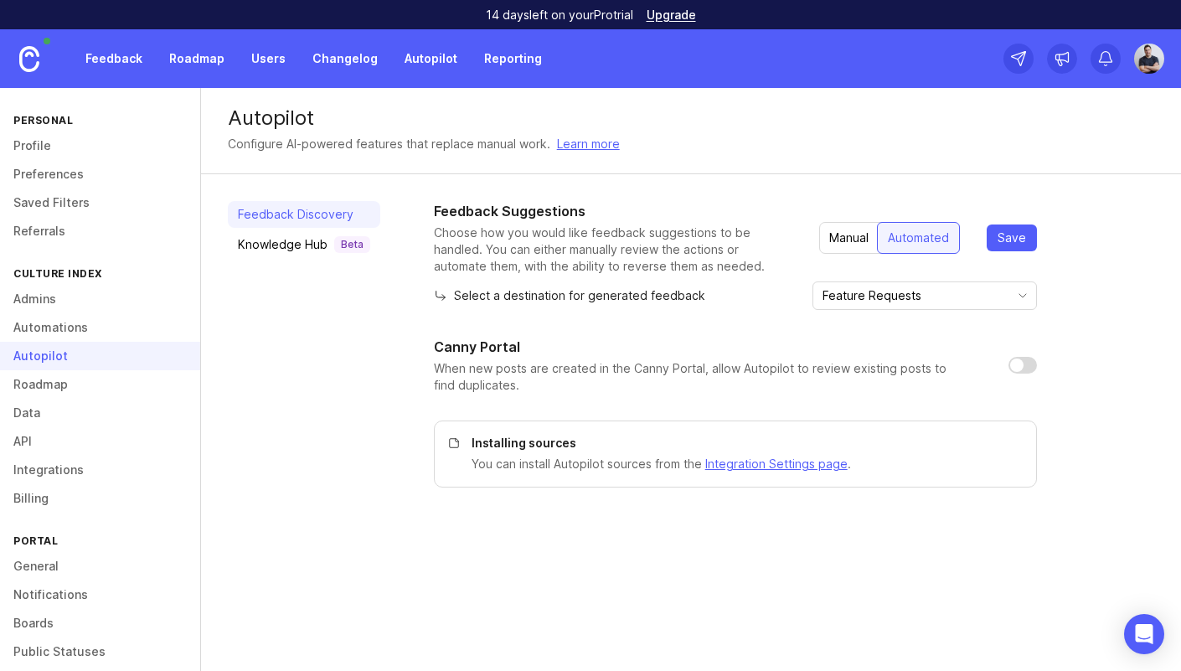
click at [290, 239] on div "Knowledge Hub Beta" at bounding box center [304, 244] width 132 height 17
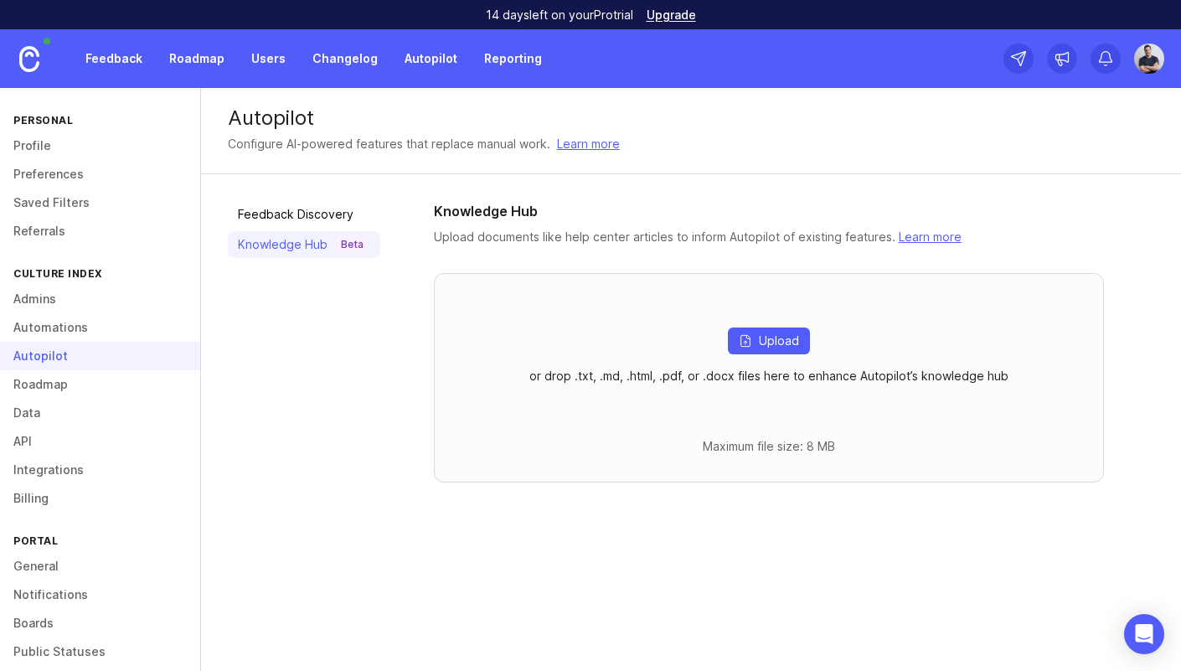
click at [927, 241] on link "Learn more" at bounding box center [930, 237] width 63 height 14
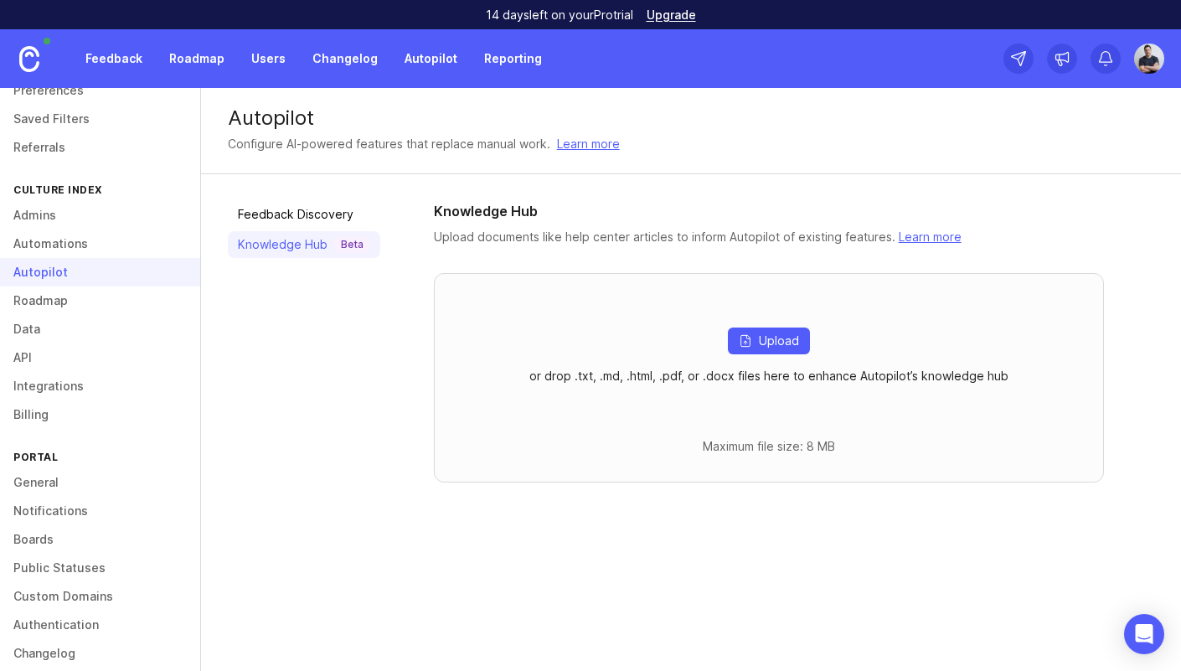
scroll to position [101, 0]
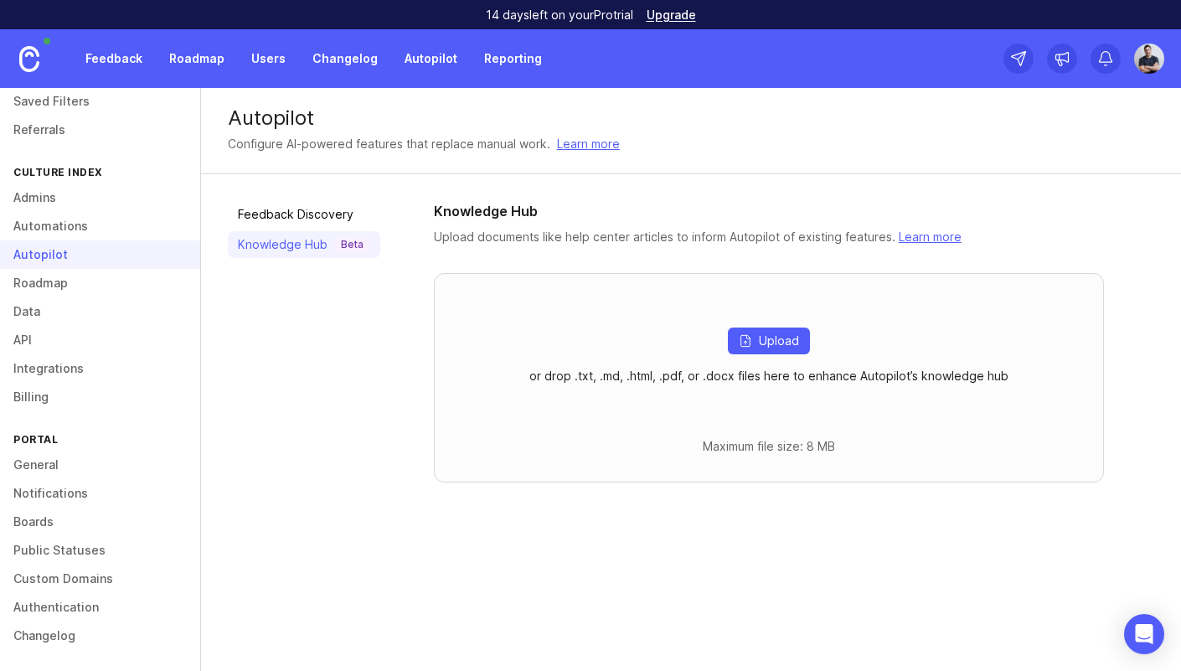
click at [72, 578] on link "Custom Domains" at bounding box center [100, 579] width 200 height 28
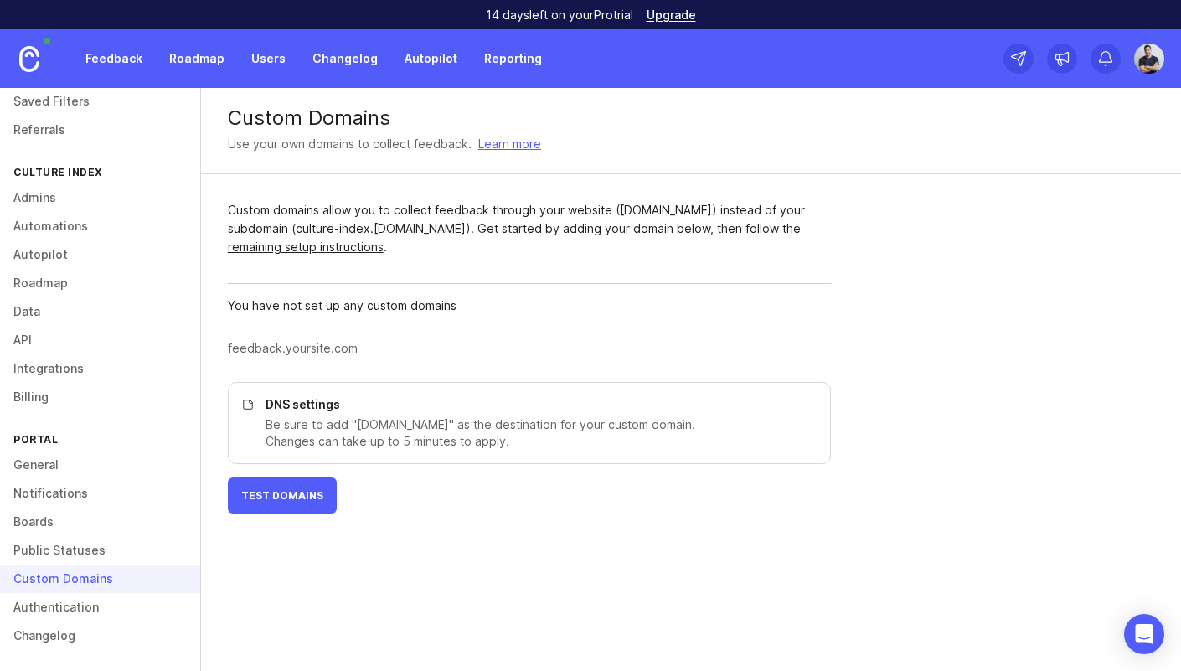
click at [38, 526] on link "Boards" at bounding box center [100, 522] width 200 height 28
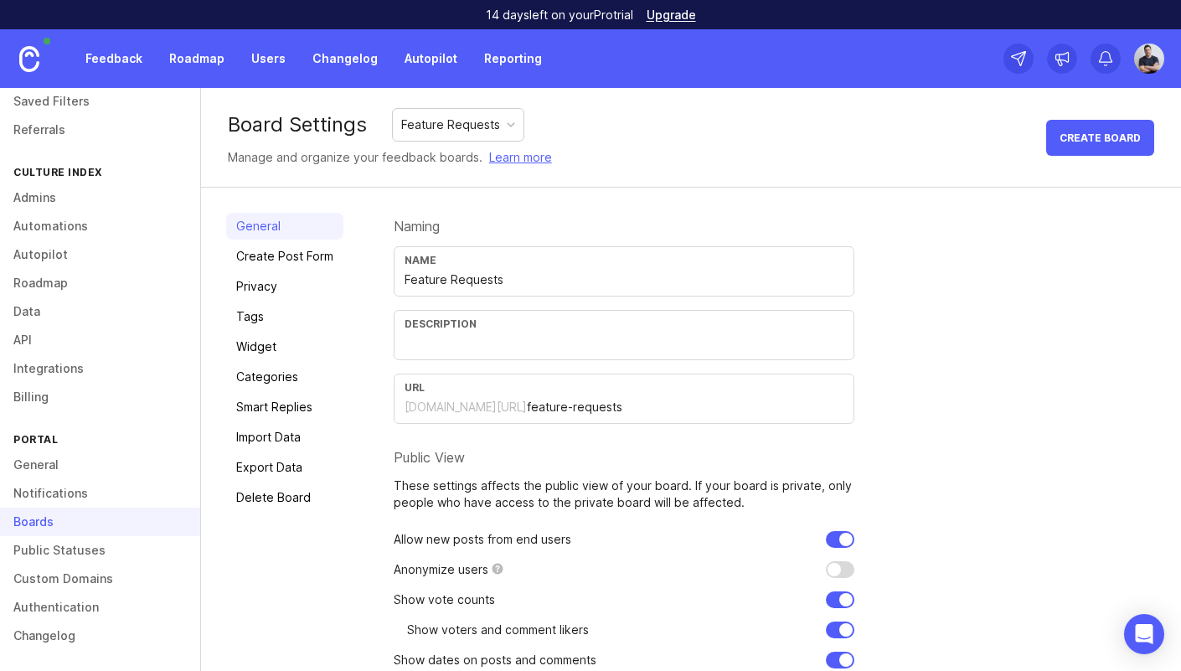
click at [485, 112] on div "Feature Requests" at bounding box center [458, 125] width 131 height 32
click at [570, 120] on div "Board Settings Feature Requests Manage and organize your feedback boards. Learn…" at bounding box center [691, 138] width 980 height 100
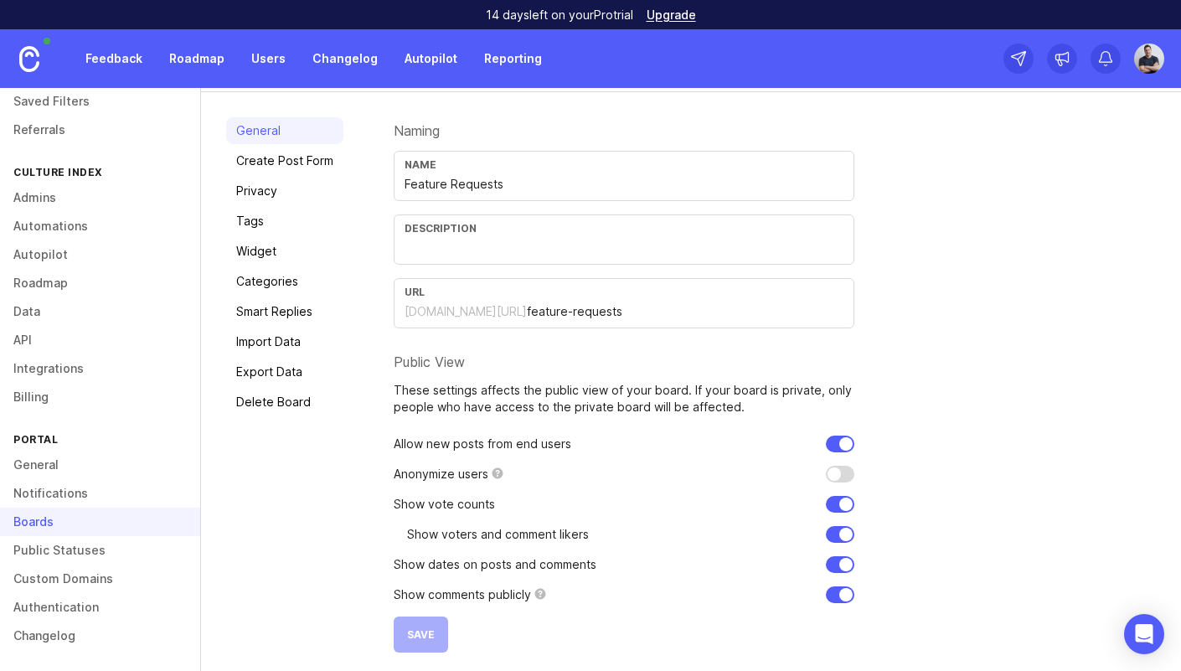
scroll to position [102, 0]
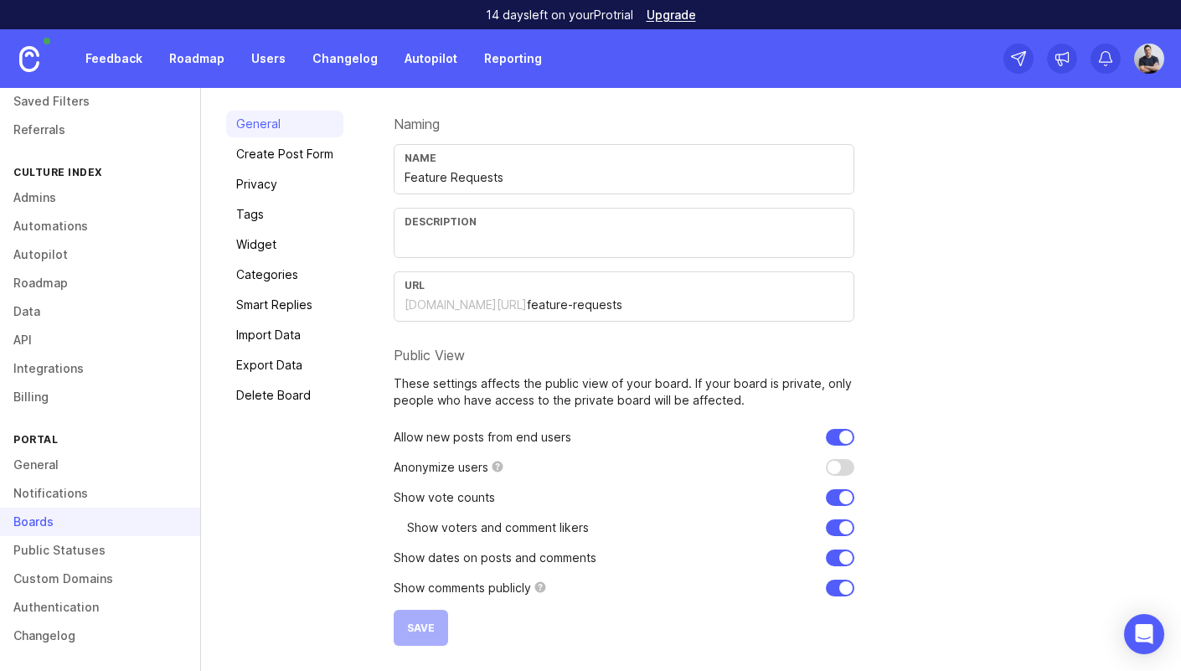
click at [545, 180] on input "Feature Requests" at bounding box center [624, 177] width 439 height 18
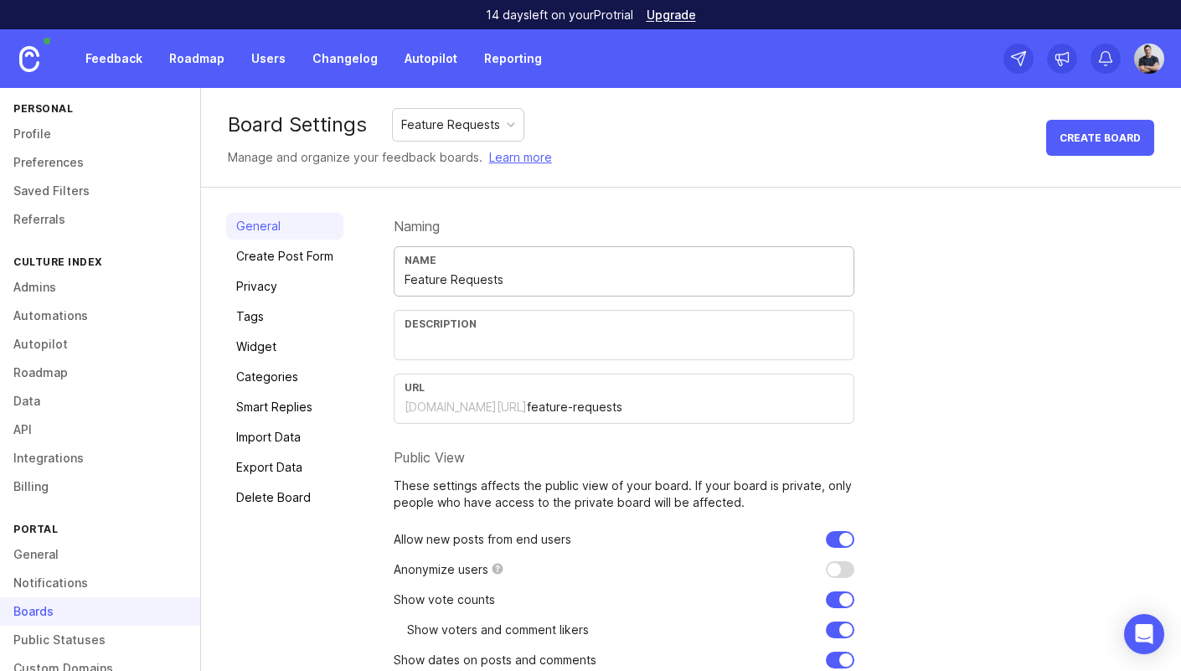
scroll to position [11, 0]
click at [54, 342] on link "Autopilot" at bounding box center [100, 345] width 200 height 28
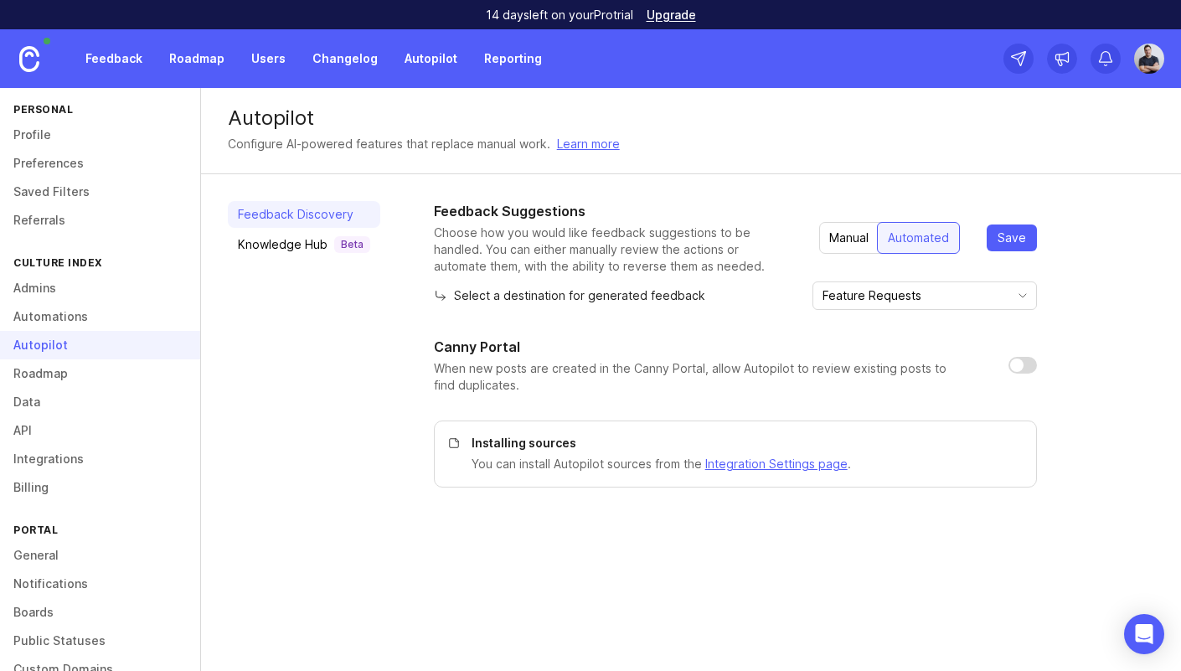
click at [1010, 301] on icon "toggle icon" at bounding box center [1023, 295] width 27 height 13
click at [1056, 298] on div "Feedback Suggestions Choose how you would like feedback suggestions to be handl…" at bounding box center [794, 344] width 721 height 287
click at [490, 297] on p "Select a destination for generated feedback" at bounding box center [569, 295] width 271 height 17
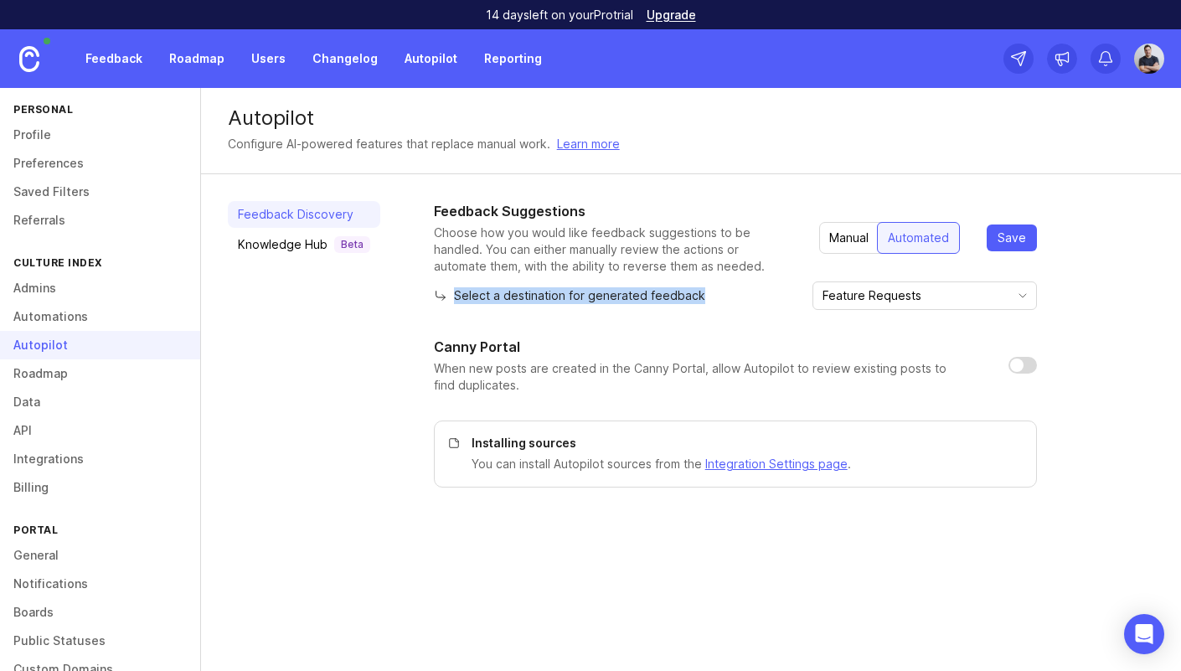
click at [490, 297] on p "Select a destination for generated feedback" at bounding box center [569, 295] width 271 height 17
click at [602, 303] on p "Select a destination for generated feedback" at bounding box center [569, 295] width 271 height 17
drag, startPoint x: 649, startPoint y: 325, endPoint x: 819, endPoint y: 355, distance: 171.9
click at [650, 326] on div "Feedback Suggestions Choose how you would like feedback suggestions to be handl…" at bounding box center [735, 344] width 603 height 287
click at [1015, 367] on input "checkbox" at bounding box center [1023, 365] width 28 height 17
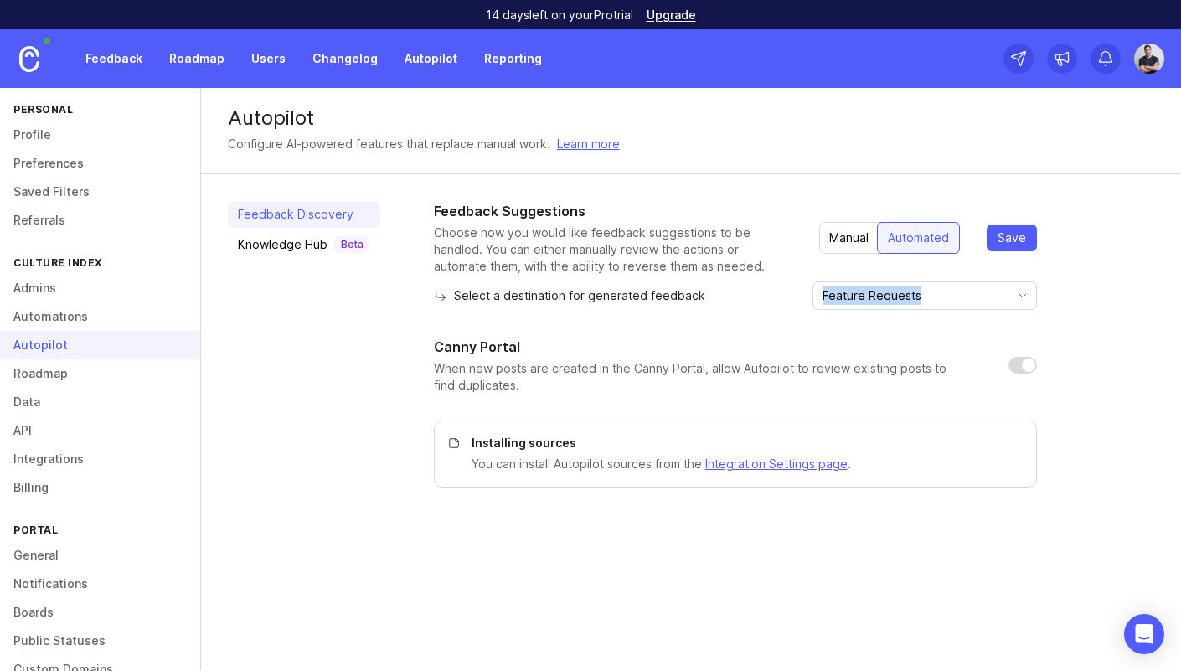
click at [1026, 363] on input "checkbox" at bounding box center [1023, 365] width 28 height 17
checkbox input "false"
click at [808, 371] on p "When new posts are created in the Canny Portal, allow Autopilot to review exist…" at bounding box center [708, 377] width 548 height 34
click at [735, 368] on p "When new posts are created in the Canny Portal, allow Autopilot to review exist…" at bounding box center [708, 377] width 548 height 34
click at [734, 368] on p "When new posts are created in the Canny Portal, allow Autopilot to review exist…" at bounding box center [708, 377] width 548 height 34
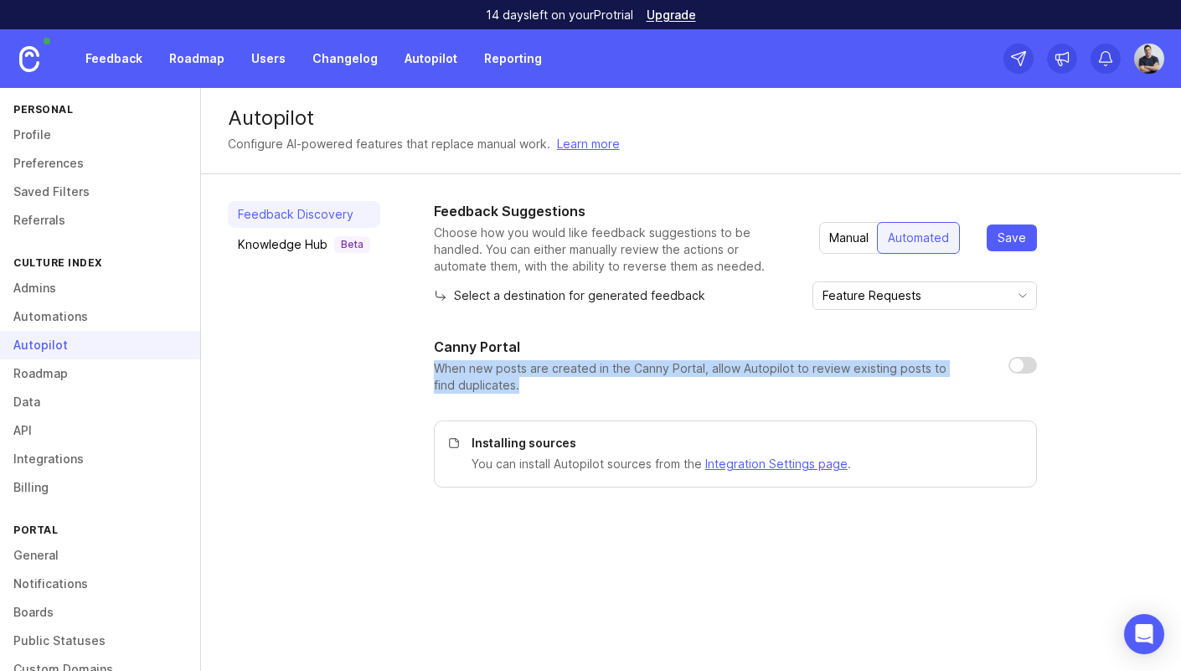
click at [734, 368] on p "When new posts are created in the Canny Portal, allow Autopilot to review exist…" at bounding box center [708, 377] width 548 height 34
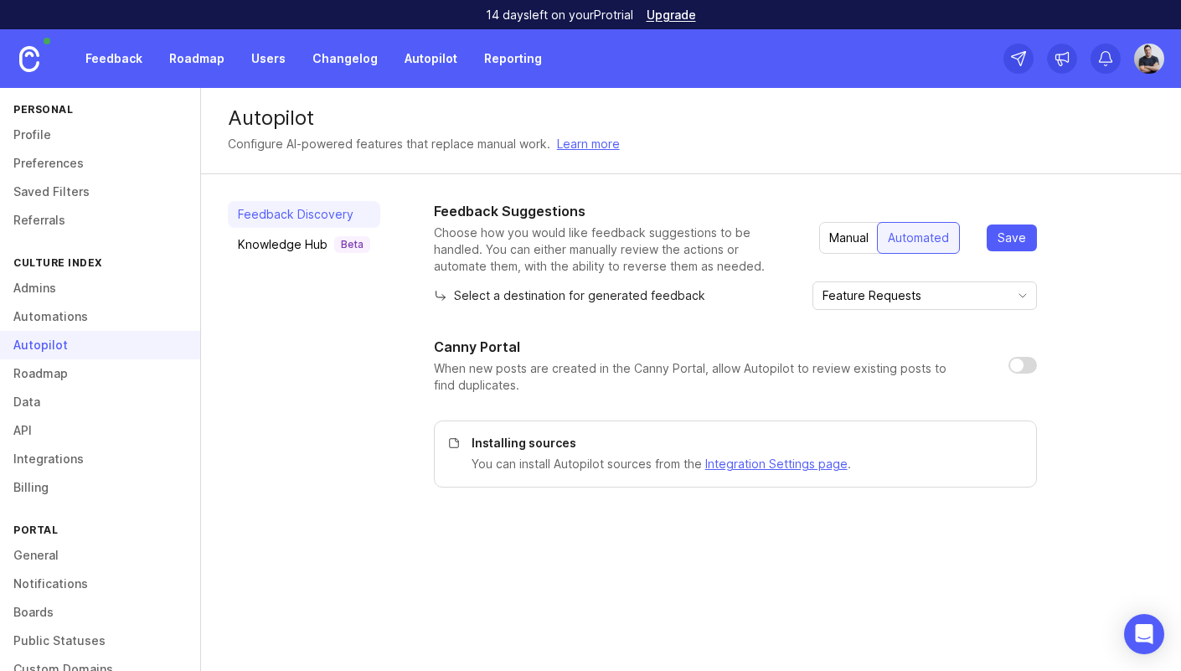
click at [705, 367] on p "When new posts are created in the Canny Portal, allow Autopilot to review exist…" at bounding box center [708, 377] width 548 height 34
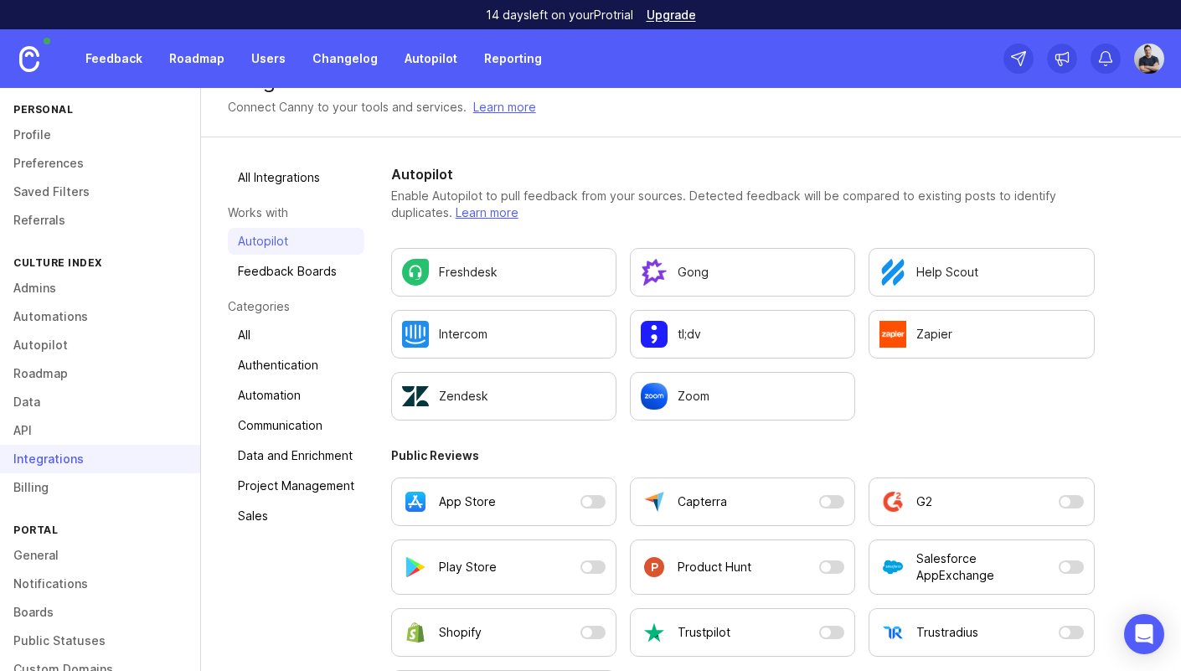
scroll to position [34, 0]
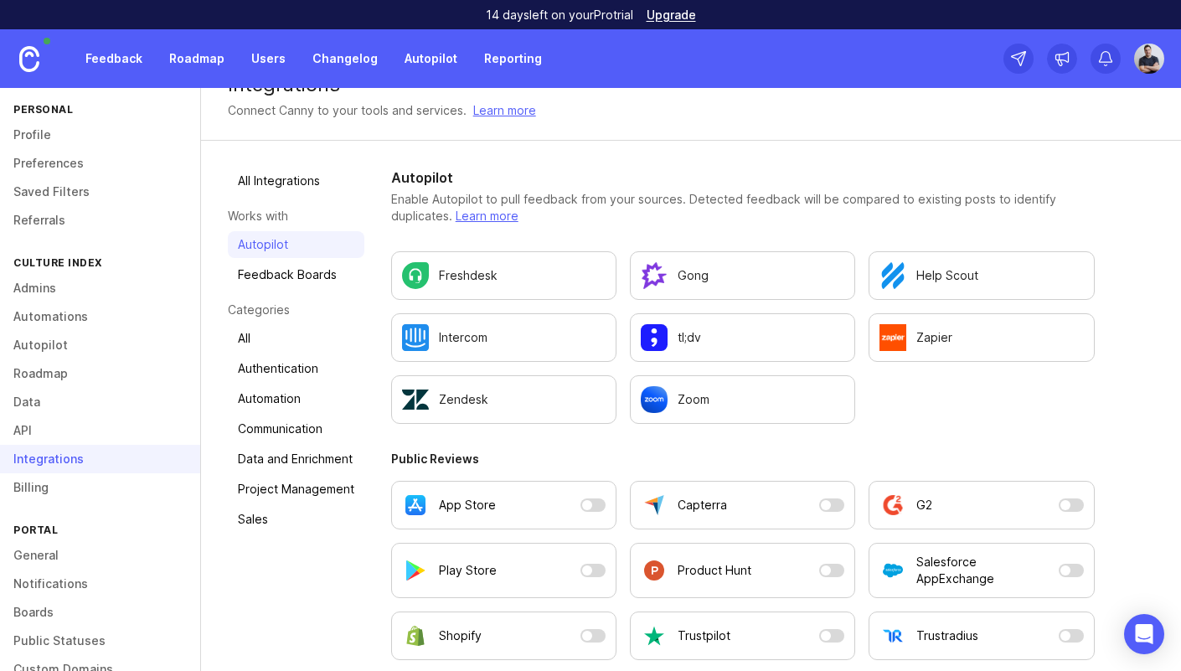
click at [271, 268] on link "Feedback Boards" at bounding box center [296, 274] width 137 height 27
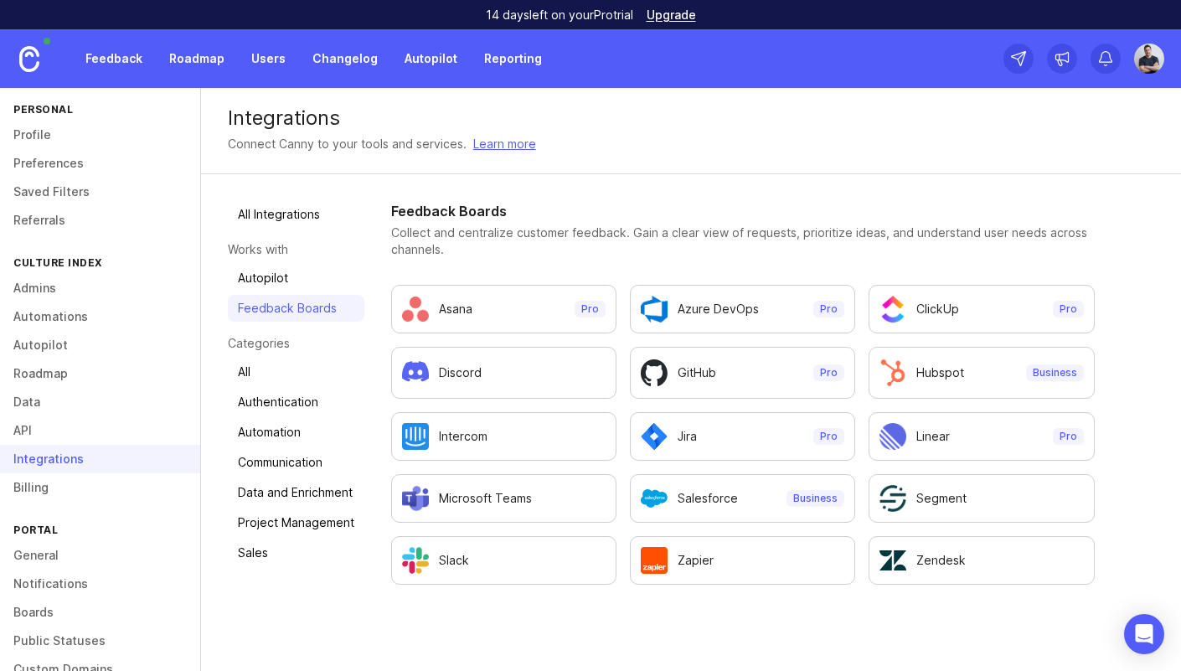
click at [280, 378] on link "All" at bounding box center [296, 372] width 137 height 27
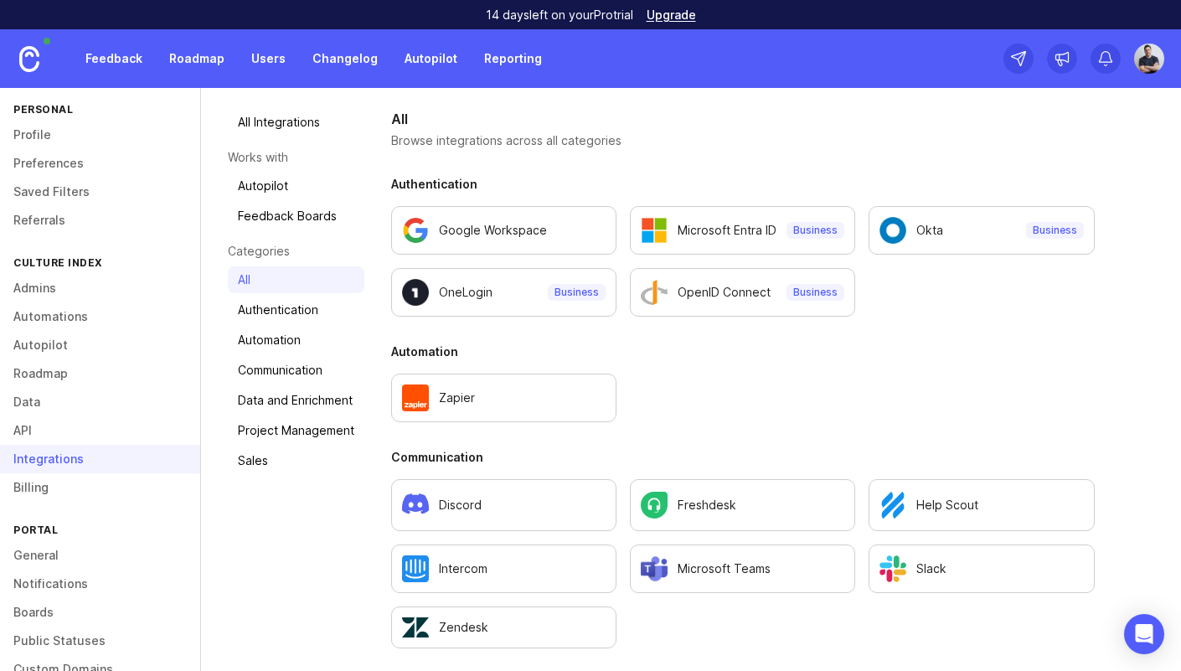
scroll to position [93, 0]
click at [978, 487] on link "Help Scout" at bounding box center [981, 504] width 225 height 52
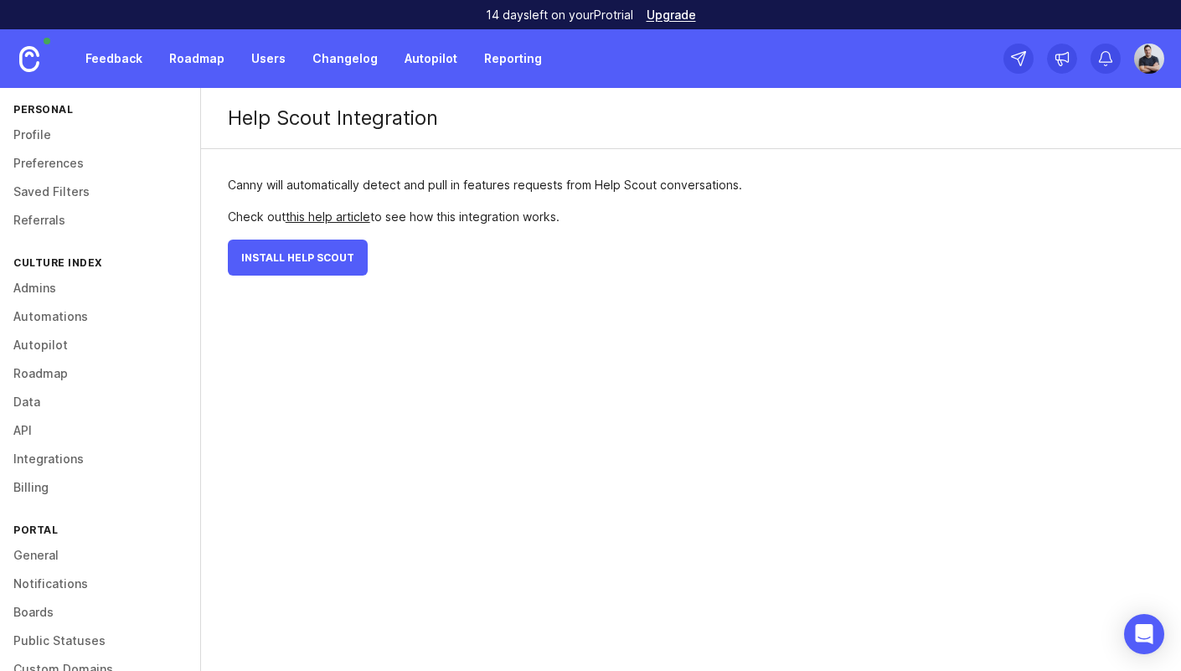
click at [282, 188] on div "Canny will automatically detect and pull in features requests from Help Scout c…" at bounding box center [485, 185] width 514 height 18
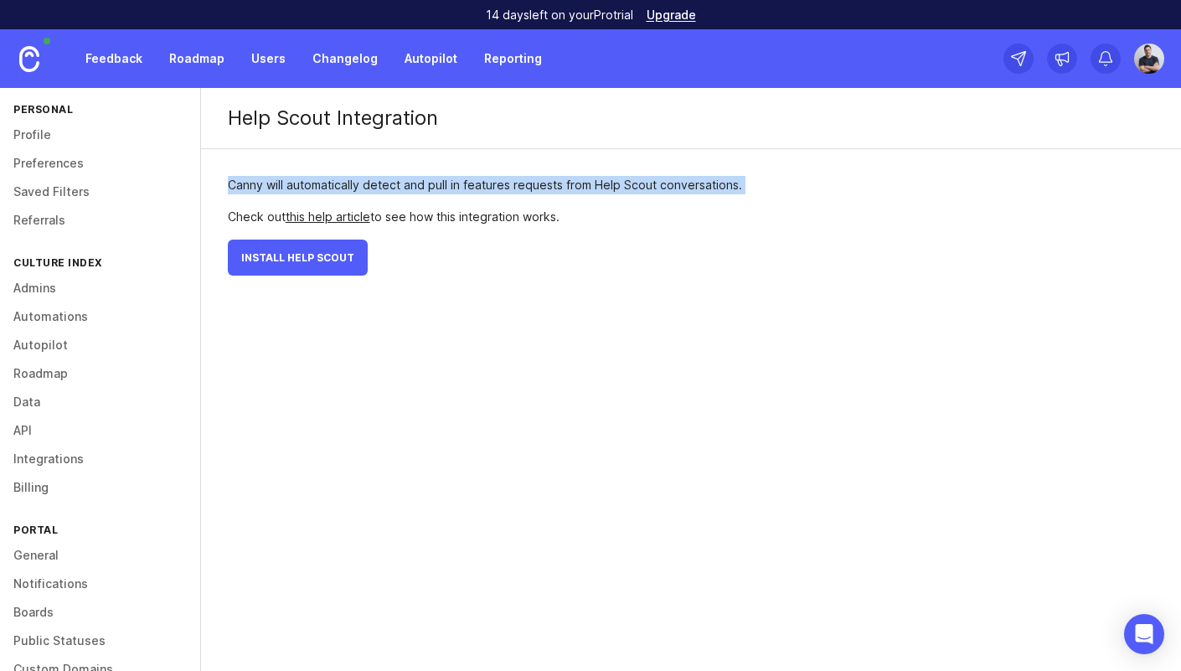
click at [282, 188] on div "Canny will automatically detect and pull in features requests from Help Scout c…" at bounding box center [485, 185] width 514 height 18
click at [310, 185] on div "Canny will automatically detect and pull in features requests from Help Scout c…" at bounding box center [485, 185] width 514 height 18
click at [311, 185] on div "Canny will automatically detect and pull in features requests from Help Scout c…" at bounding box center [485, 185] width 514 height 18
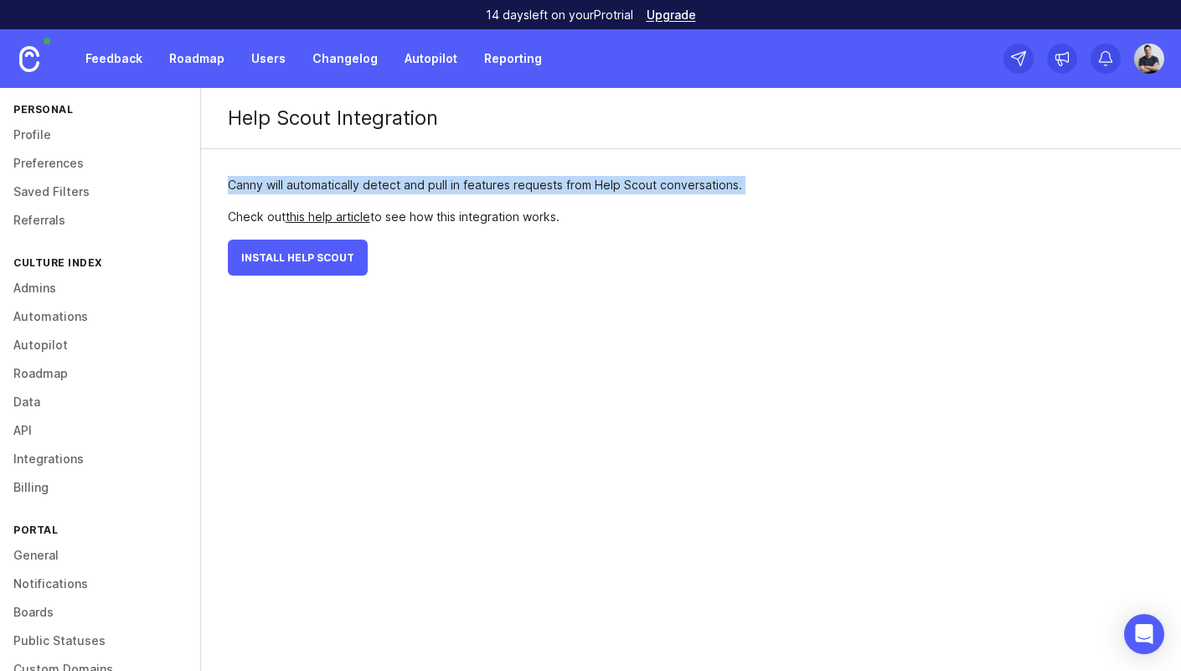
click at [383, 183] on div "Canny will automatically detect and pull in features requests from Help Scout c…" at bounding box center [485, 185] width 514 height 18
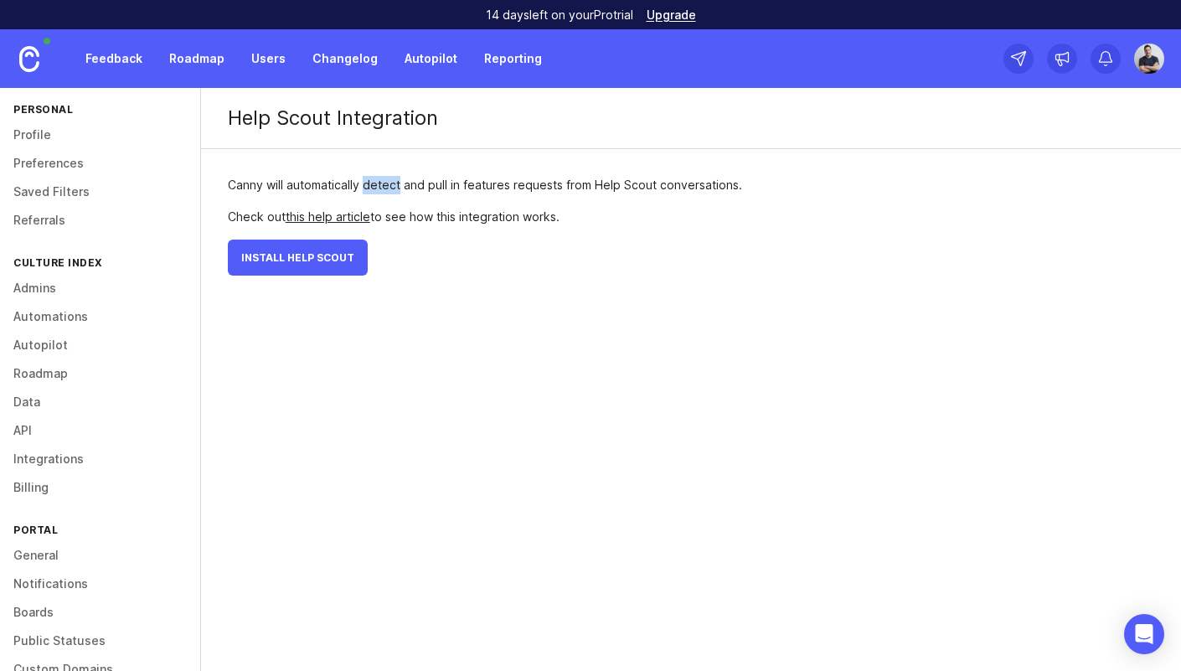
click at [384, 183] on div "Canny will automatically detect and pull in features requests from Help Scout c…" at bounding box center [485, 185] width 514 height 18
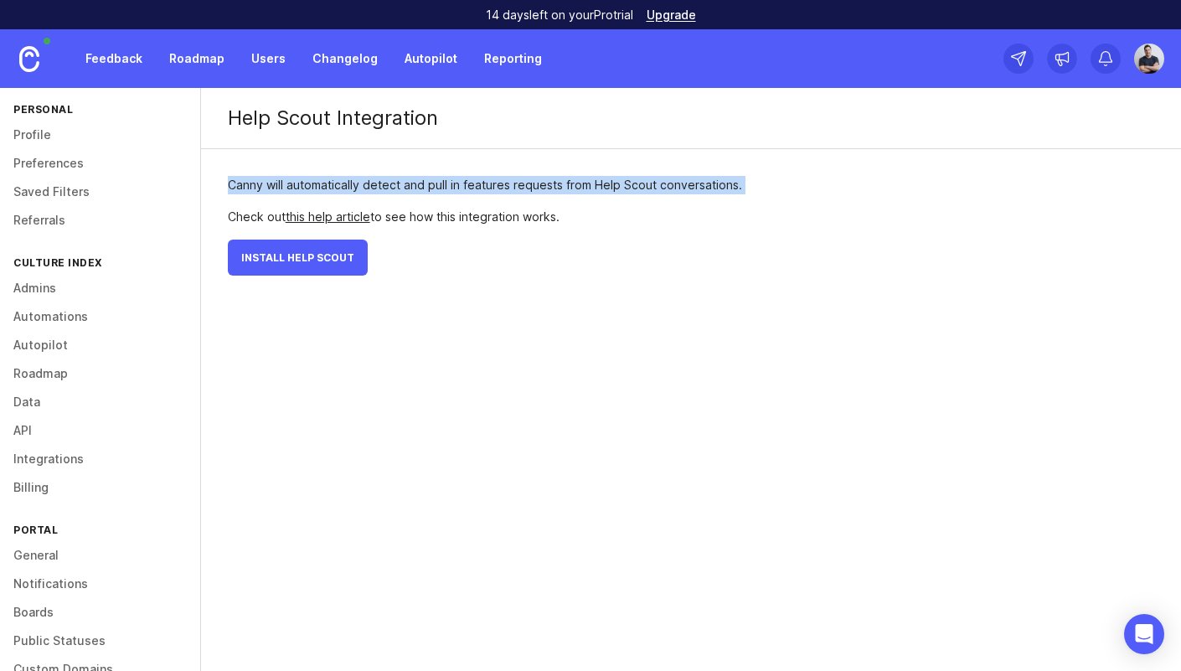
click at [384, 183] on div "Canny will automatically detect and pull in features requests from Help Scout c…" at bounding box center [485, 185] width 514 height 18
click at [402, 185] on div "Canny will automatically detect and pull in features requests from Help Scout c…" at bounding box center [485, 185] width 514 height 18
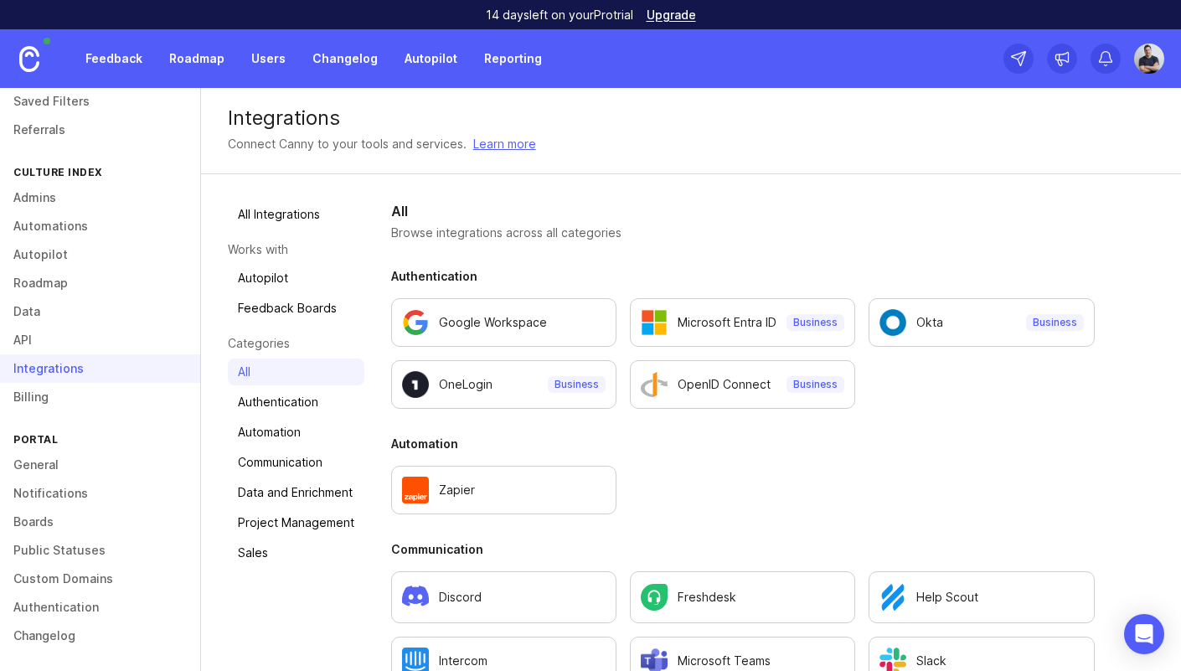
click at [282, 402] on link "Authentication" at bounding box center [296, 402] width 137 height 27
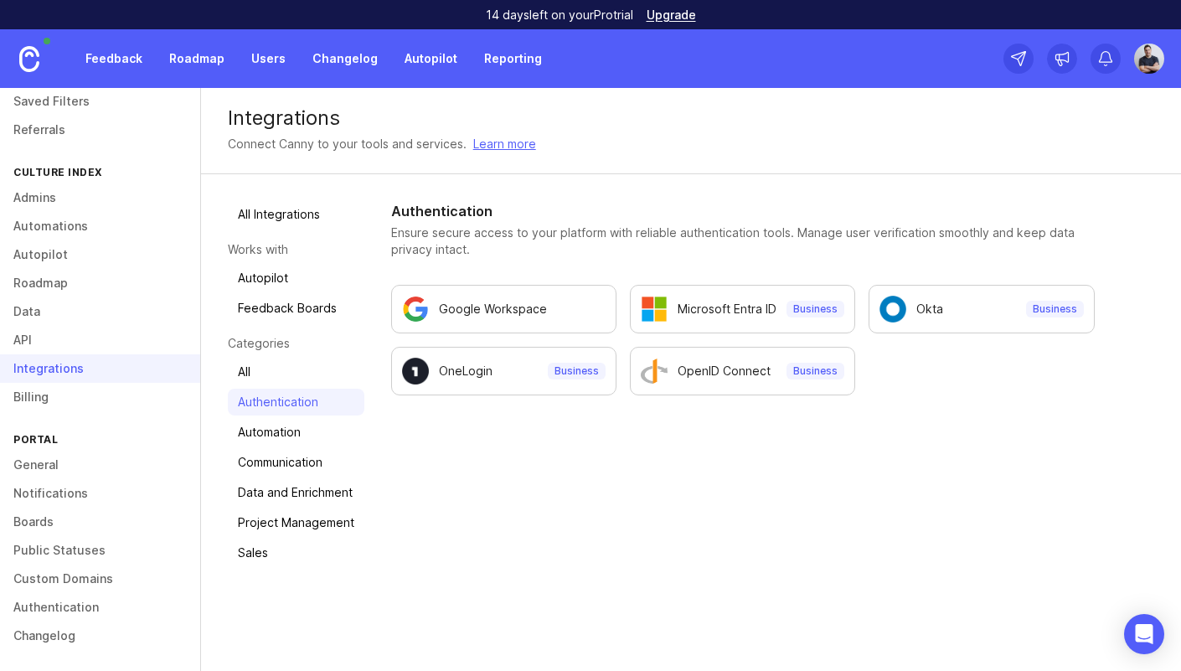
click at [278, 437] on link "Automation" at bounding box center [296, 432] width 137 height 27
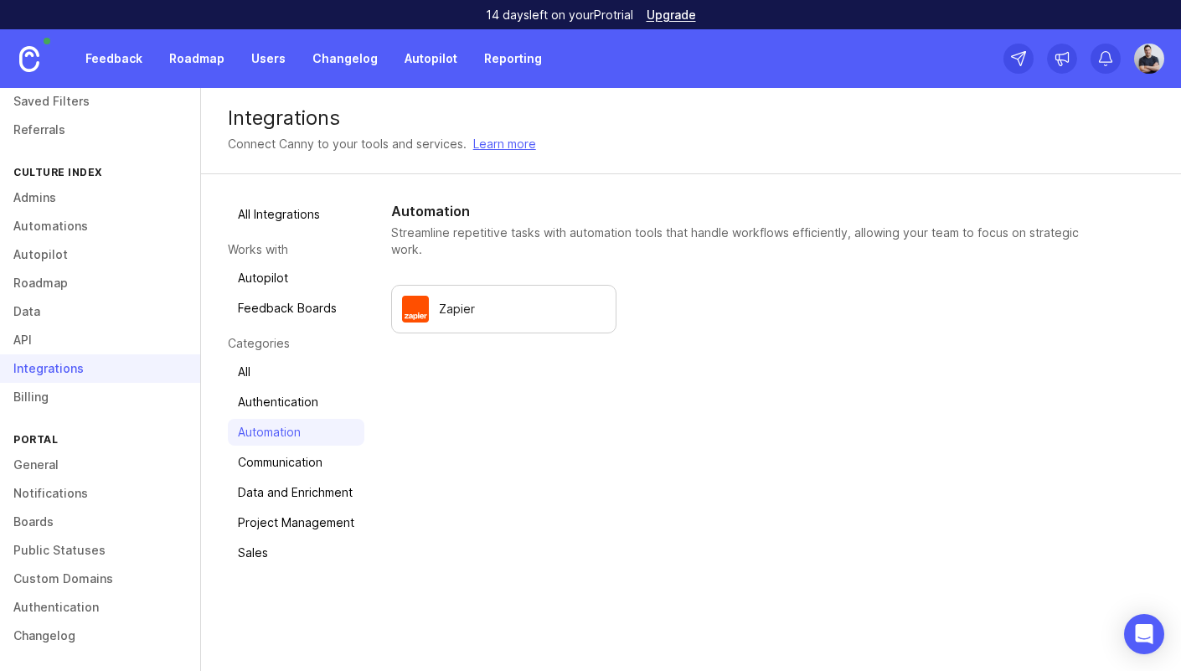
drag, startPoint x: 292, startPoint y: 453, endPoint x: 306, endPoint y: 455, distance: 14.3
click at [292, 454] on link "Communication" at bounding box center [296, 462] width 137 height 27
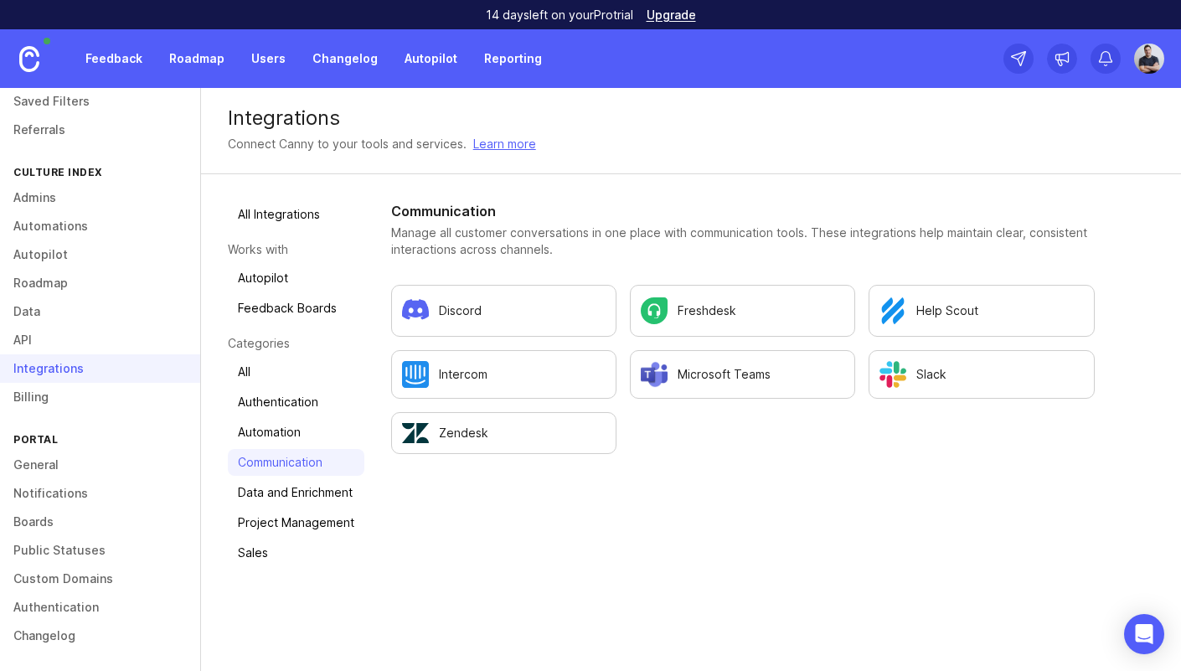
click at [281, 499] on link "Data and Enrichment" at bounding box center [296, 492] width 137 height 27
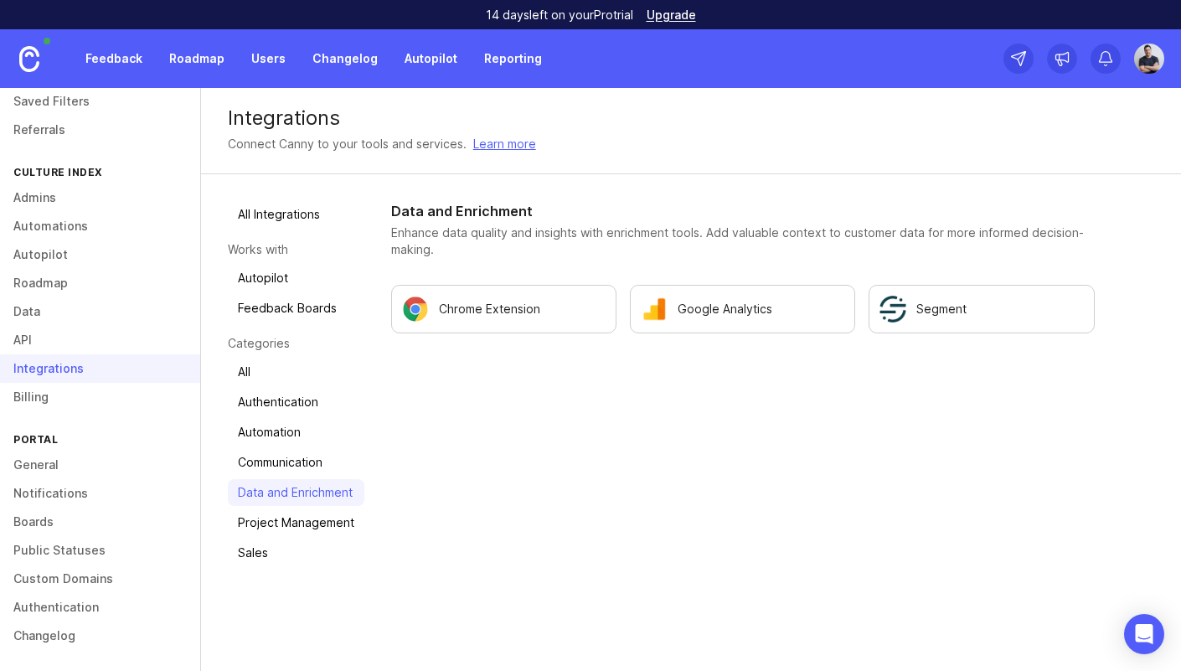
click at [535, 308] on p "Chrome Extension" at bounding box center [489, 309] width 101 height 17
click at [290, 517] on link "Project Management" at bounding box center [296, 522] width 137 height 27
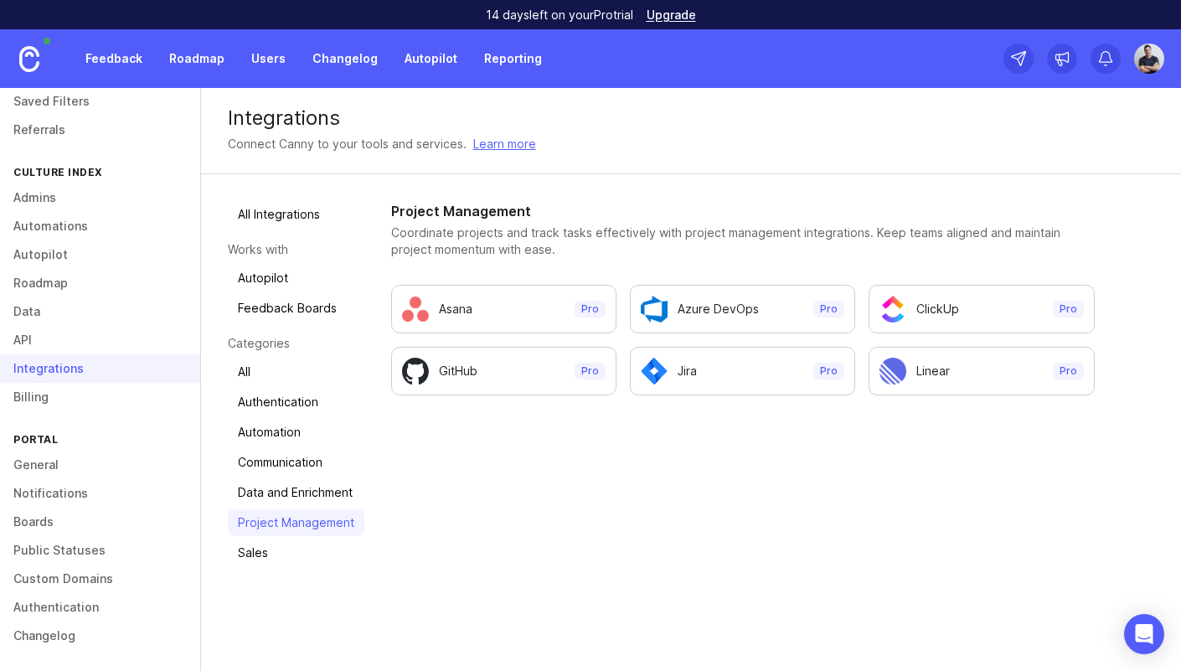
click at [255, 558] on link "Sales" at bounding box center [296, 553] width 137 height 27
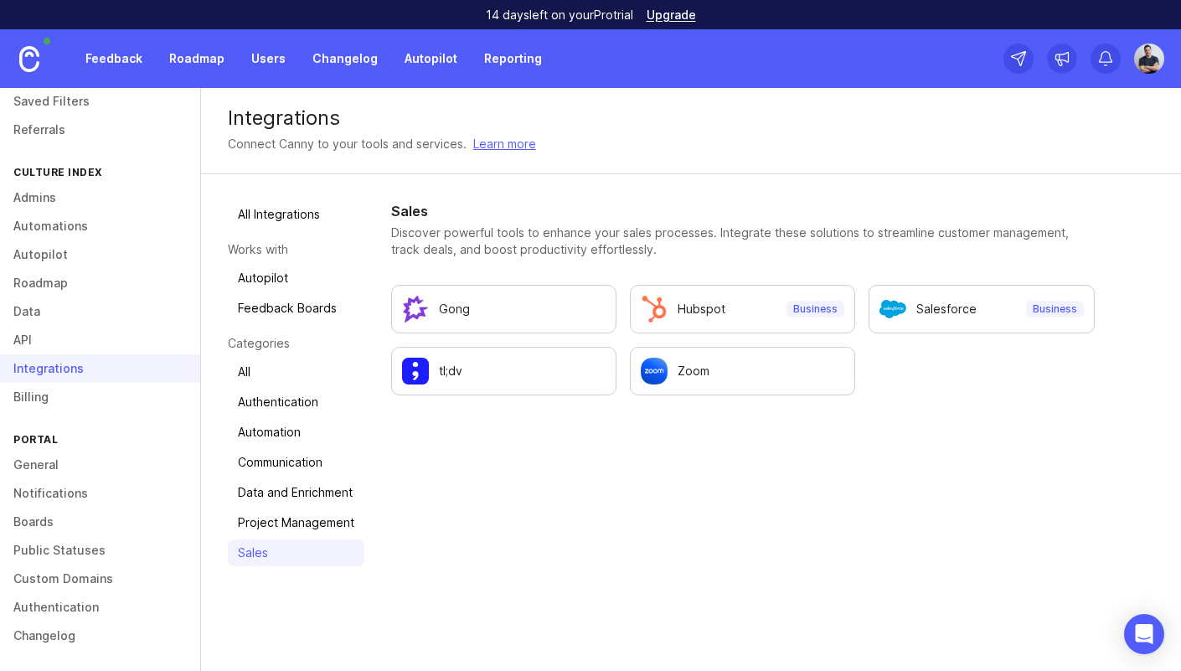
click at [276, 280] on link "Autopilot" at bounding box center [296, 278] width 137 height 27
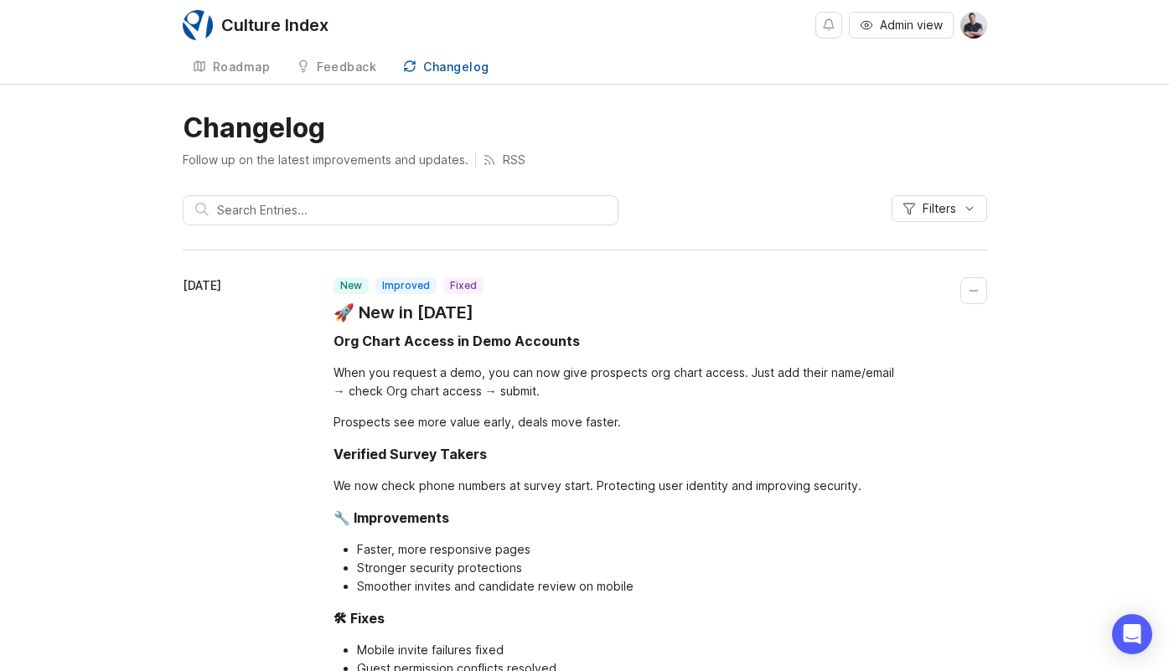
scroll to position [80, 0]
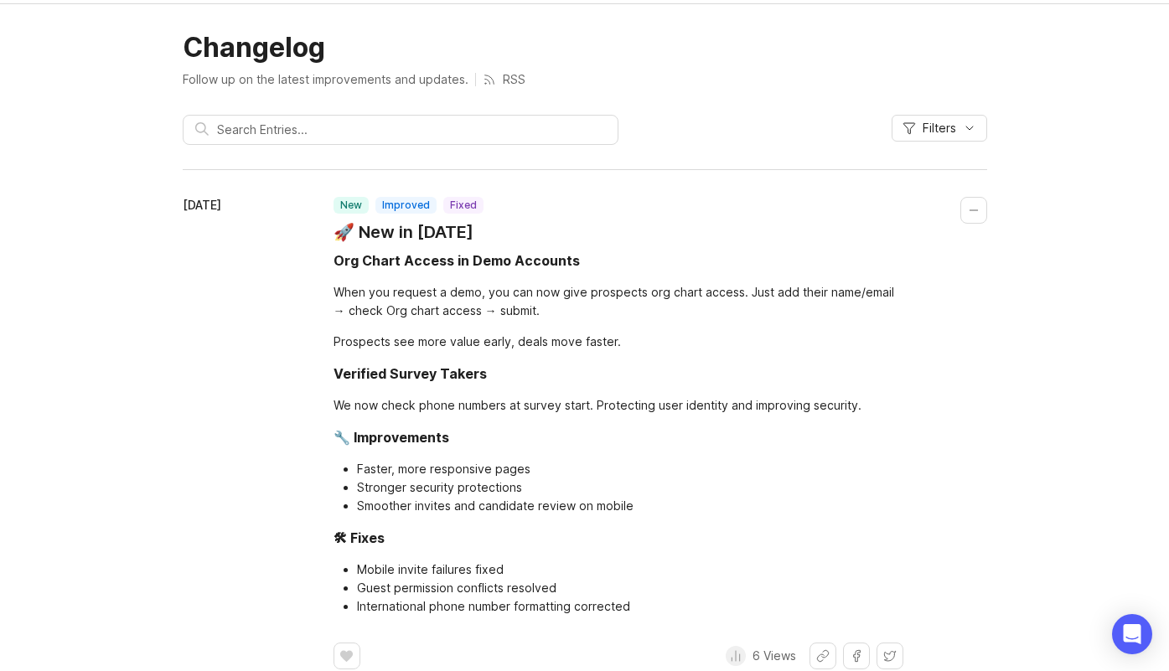
click at [715, 127] on div "Filters" at bounding box center [585, 137] width 804 height 44
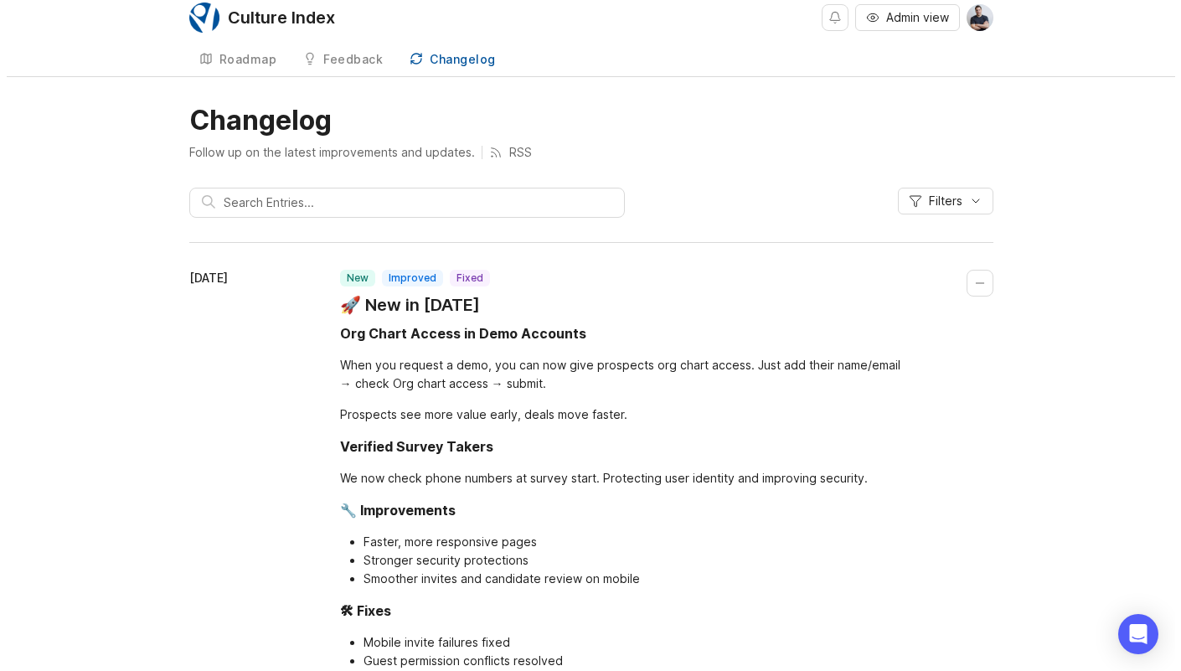
scroll to position [0, 0]
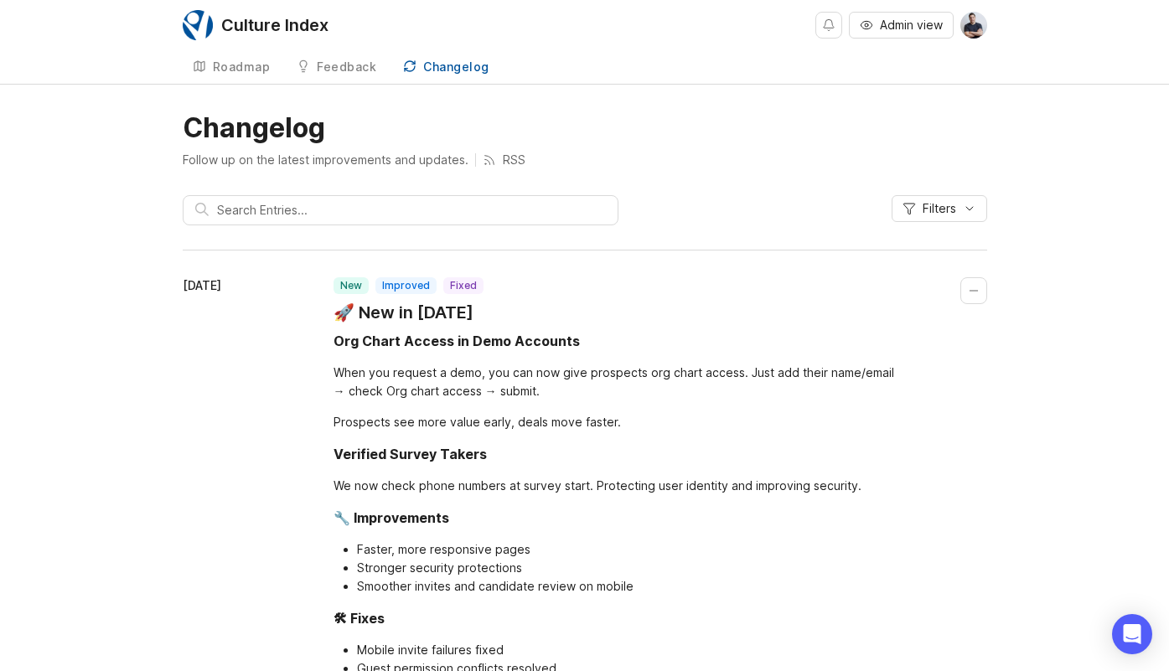
click at [917, 20] on span "Admin view" at bounding box center [911, 25] width 63 height 17
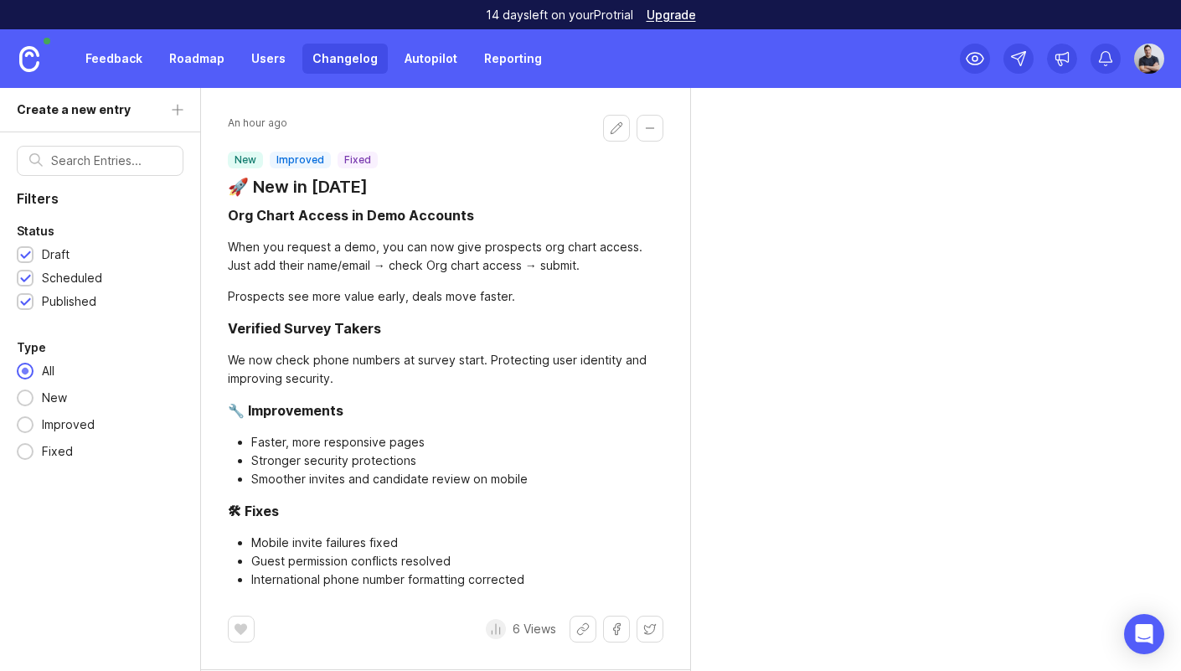
click at [100, 54] on link "Feedback" at bounding box center [113, 59] width 77 height 30
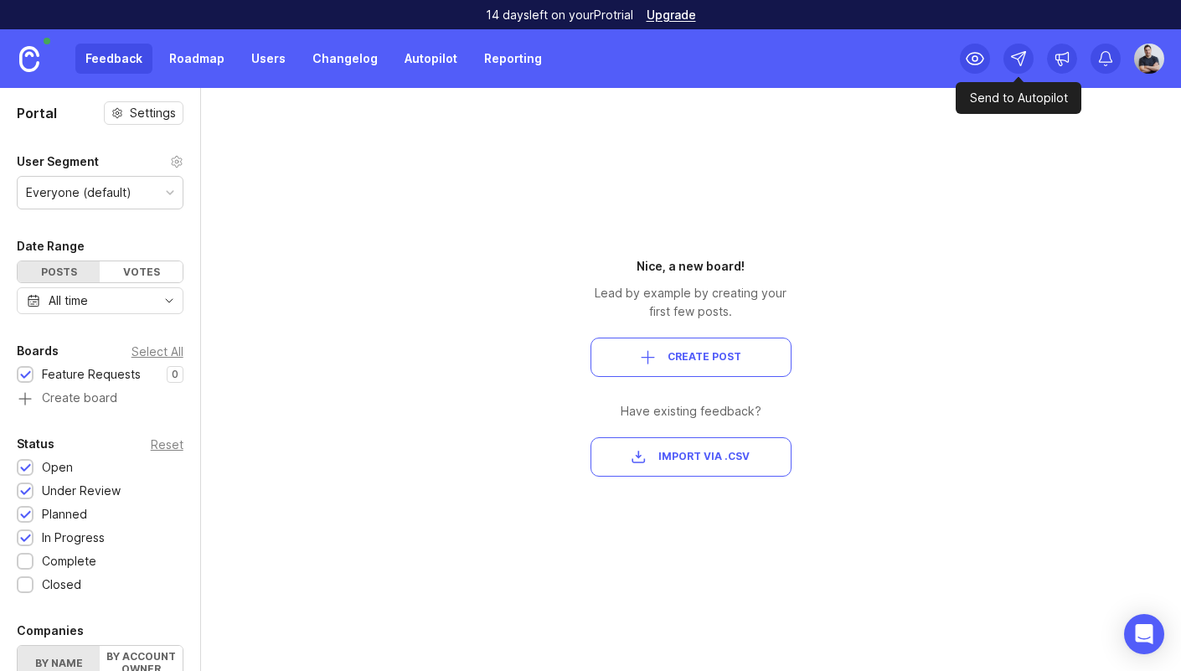
click at [1026, 53] on icon at bounding box center [1018, 58] width 17 height 17
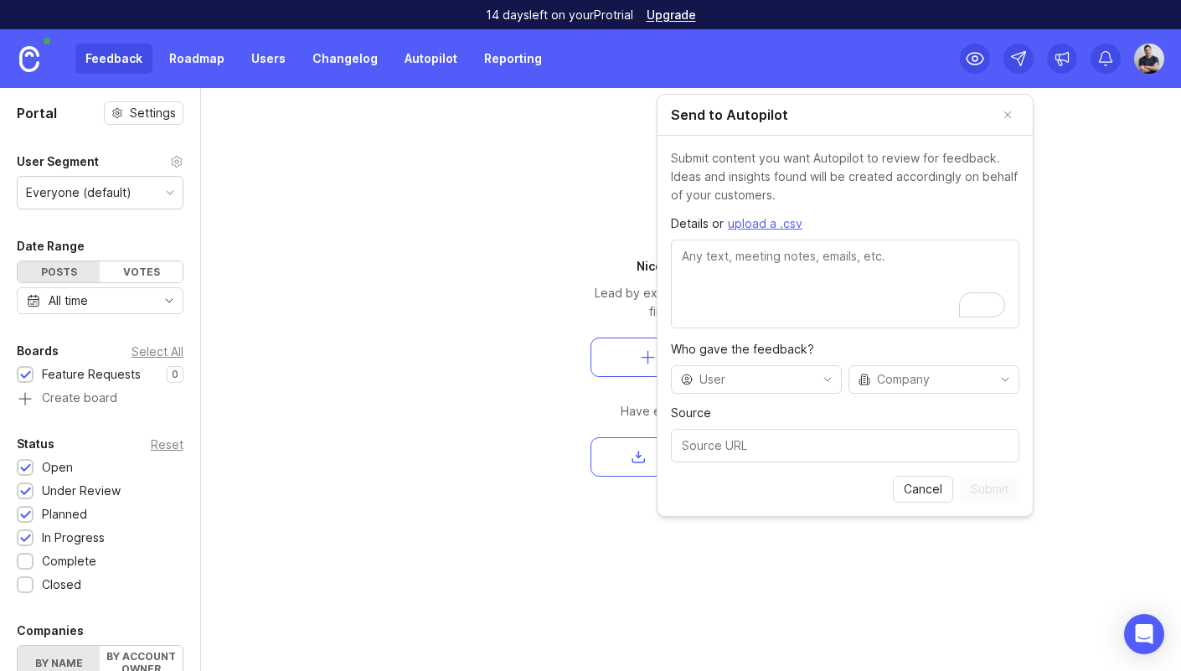
click at [1072, 128] on div "Portal Settings User Segment Everyone (default) Date Range Posts Votes All time…" at bounding box center [590, 379] width 1181 height 583
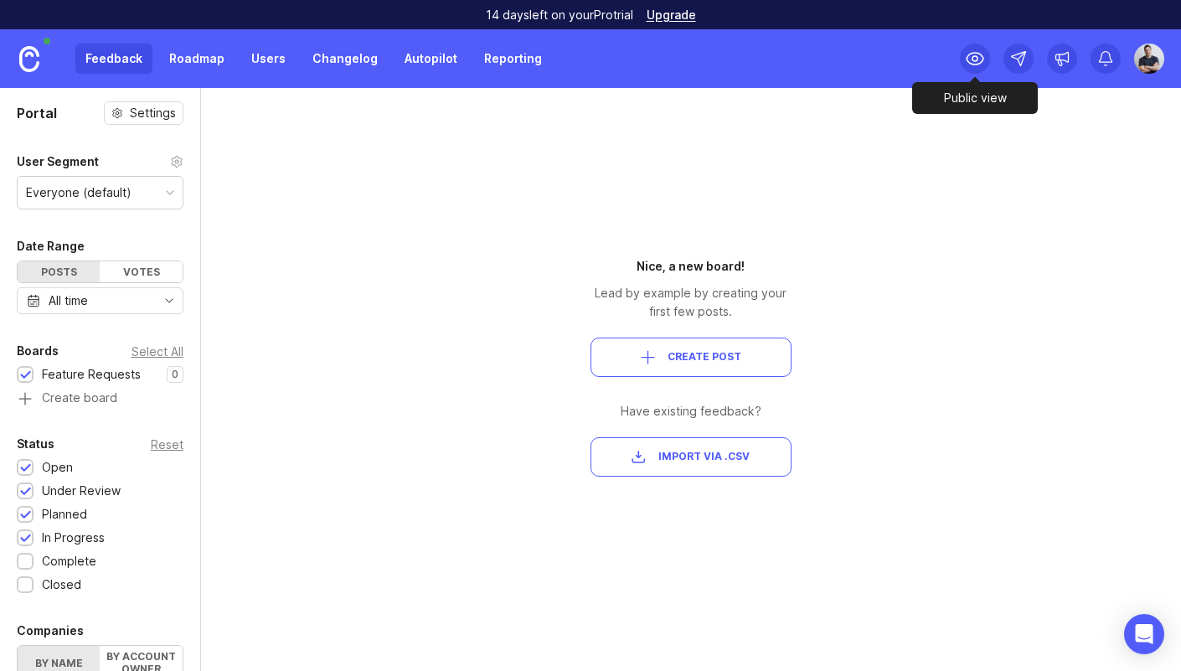
click at [972, 63] on icon at bounding box center [975, 59] width 20 height 20
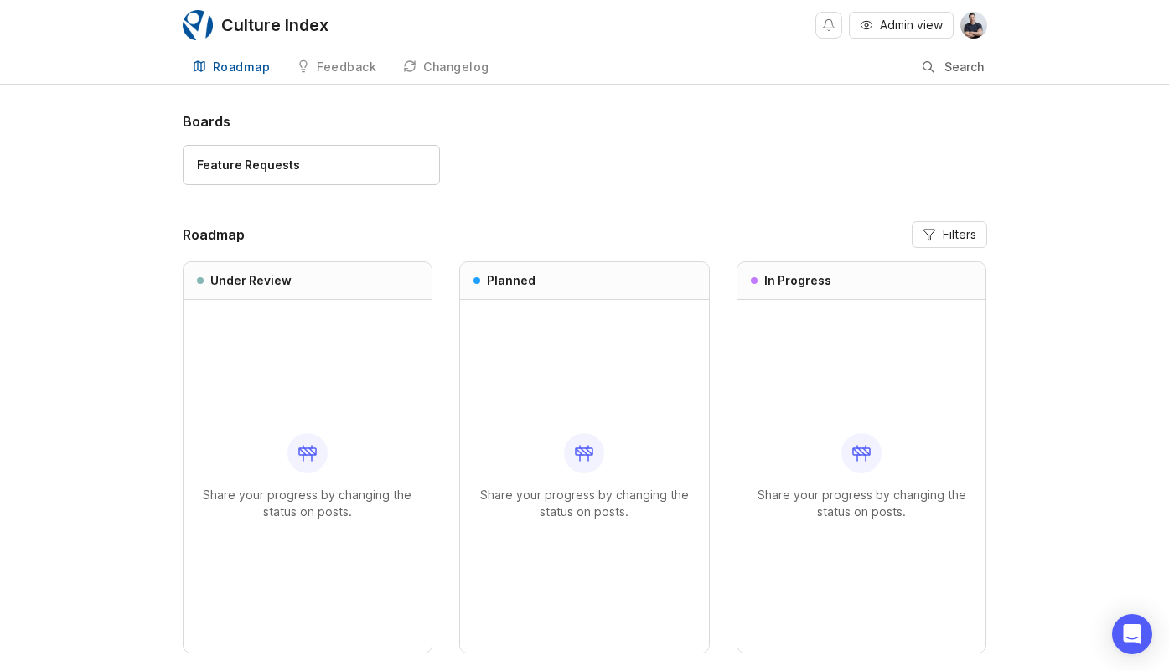
click at [340, 71] on div "Feedback" at bounding box center [346, 67] width 59 height 12
